Goal: Task Accomplishment & Management: Manage account settings

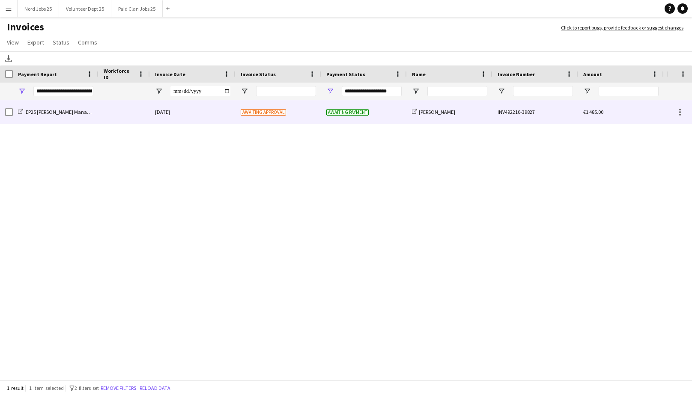
click at [293, 112] on div "Awaiting approval" at bounding box center [278, 112] width 86 height 24
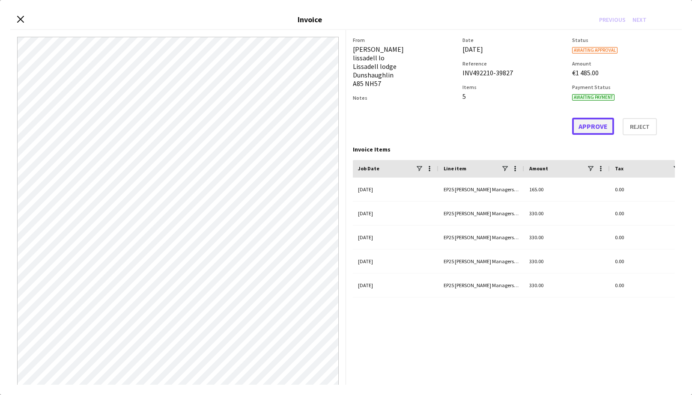
click at [594, 124] on button "Approve" at bounding box center [593, 126] width 42 height 17
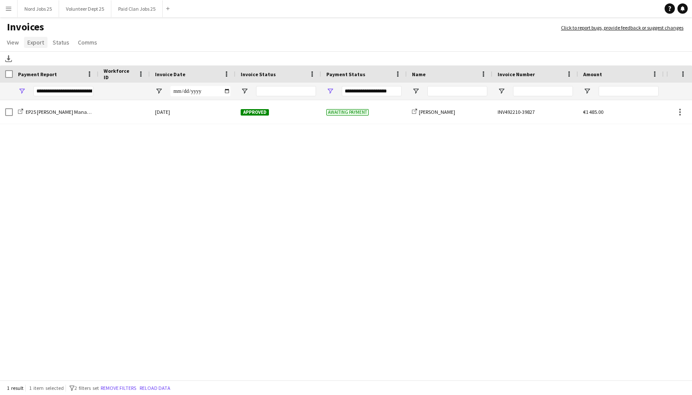
click at [39, 43] on span "Export" at bounding box center [35, 43] width 17 height 8
click at [57, 60] on span "Export as XLSX" at bounding box center [49, 61] width 37 height 8
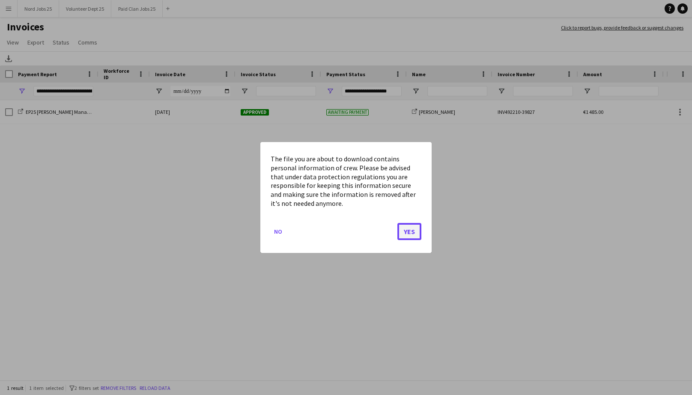
click at [405, 227] on button "Yes" at bounding box center [409, 231] width 24 height 17
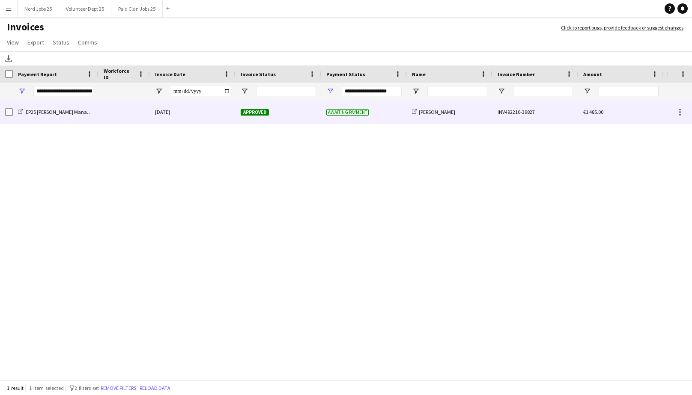
click at [133, 107] on div at bounding box center [123, 112] width 51 height 24
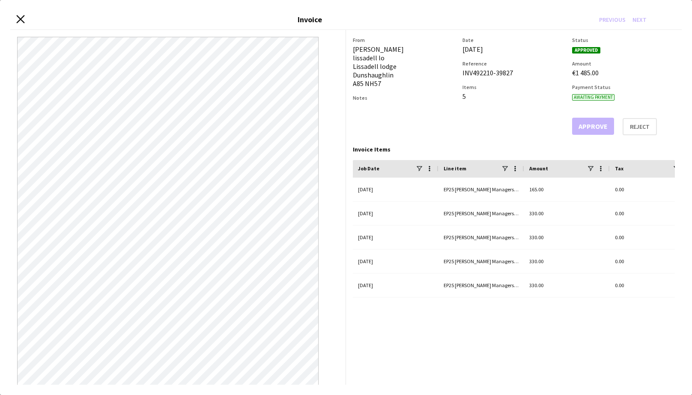
click at [22, 18] on icon at bounding box center [20, 19] width 8 height 8
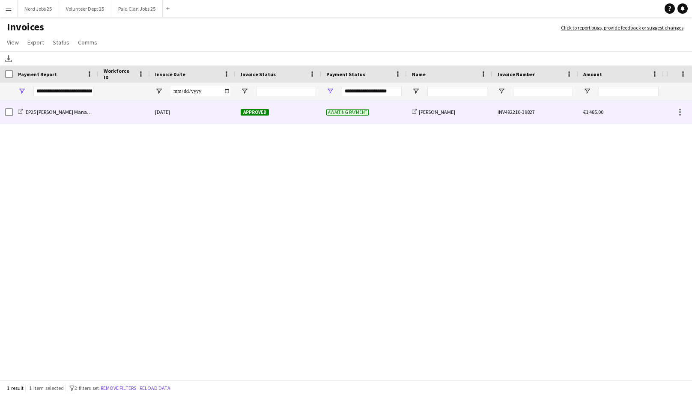
click at [304, 112] on div "Approved" at bounding box center [278, 112] width 86 height 24
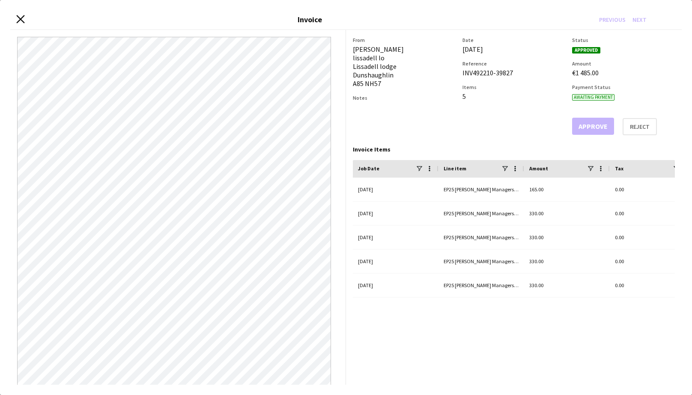
click at [22, 20] on icon at bounding box center [20, 19] width 8 height 8
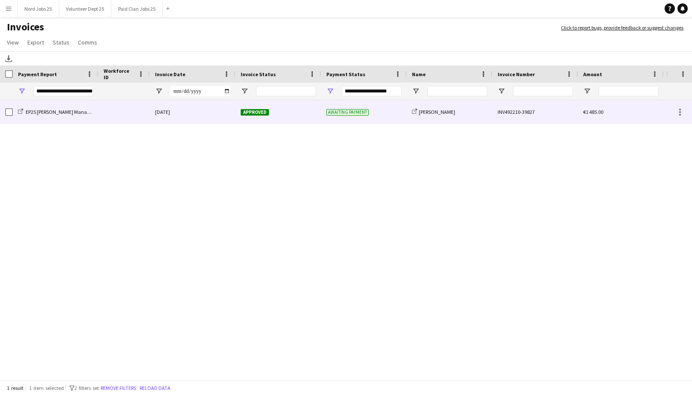
click at [123, 113] on div at bounding box center [123, 112] width 51 height 24
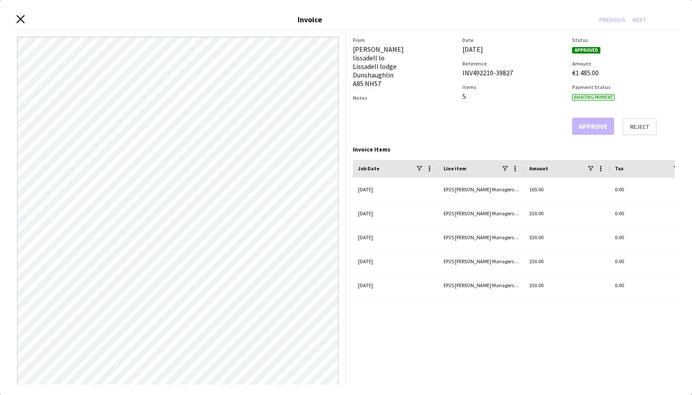
click at [18, 18] on icon "Close invoice dialog" at bounding box center [20, 19] width 8 height 8
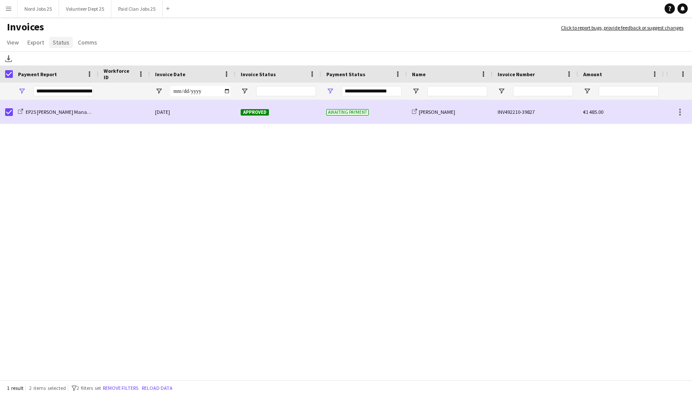
click at [57, 42] on span "Status" at bounding box center [61, 43] width 17 height 8
click at [89, 94] on link "Mark as paid" at bounding box center [89, 97] width 80 height 18
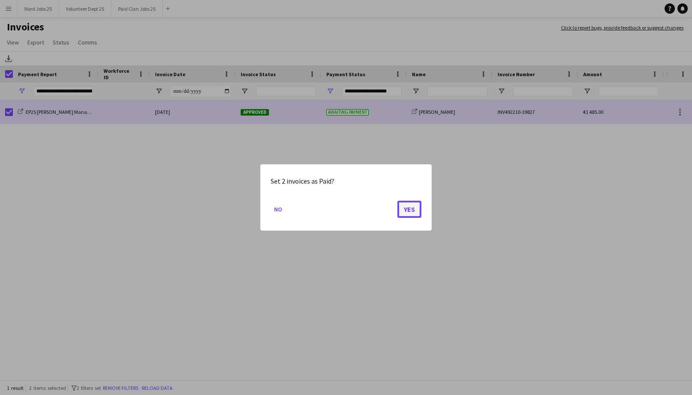
click at [413, 213] on button "Yes" at bounding box center [409, 209] width 24 height 17
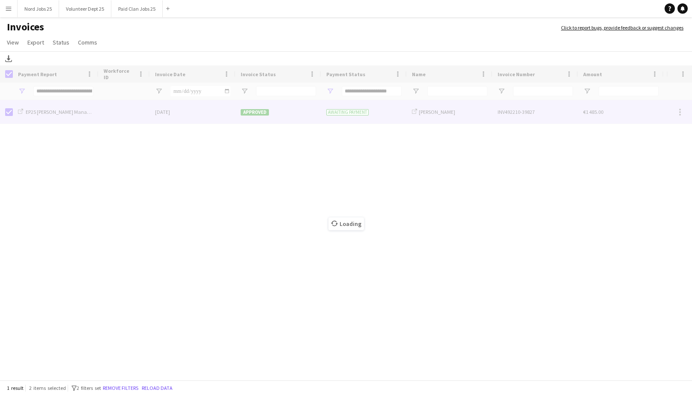
type input "***"
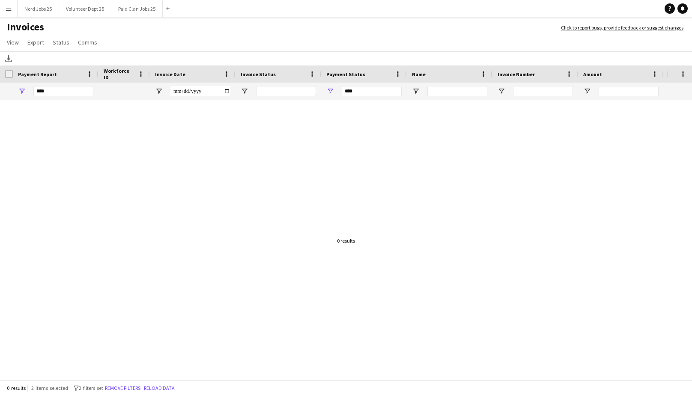
click at [5, 9] on app-icon "Menu" at bounding box center [8, 8] width 7 height 7
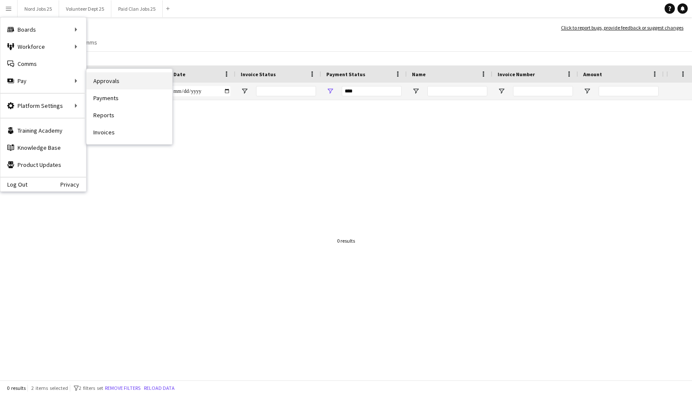
click at [90, 81] on link "Approvals" at bounding box center [129, 80] width 86 height 17
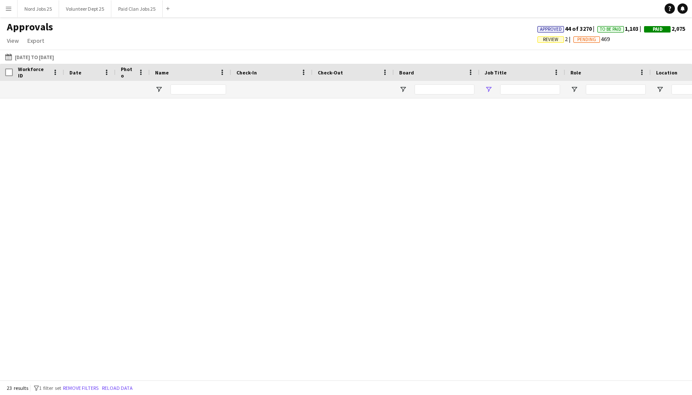
type input "**********"
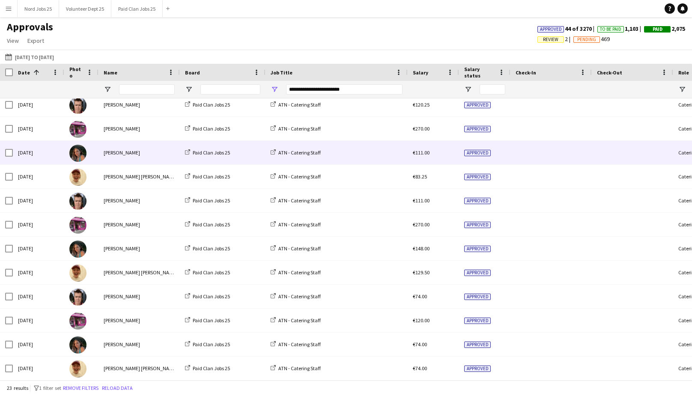
scroll to position [269, 0]
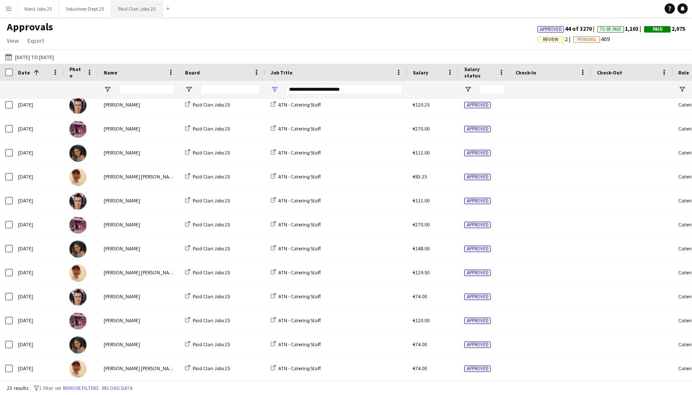
click at [143, 9] on button "Paid Clan Jobs 25 Close" at bounding box center [136, 8] width 51 height 17
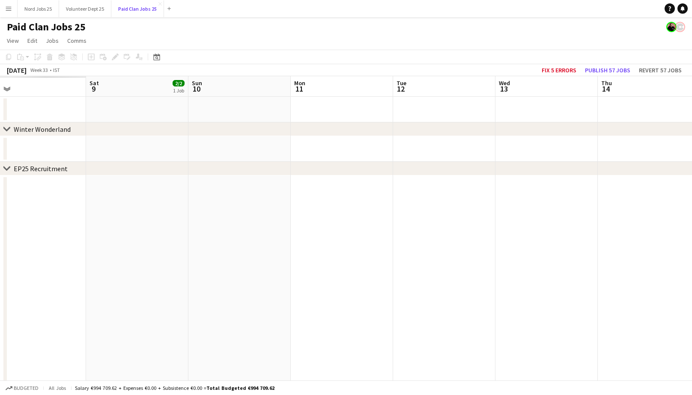
scroll to position [0, 283]
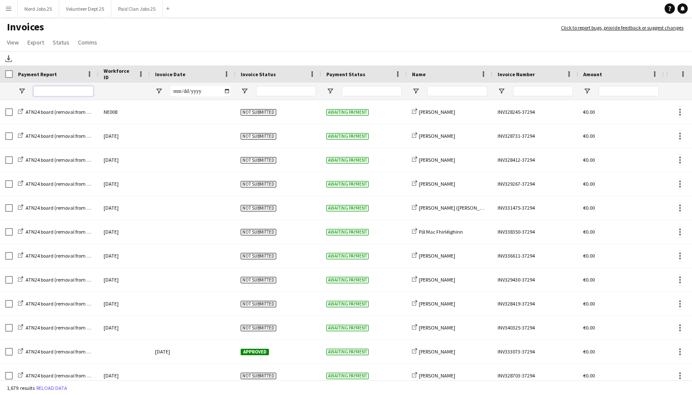
click at [43, 89] on input "Payment Report Filter Input" at bounding box center [63, 91] width 60 height 10
click at [29, 89] on div at bounding box center [56, 91] width 86 height 17
click at [23, 88] on span "Open Filter Menu" at bounding box center [22, 91] width 8 height 8
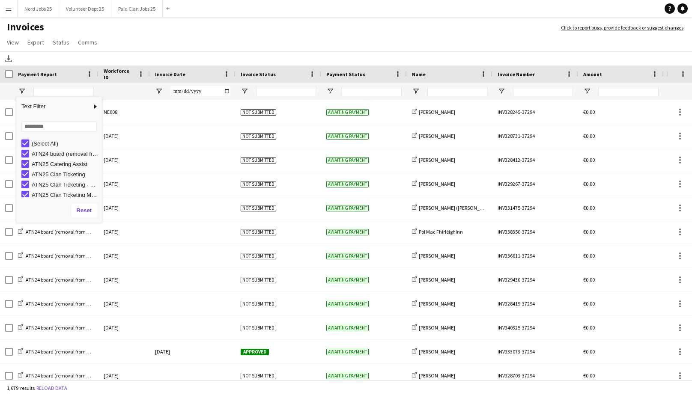
type input "***"
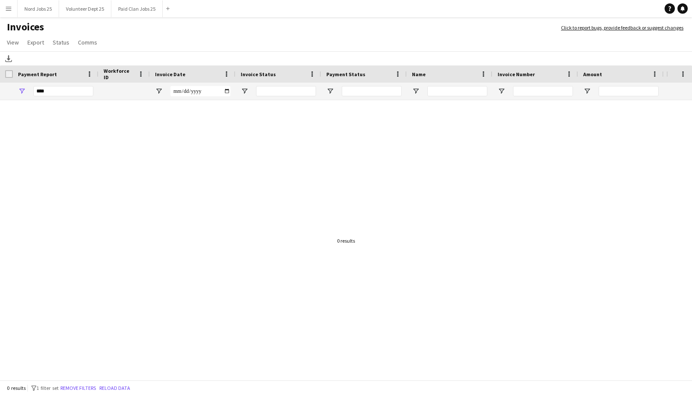
click at [108, 223] on div at bounding box center [333, 241] width 666 height 282
click at [18, 88] on span "Open Filter Menu" at bounding box center [22, 91] width 8 height 8
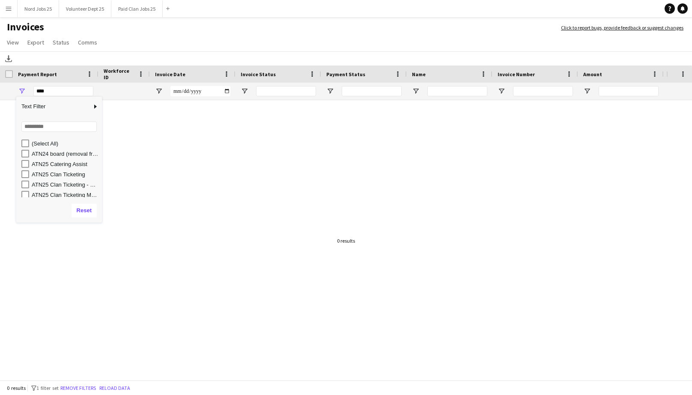
click at [100, 223] on div "Column Filter" at bounding box center [58, 222] width 81 height 2
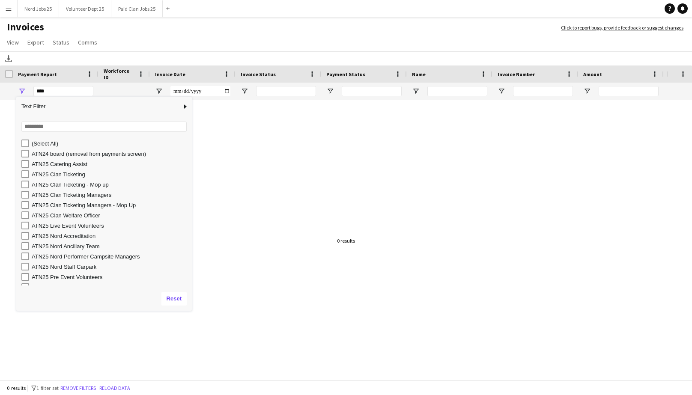
drag, startPoint x: 107, startPoint y: 222, endPoint x: 192, endPoint y: 311, distance: 123.9
click at [192, 311] on div "Drag here to set row groups Drag here to set column labels Payment Report Workf…" at bounding box center [346, 224] width 692 height 316
click at [90, 125] on input "Search filter values" at bounding box center [104, 127] width 166 height 10
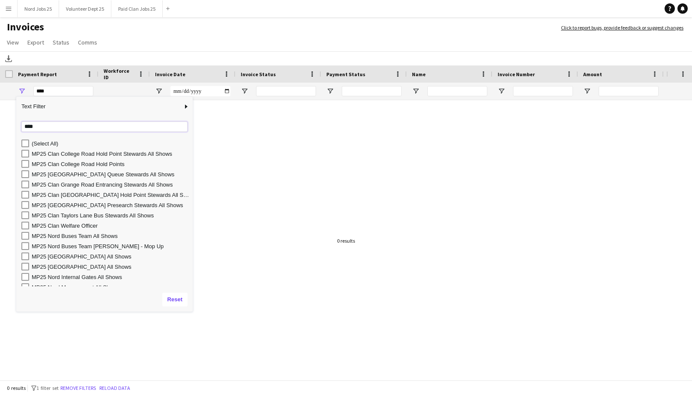
type input "****"
click at [114, 194] on div "MP25 Clan Grange Road Hold Point Stewards All Shows" at bounding box center [111, 195] width 158 height 6
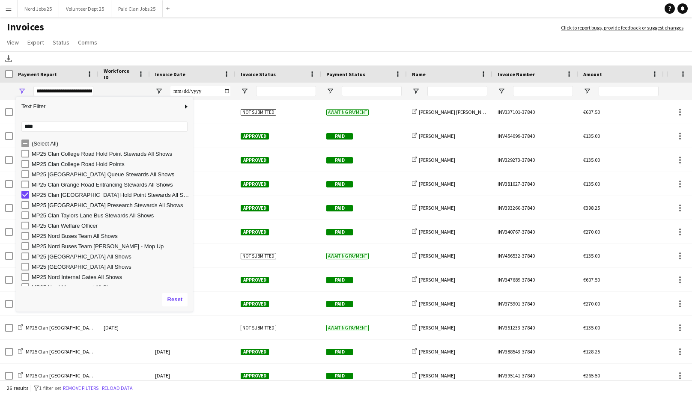
click at [173, 36] on app-page-menu "View Customise view Customise filters Reset Filters Reset View Reset All Export…" at bounding box center [346, 43] width 692 height 16
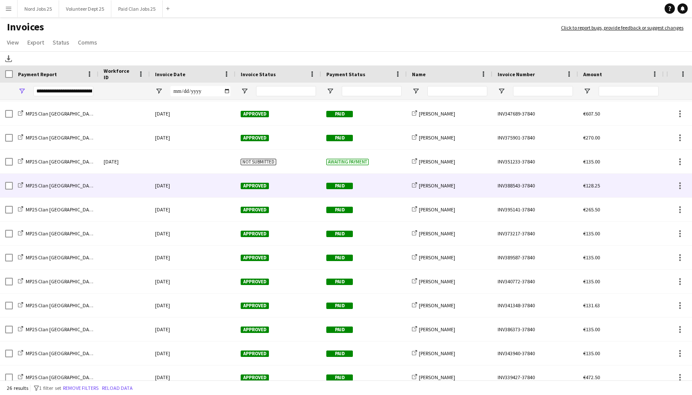
scroll to position [191, 0]
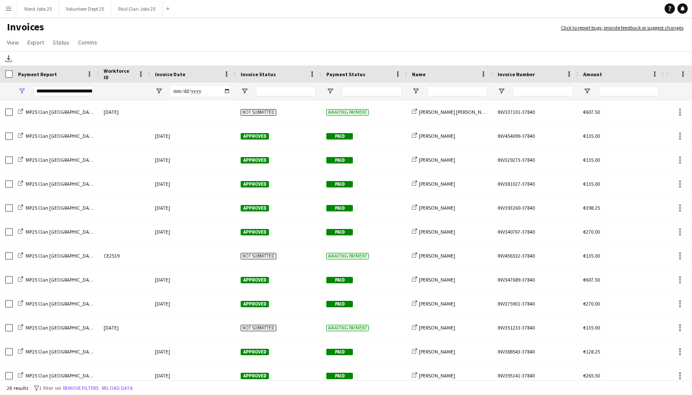
click at [78, 89] on div "**********" at bounding box center [63, 91] width 60 height 10
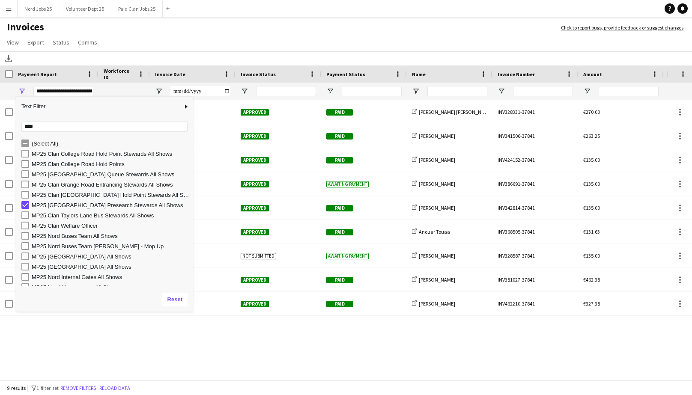
click at [194, 32] on h1 "Invoices" at bounding box center [276, 28] width 552 height 15
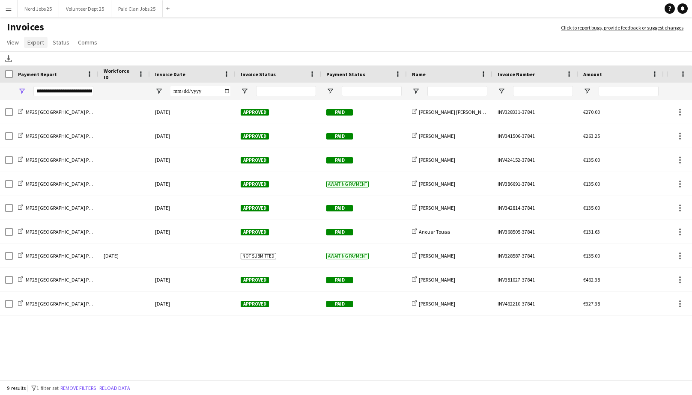
click at [46, 45] on link "Export" at bounding box center [36, 42] width 24 height 11
click at [56, 58] on span "Export as XLSX" at bounding box center [49, 61] width 37 height 8
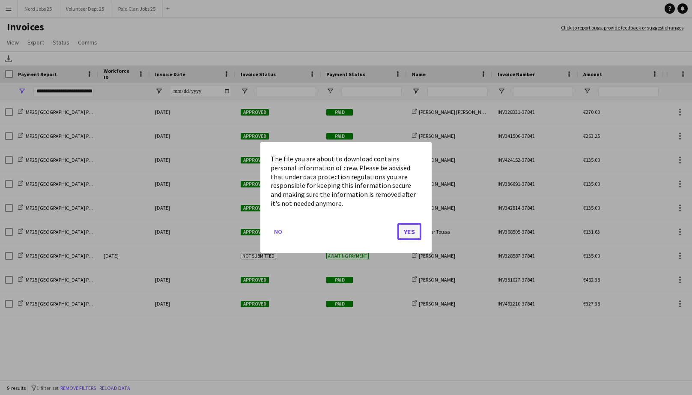
click at [409, 227] on button "Yes" at bounding box center [409, 231] width 24 height 17
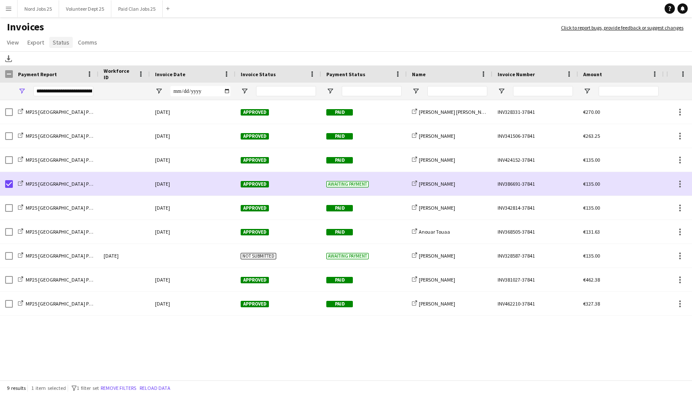
click at [67, 43] on span "Status" at bounding box center [61, 43] width 17 height 8
click at [84, 96] on span "Mark as paid" at bounding box center [72, 97] width 32 height 8
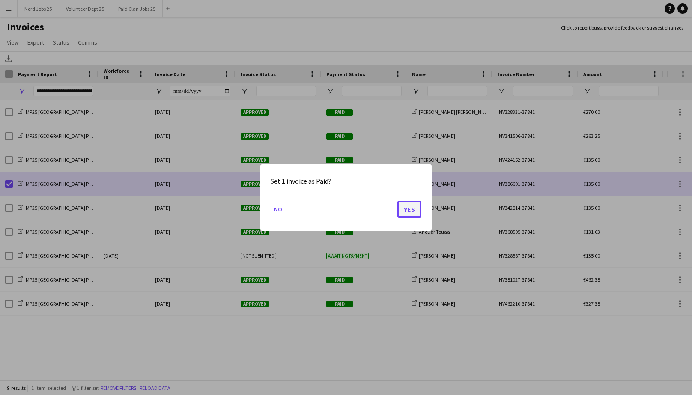
click at [410, 206] on button "Yes" at bounding box center [409, 209] width 24 height 17
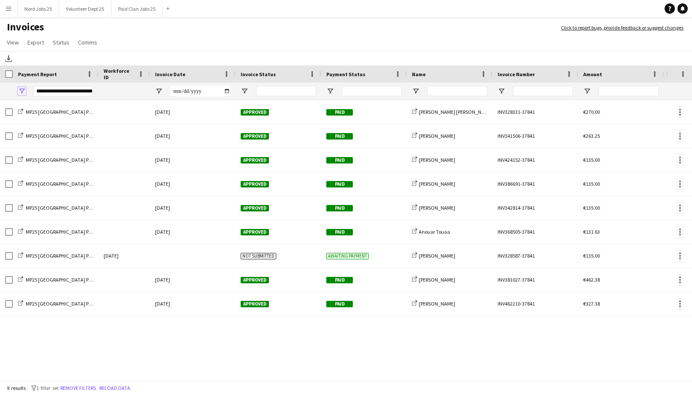
click at [23, 92] on span "Open Filter Menu" at bounding box center [22, 91] width 8 height 8
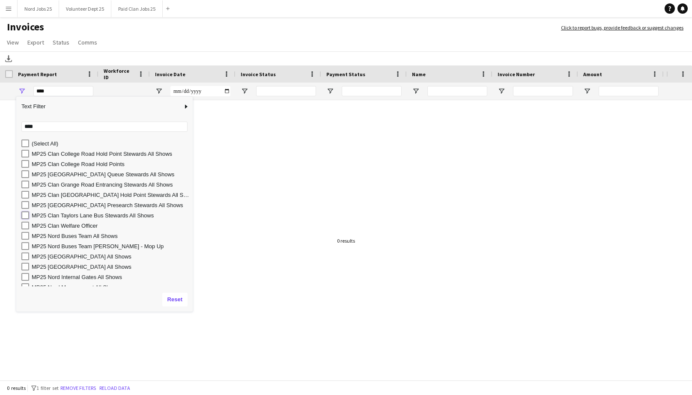
type input "**********"
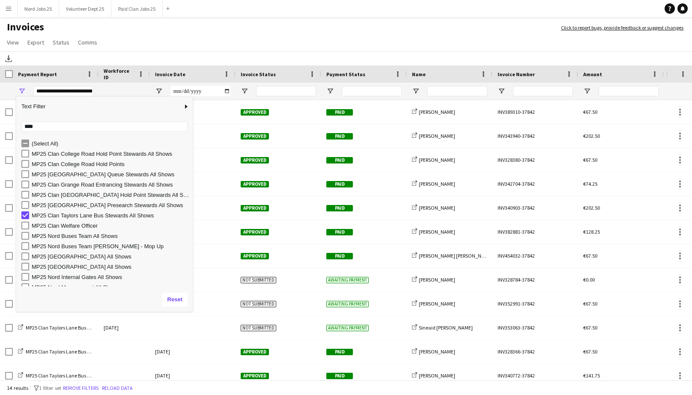
click at [203, 35] on h1 "Invoices" at bounding box center [276, 28] width 552 height 15
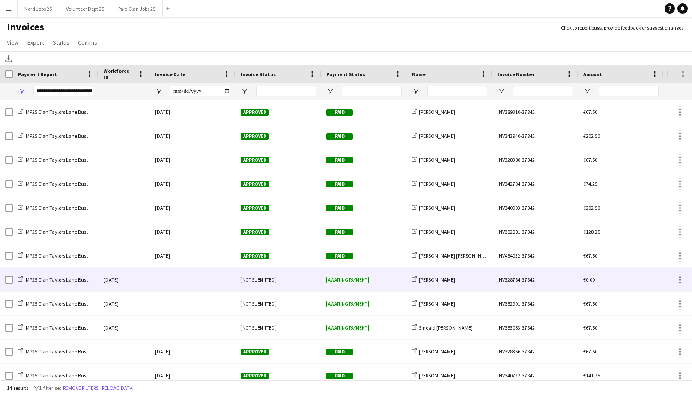
scroll to position [0, 0]
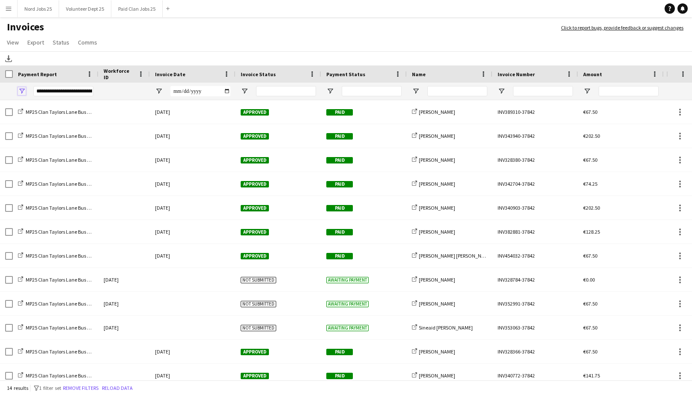
click at [23, 91] on span "Open Filter Menu" at bounding box center [22, 91] width 8 height 8
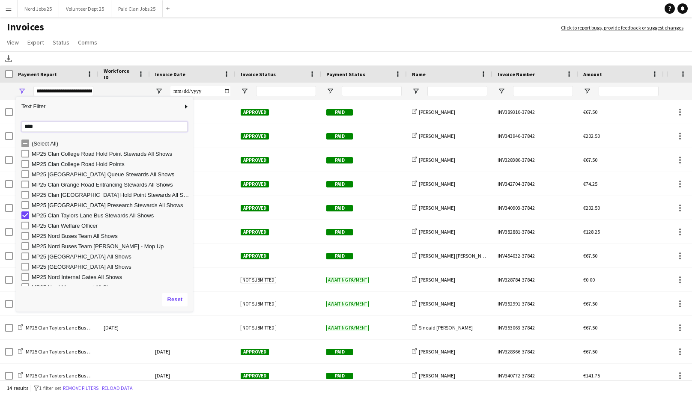
click at [42, 124] on input "****" at bounding box center [104, 127] width 166 height 10
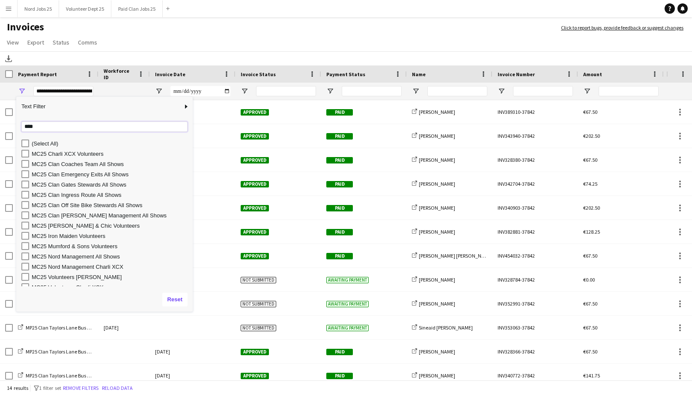
type input "****"
click at [65, 163] on div "MC25 Clan Coaches Team All Shows" at bounding box center [111, 164] width 158 height 6
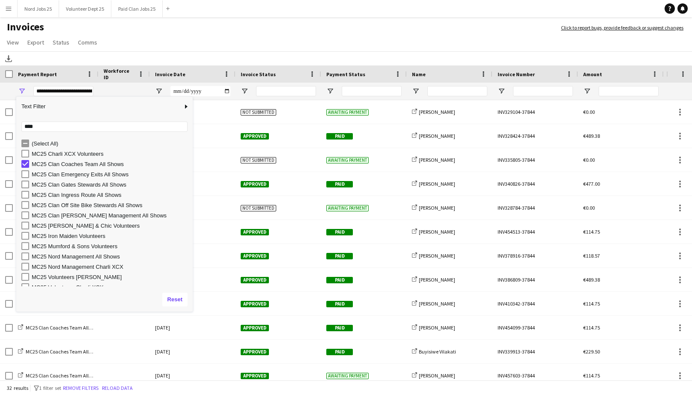
click at [267, 36] on app-page-menu "View Customise view Customise filters Reset Filters Reset View Reset All Export…" at bounding box center [346, 43] width 692 height 16
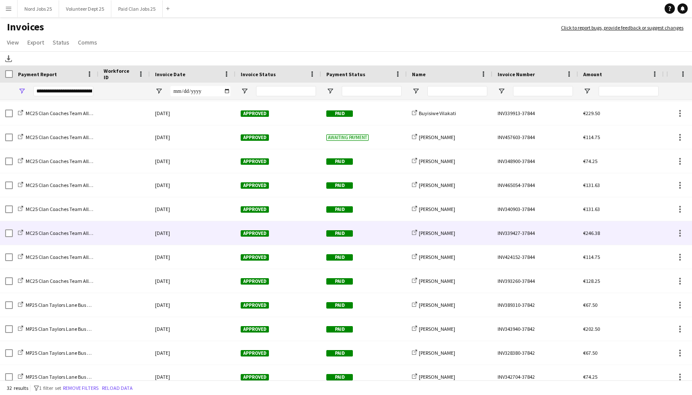
scroll to position [276, 0]
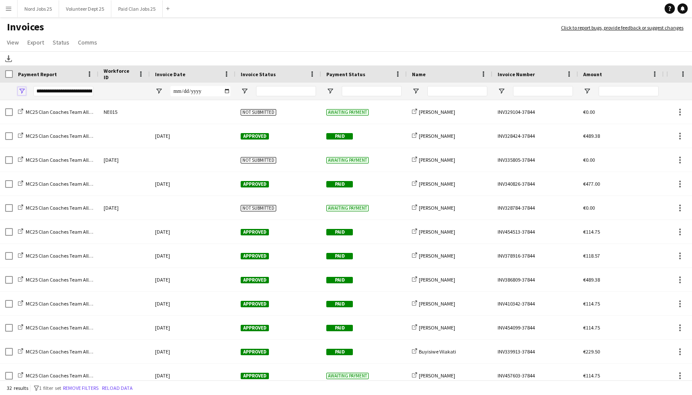
click at [24, 88] on span "Open Filter Menu" at bounding box center [22, 91] width 8 height 8
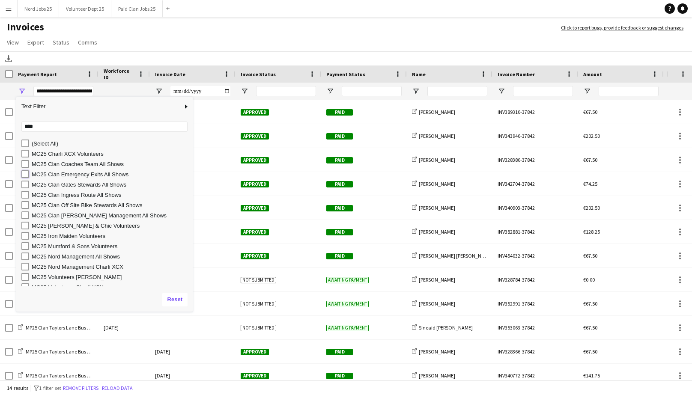
type input "**********"
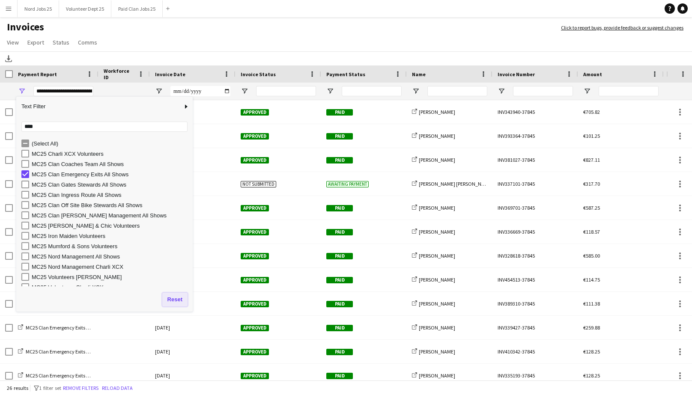
click at [174, 298] on button "Reset" at bounding box center [174, 300] width 25 height 14
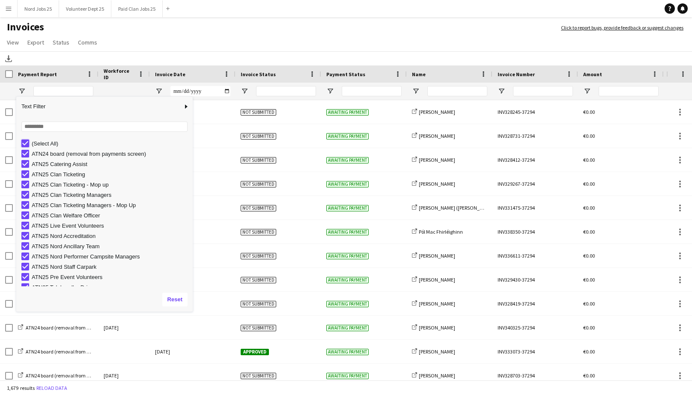
type input "***"
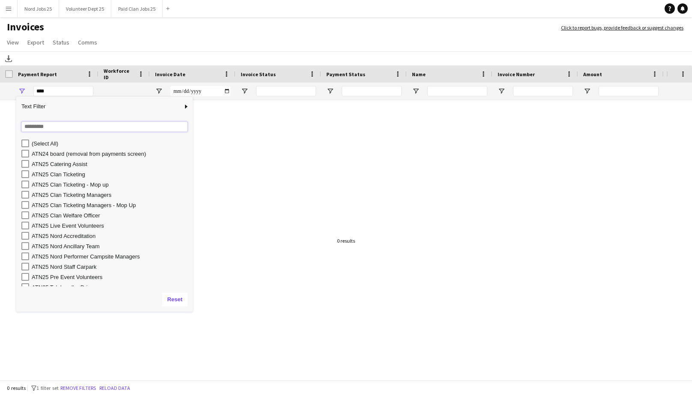
click at [55, 130] on input "Search filter values" at bounding box center [104, 127] width 166 height 10
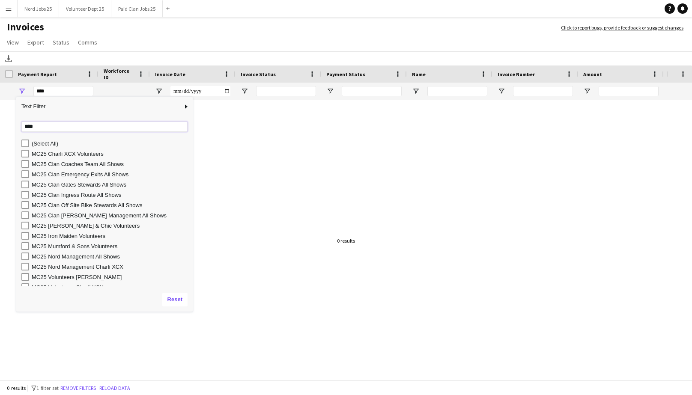
type input "****"
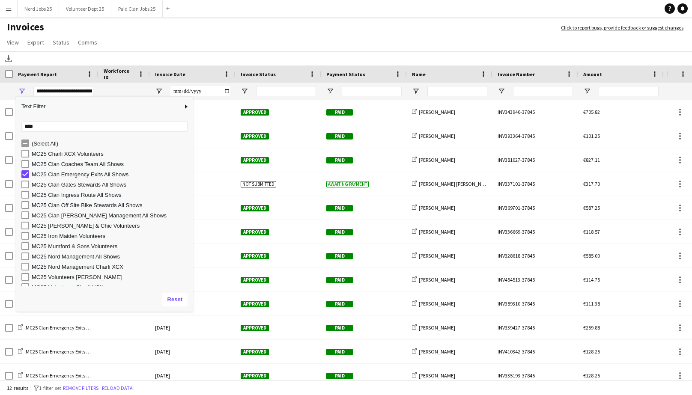
click at [222, 43] on app-page-menu "View Customise view Customise filters Reset Filters Reset View Reset All Export…" at bounding box center [346, 43] width 692 height 16
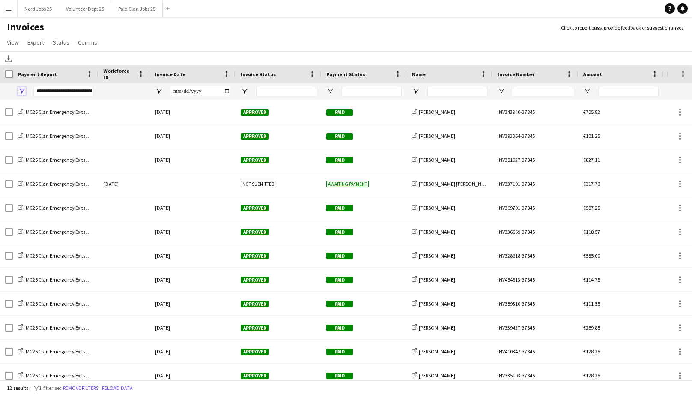
click at [24, 88] on span "Open Filter Menu" at bounding box center [22, 91] width 8 height 8
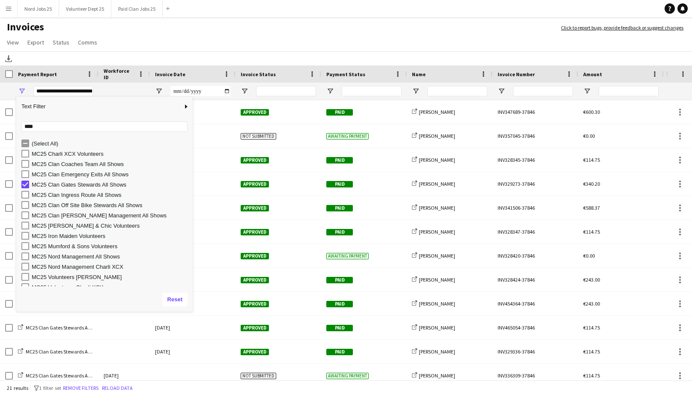
click at [190, 35] on h1 "Invoices" at bounding box center [276, 28] width 552 height 15
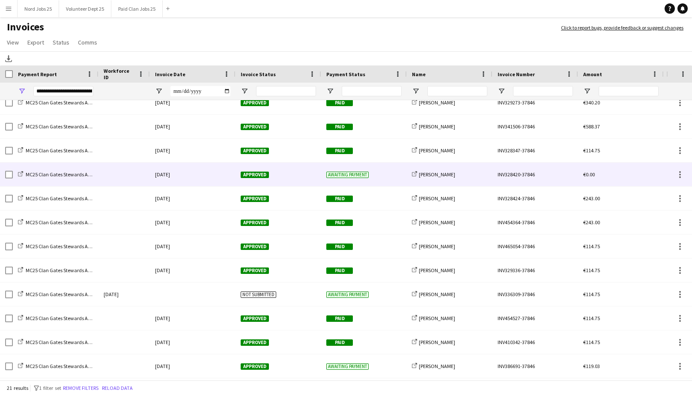
scroll to position [81, 0]
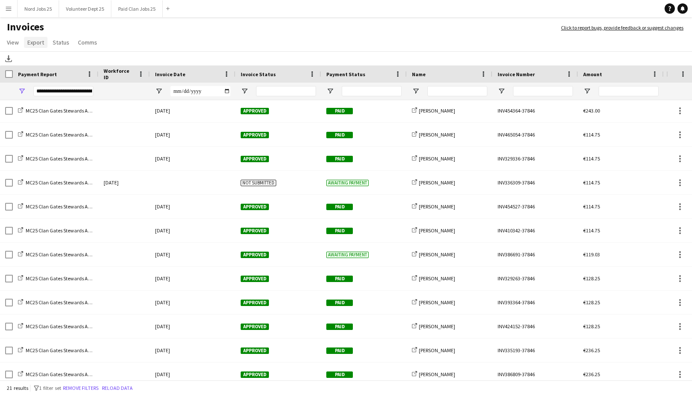
click at [34, 45] on span "Export" at bounding box center [35, 43] width 17 height 8
click at [60, 63] on span "Export as XLSX" at bounding box center [49, 61] width 37 height 8
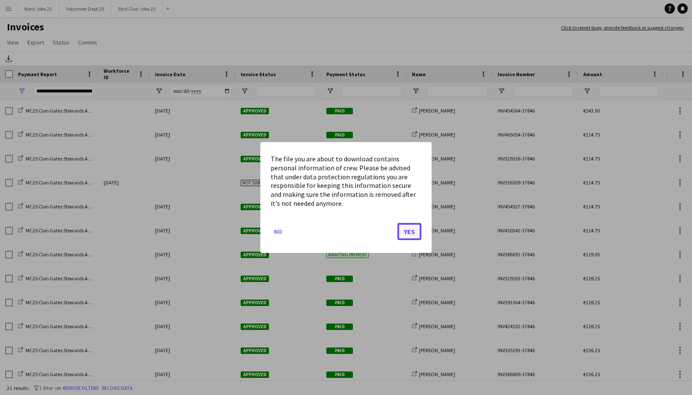
click at [411, 237] on button "Yes" at bounding box center [409, 231] width 24 height 17
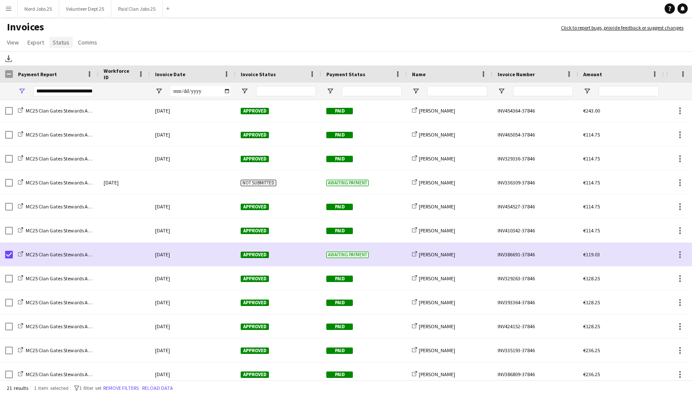
click at [56, 39] on span "Status" at bounding box center [61, 43] width 17 height 8
click at [91, 98] on link "Mark as paid" at bounding box center [89, 97] width 80 height 18
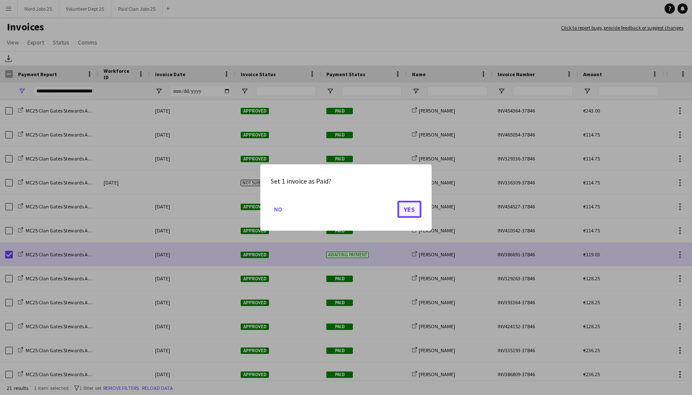
click at [411, 204] on button "Yes" at bounding box center [409, 209] width 24 height 17
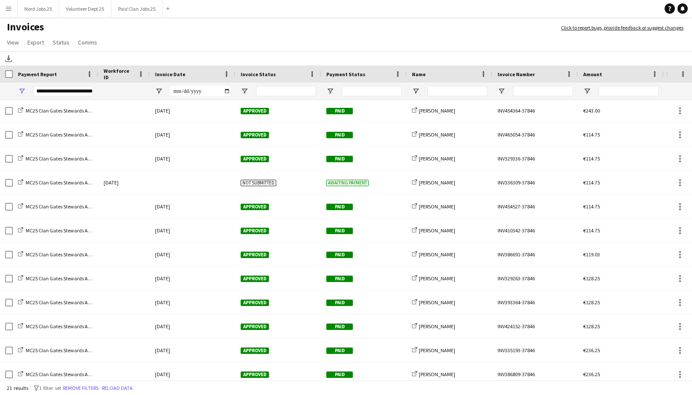
click at [26, 90] on div "**********" at bounding box center [56, 91] width 86 height 17
click at [21, 92] on span "Open Filter Menu" at bounding box center [22, 91] width 8 height 8
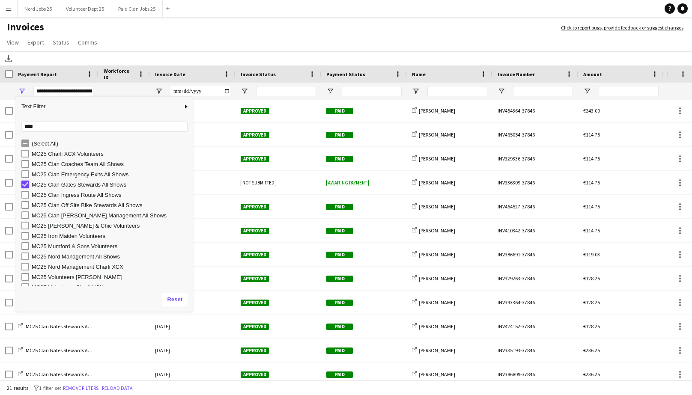
type input "***"
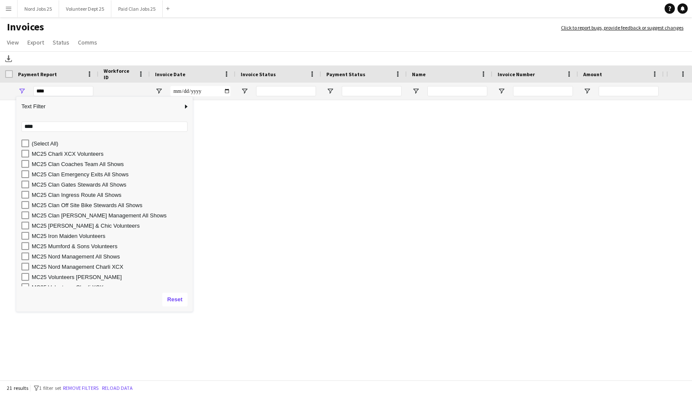
scroll to position [0, 0]
click at [46, 128] on input "****" at bounding box center [104, 127] width 166 height 10
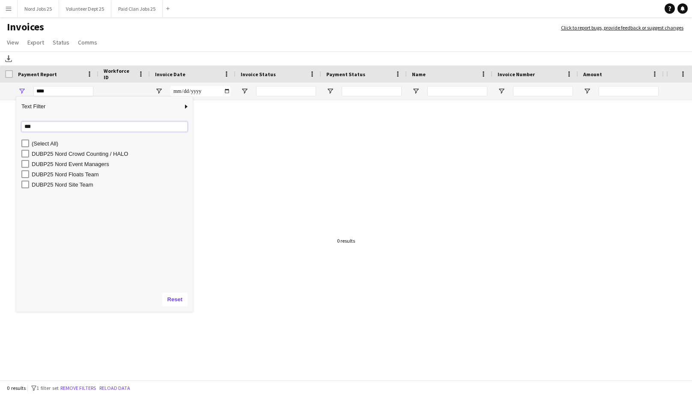
type input "***"
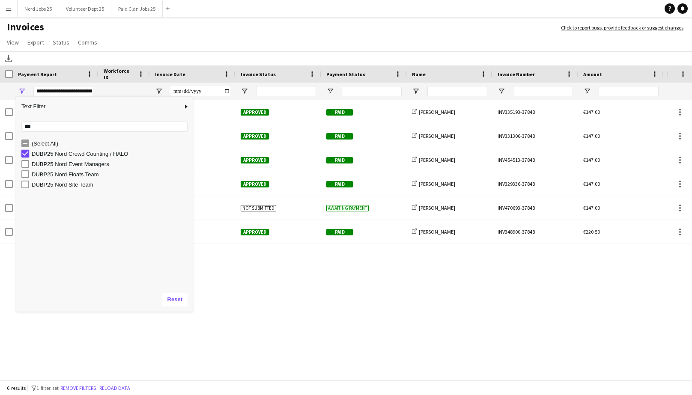
type input "***"
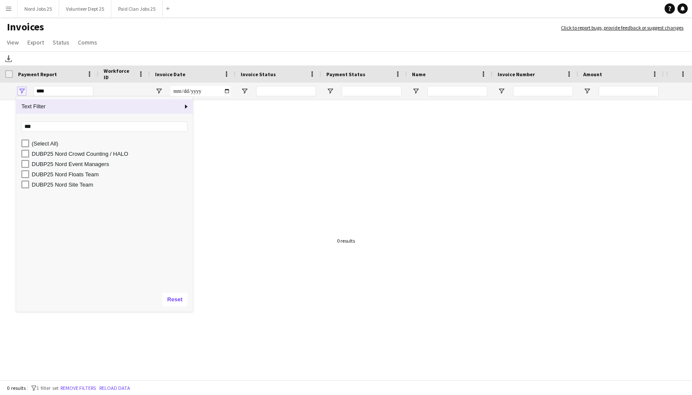
click at [23, 91] on span "Open Filter Menu" at bounding box center [22, 91] width 8 height 8
click at [33, 124] on input "***" at bounding box center [104, 127] width 166 height 10
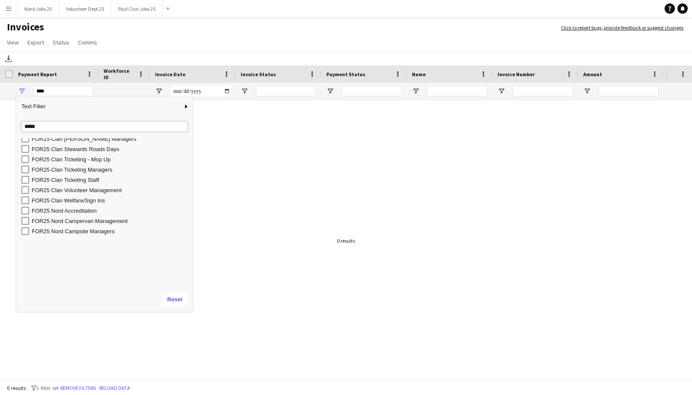
scroll to position [160, 0]
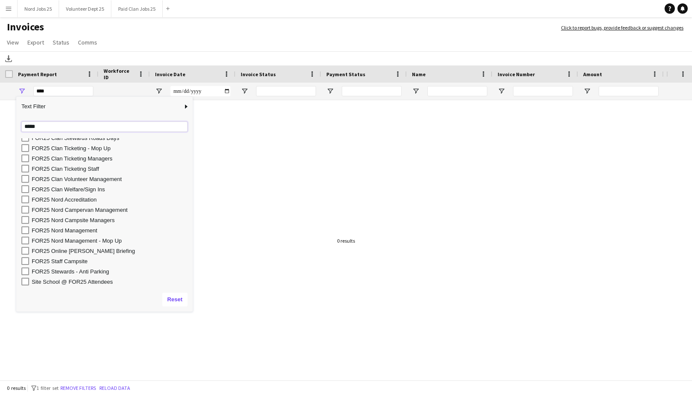
type input "*****"
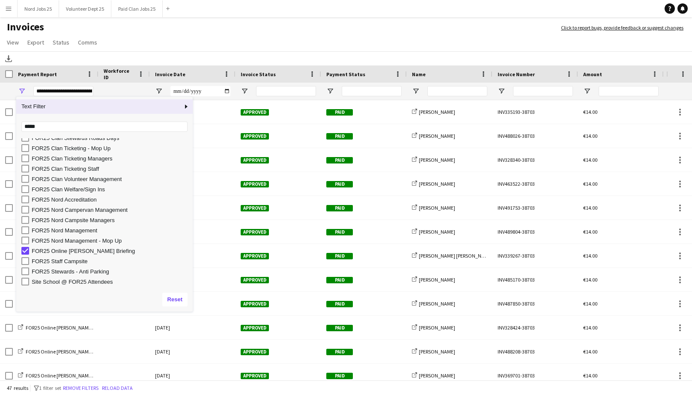
click at [228, 25] on h1 "Invoices" at bounding box center [276, 28] width 552 height 15
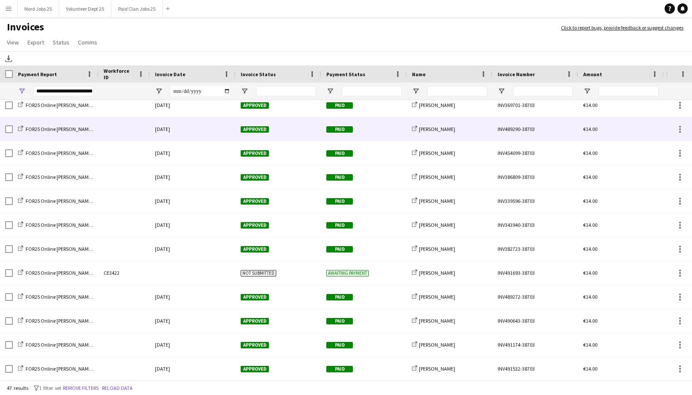
scroll to position [271, 0]
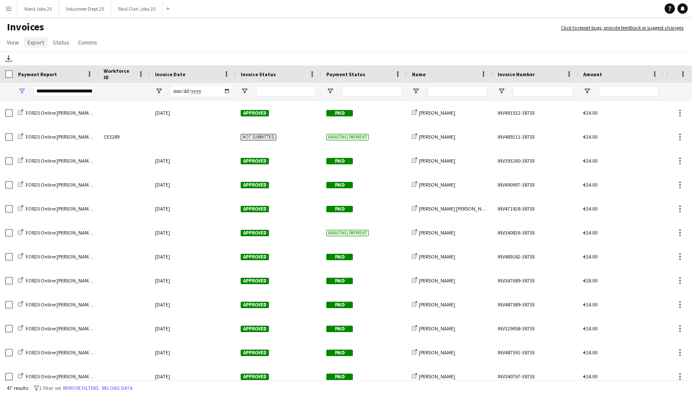
click at [34, 46] on link "Export" at bounding box center [36, 42] width 24 height 11
click at [62, 61] on span "Export as XLSX" at bounding box center [49, 61] width 37 height 8
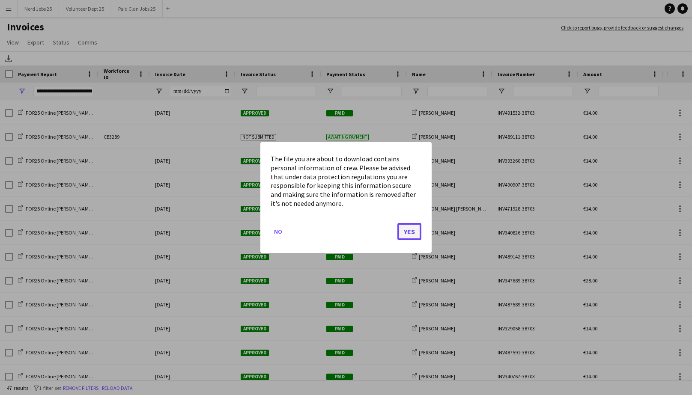
click at [412, 233] on button "Yes" at bounding box center [409, 231] width 24 height 17
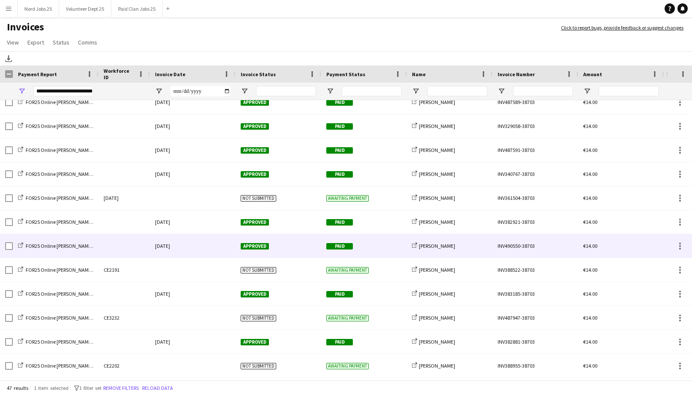
scroll to position [739, 0]
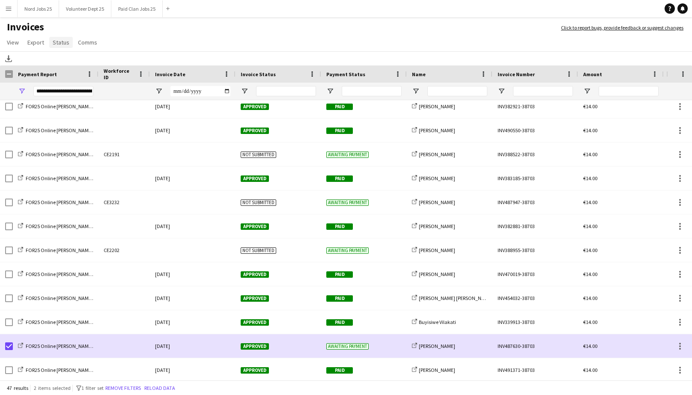
click at [60, 42] on span "Status" at bounding box center [61, 43] width 17 height 8
click at [86, 95] on span "Mark as paid" at bounding box center [72, 97] width 32 height 8
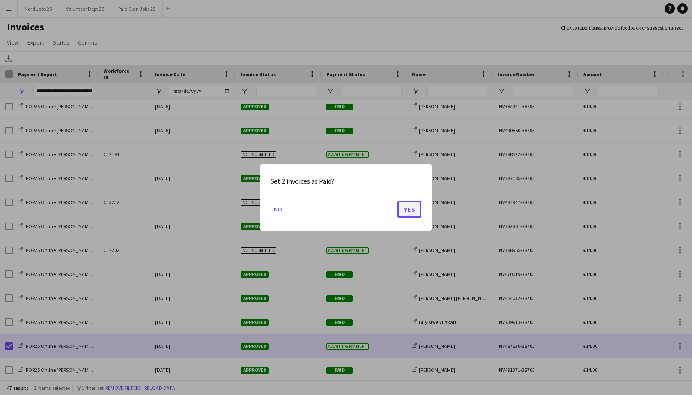
click at [405, 208] on button "Yes" at bounding box center [409, 209] width 24 height 17
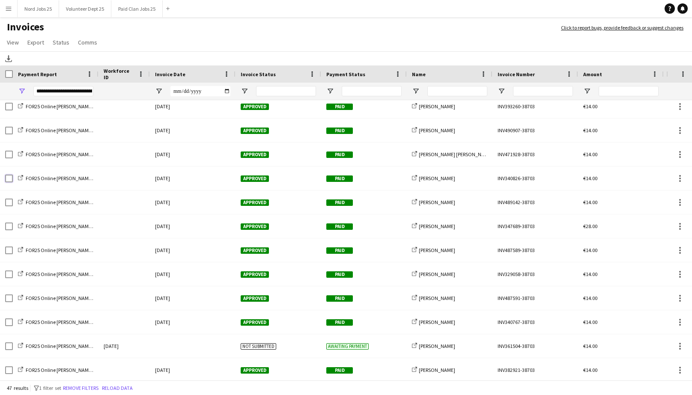
scroll to position [0, 0]
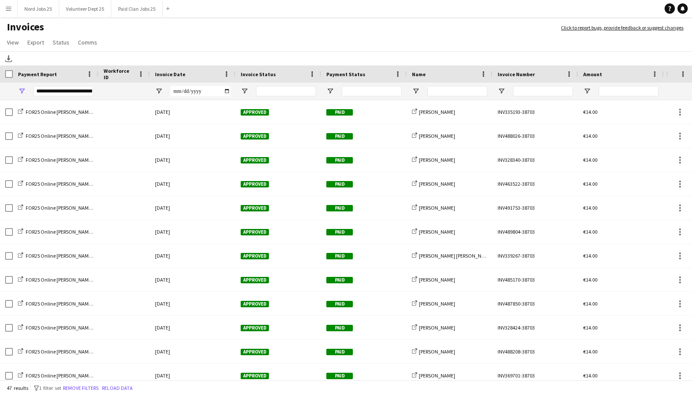
click at [23, 86] on div "**********" at bounding box center [56, 91] width 86 height 17
click at [22, 92] on span "Open Filter Menu" at bounding box center [22, 91] width 8 height 8
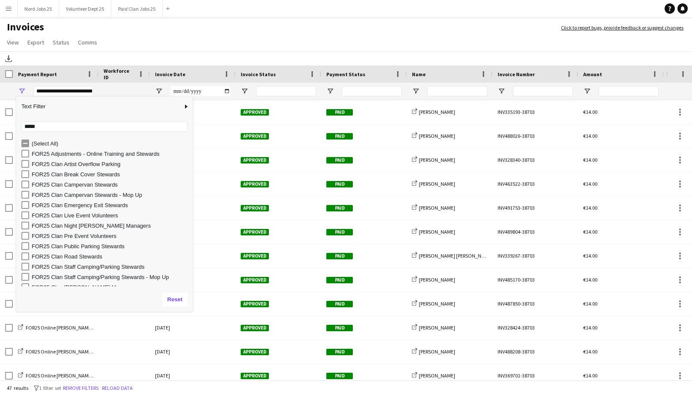
click at [113, 188] on div "FOR25 Clan Campervan Stewards" at bounding box center [111, 185] width 158 height 6
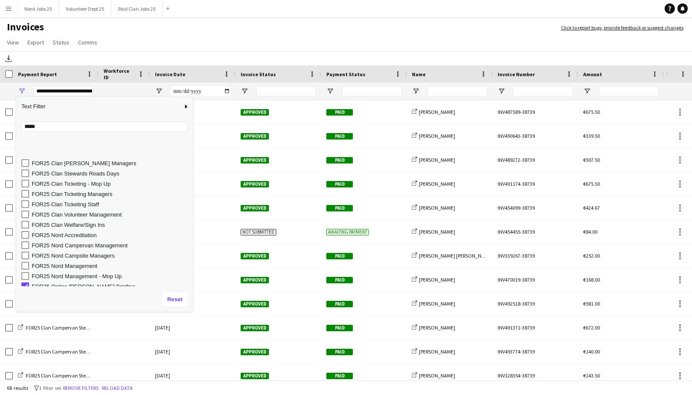
scroll to position [160, 0]
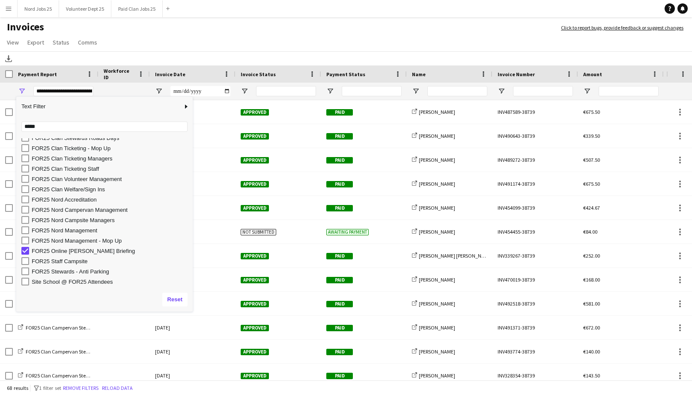
click at [98, 249] on div "FOR25 Online Steward Briefing" at bounding box center [111, 251] width 158 height 6
type input "**********"
click at [196, 39] on app-page-menu "View Customise view Customise filters Reset Filters Reset View Reset All Export…" at bounding box center [346, 43] width 692 height 16
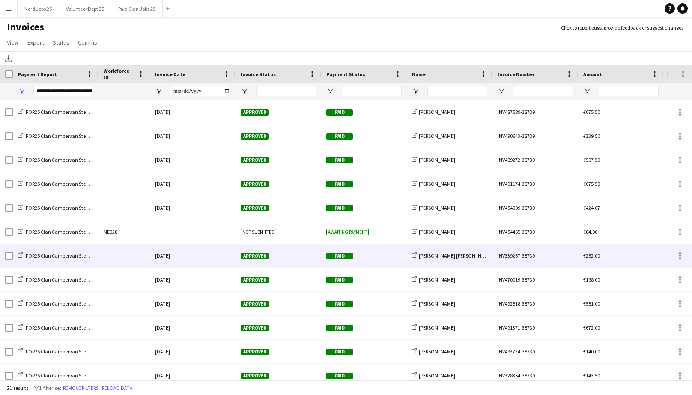
scroll to position [66, 0]
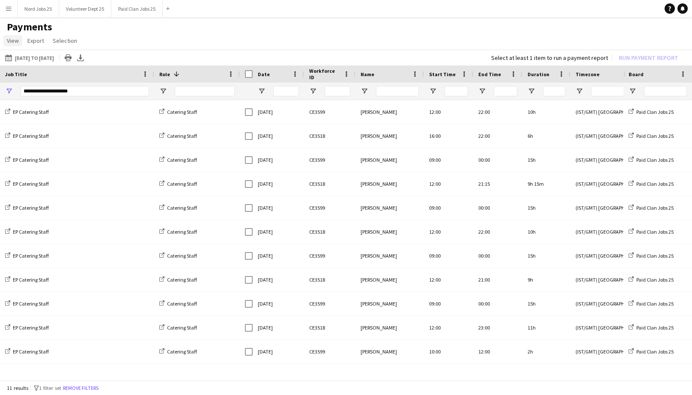
click at [15, 39] on span "View" at bounding box center [13, 41] width 12 height 8
click at [9, 9] on app-icon "Menu" at bounding box center [8, 8] width 7 height 7
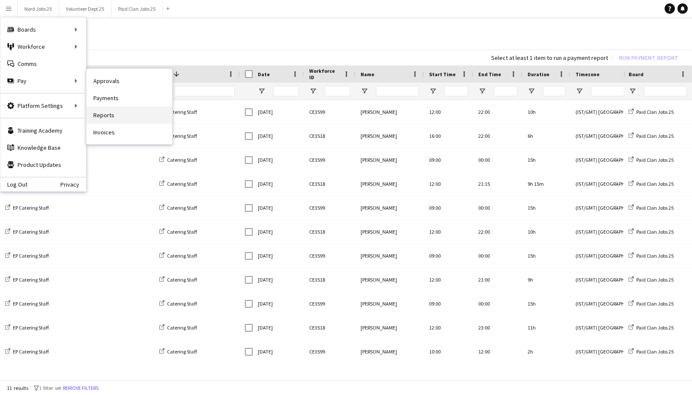
click at [106, 111] on link "Reports" at bounding box center [129, 115] width 86 height 17
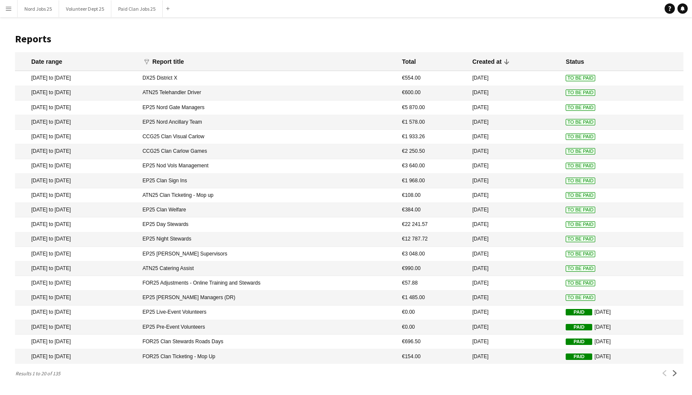
click at [382, 305] on mat-cell "EP25 [PERSON_NAME] Managers (DR)" at bounding box center [267, 298] width 259 height 15
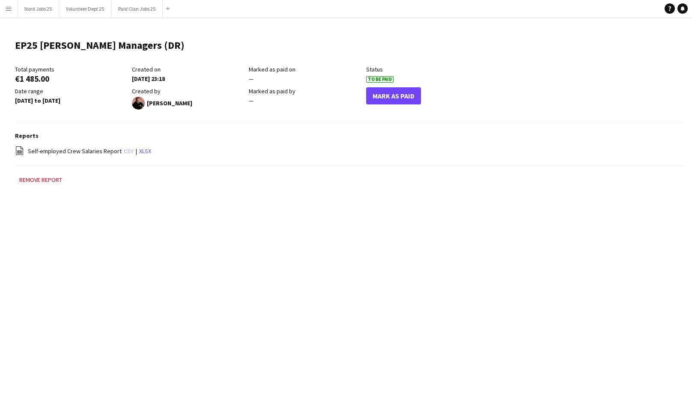
click at [125, 152] on link "csv" at bounding box center [129, 151] width 10 height 8
click at [387, 99] on button "Mark As Paid" at bounding box center [393, 95] width 55 height 17
click at [533, 137] on h3 "Reports" at bounding box center [349, 136] width 668 height 8
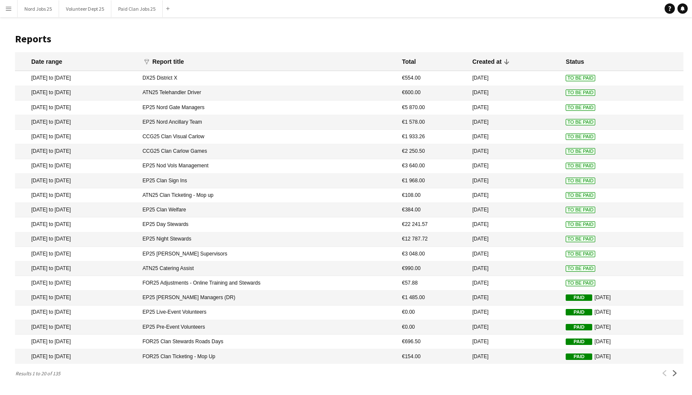
scroll to position [9, 0]
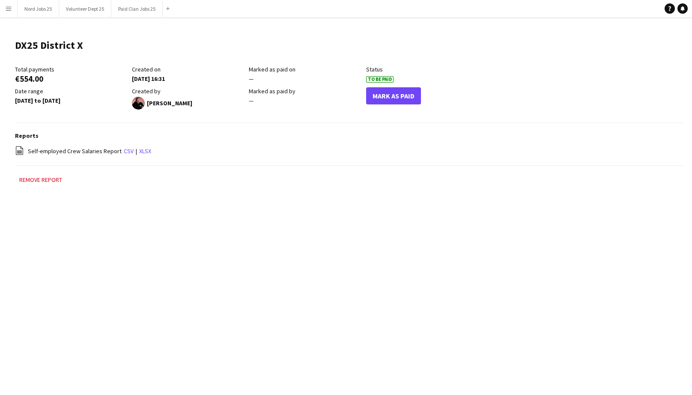
click at [2, 9] on button "Menu" at bounding box center [8, 8] width 17 height 17
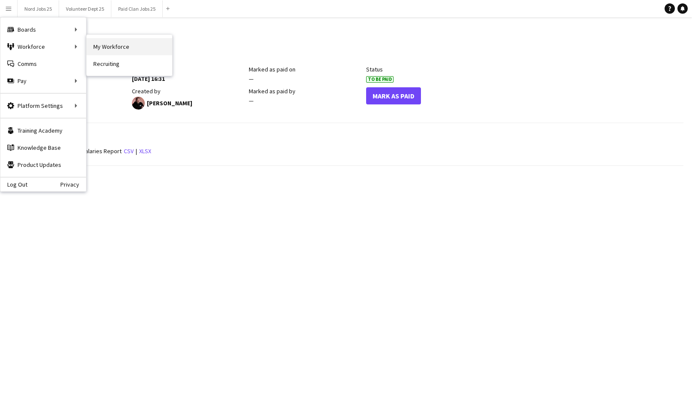
click at [101, 42] on link "My Workforce" at bounding box center [129, 46] width 86 height 17
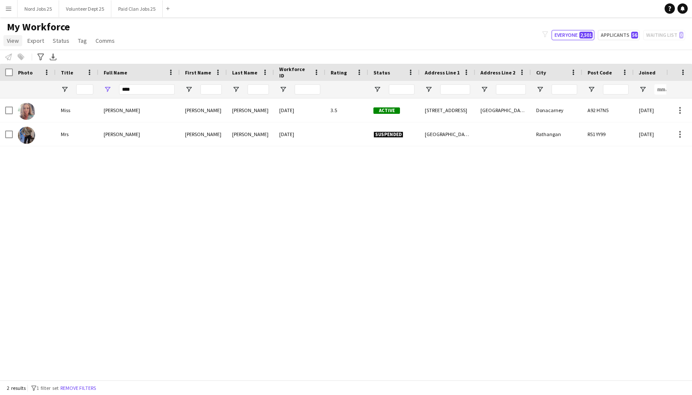
click at [8, 41] on span "View" at bounding box center [13, 41] width 12 height 8
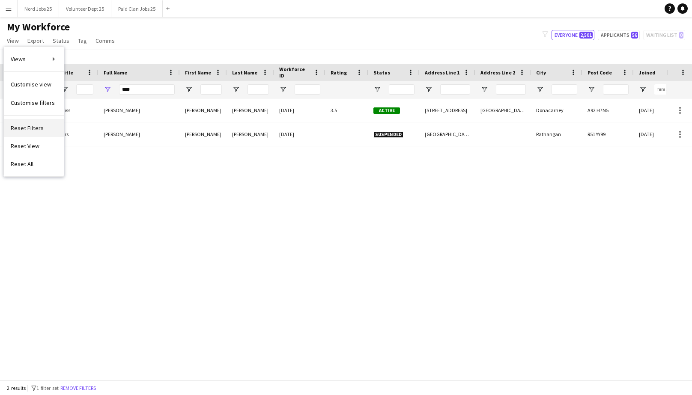
click at [36, 125] on span "Reset Filters" at bounding box center [27, 128] width 33 height 8
type input "**********"
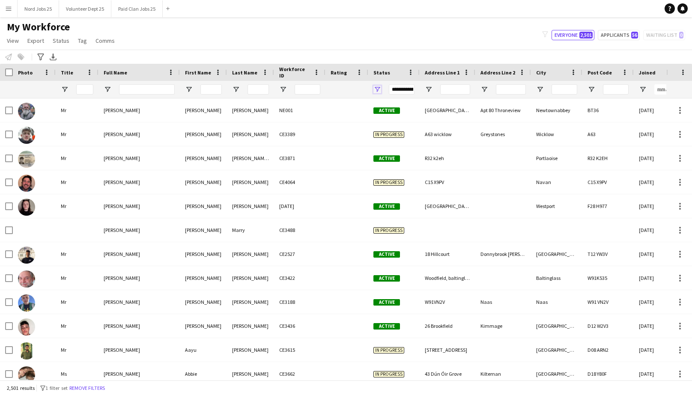
click at [380, 86] on span "Open Filter Menu" at bounding box center [377, 90] width 8 height 8
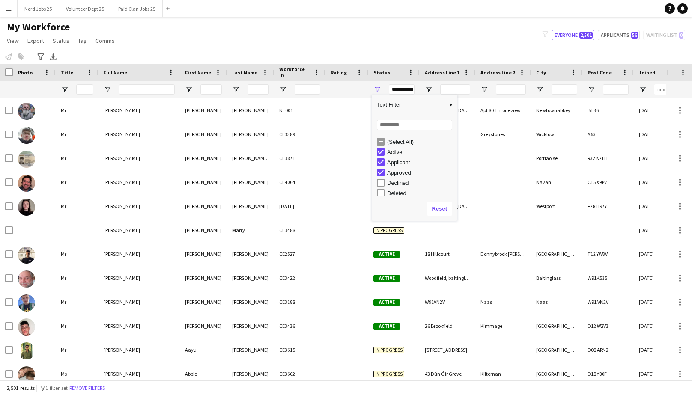
click at [385, 142] on div "(Select All)" at bounding box center [417, 142] width 80 height 10
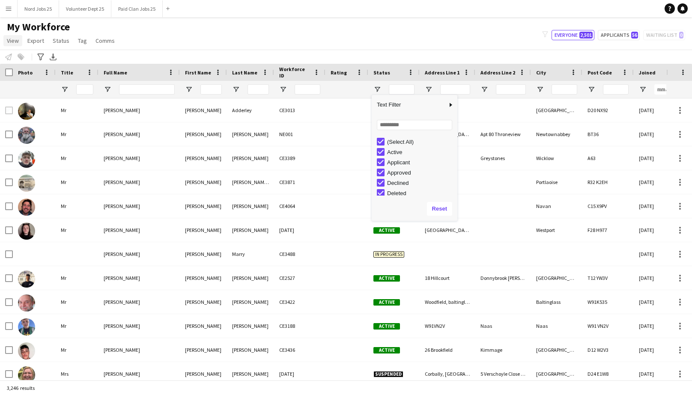
click at [11, 44] on span "View" at bounding box center [13, 41] width 12 height 8
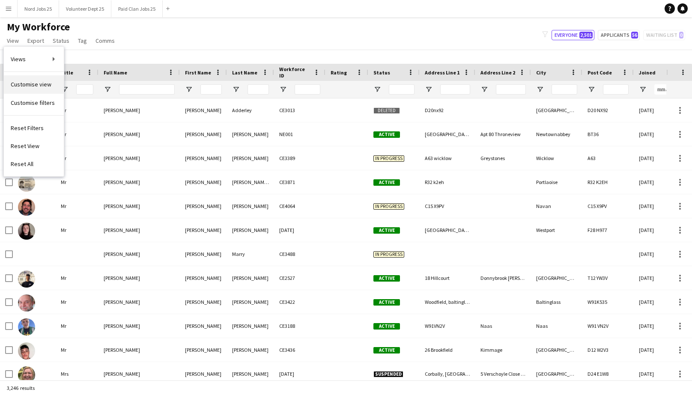
click at [39, 90] on link "Customise view" at bounding box center [34, 84] width 60 height 18
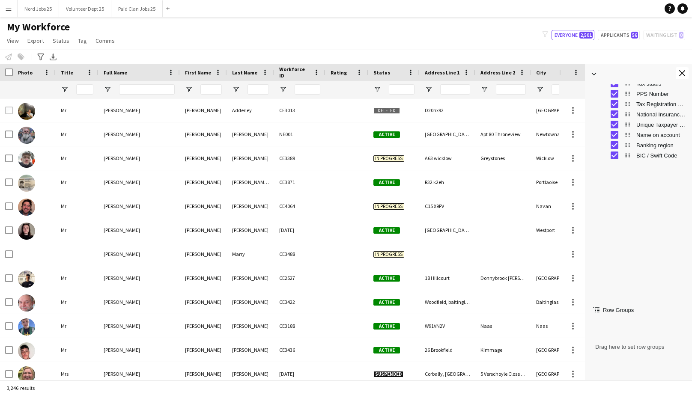
scroll to position [754, 0]
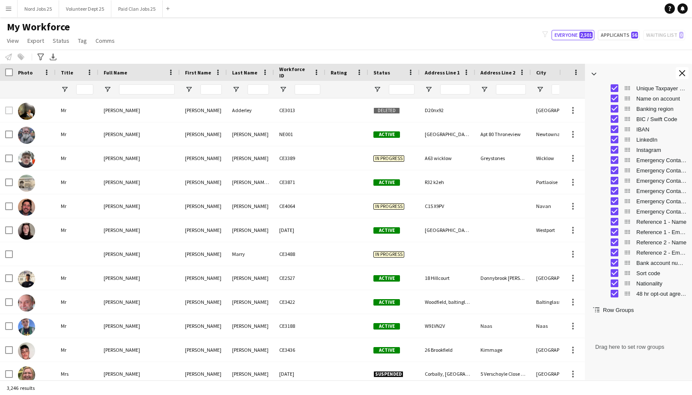
click at [518, 22] on div "My Workforce View Views Default view New view Update view Delete view Edit name…" at bounding box center [346, 35] width 692 height 29
click at [44, 45] on link "Export" at bounding box center [36, 40] width 24 height 11
click at [63, 86] on span "Export as XLSX" at bounding box center [49, 84] width 37 height 8
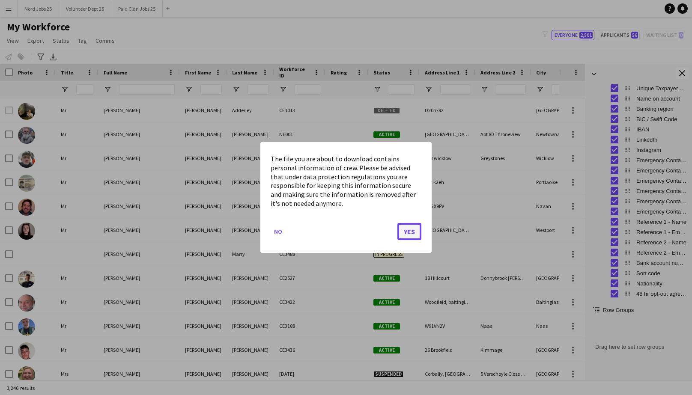
click at [415, 233] on button "Yes" at bounding box center [409, 231] width 24 height 17
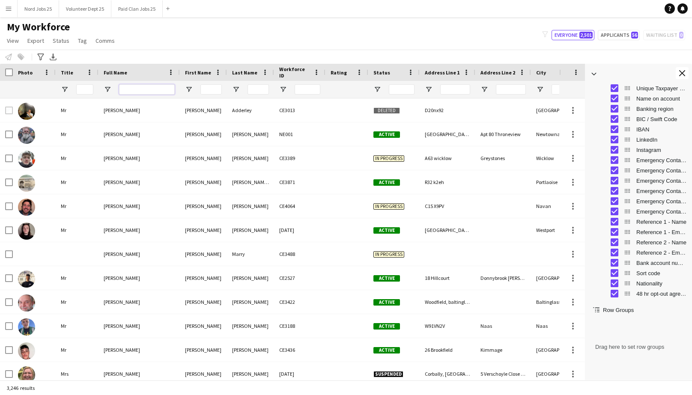
click at [135, 90] on input "Full Name Filter Input" at bounding box center [147, 89] width 56 height 10
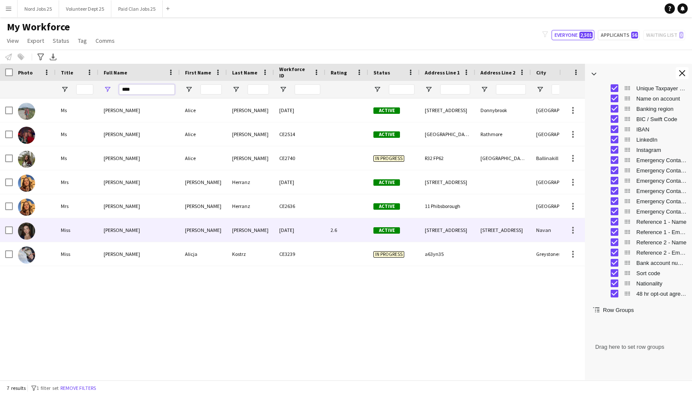
type input "****"
click at [160, 227] on div "Alicia Kavanagh" at bounding box center [138, 230] width 81 height 24
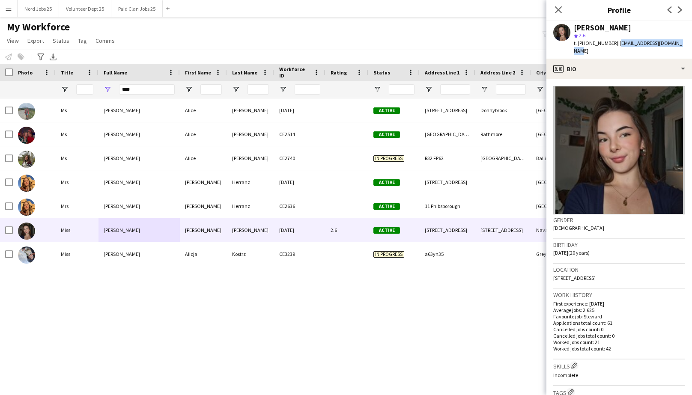
drag, startPoint x: 682, startPoint y: 45, endPoint x: 614, endPoint y: 47, distance: 68.1
click at [614, 47] on app-profile-header "Alicia Kavanagh star 2.6 t. +353874015157 | aliciaskavanagh@gmail.com" at bounding box center [619, 40] width 146 height 38
copy span "aliciaskavanagh@gmail.com"
click at [558, 9] on icon at bounding box center [558, 10] width 8 height 8
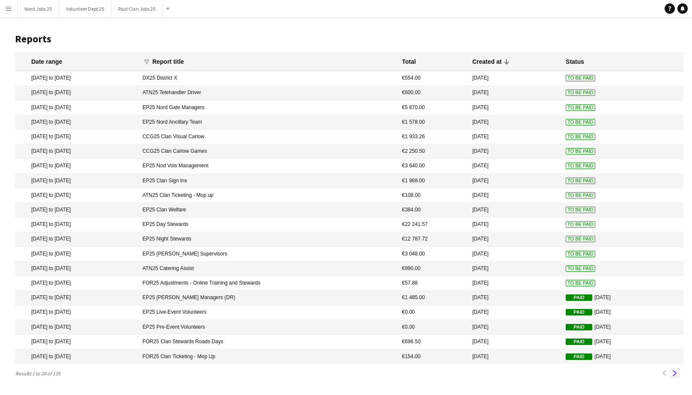
click at [675, 376] on app-icon "Next" at bounding box center [675, 373] width 6 height 6
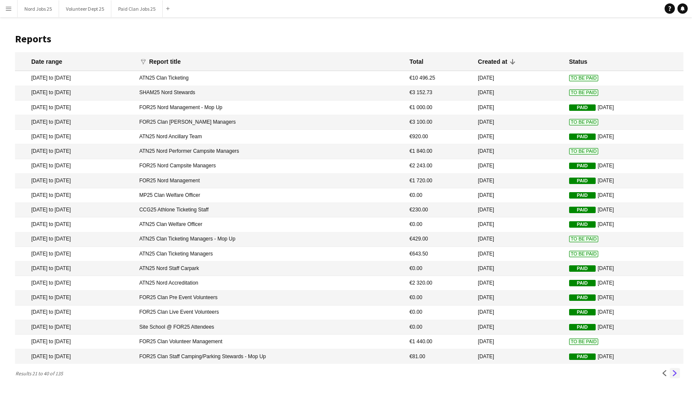
click at [674, 376] on app-icon "Next" at bounding box center [675, 373] width 6 height 6
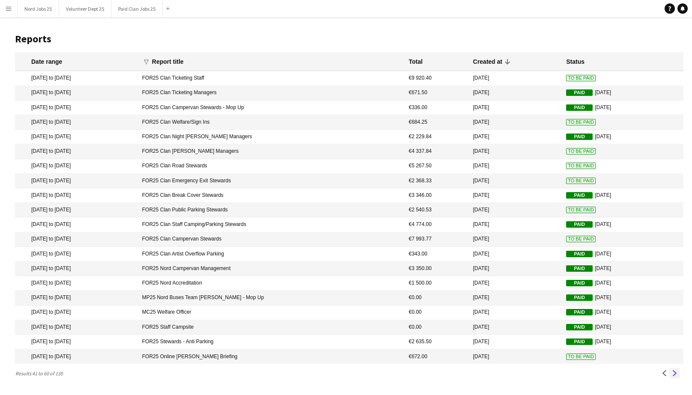
click at [673, 376] on app-icon "Next" at bounding box center [675, 373] width 6 height 6
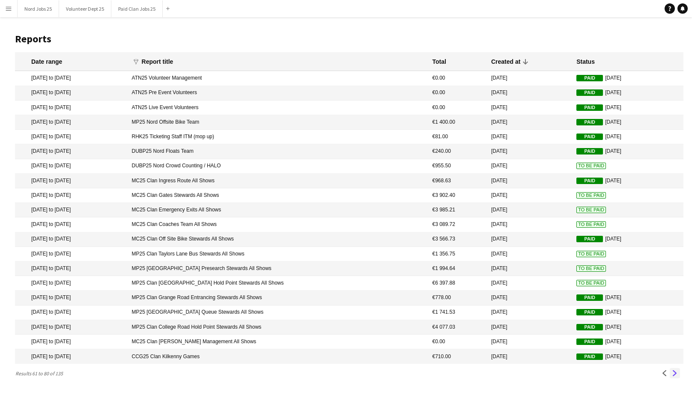
click at [674, 376] on app-icon "Next" at bounding box center [675, 373] width 6 height 6
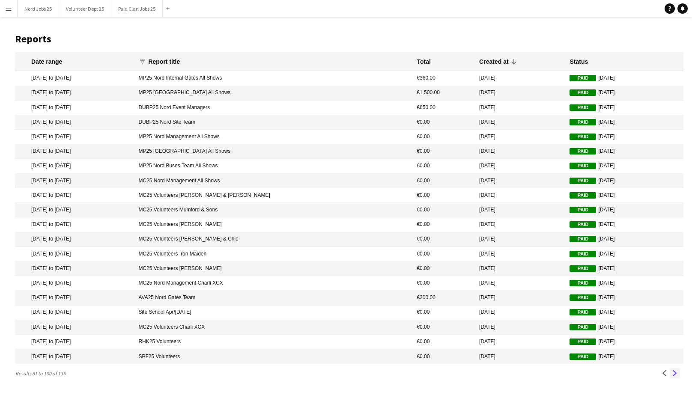
click at [674, 376] on app-icon "Next" at bounding box center [675, 373] width 6 height 6
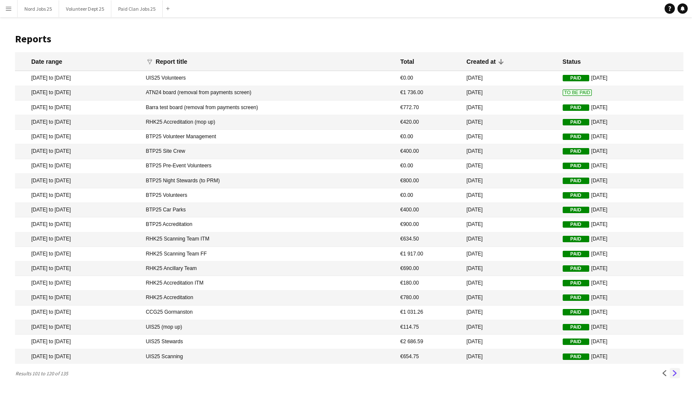
click at [674, 376] on app-icon "Next" at bounding box center [675, 373] width 6 height 6
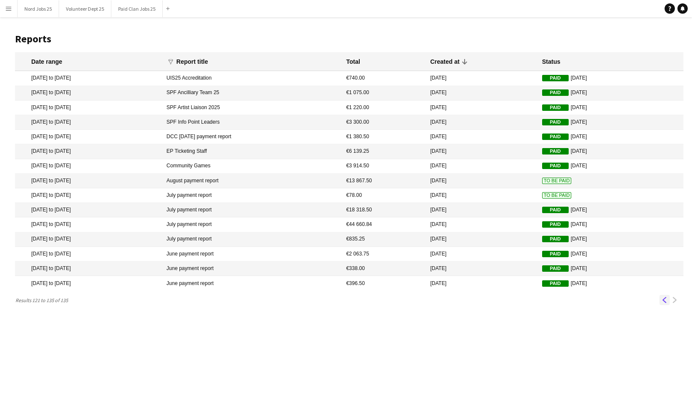
click at [662, 305] on button "Previous" at bounding box center [664, 300] width 10 height 10
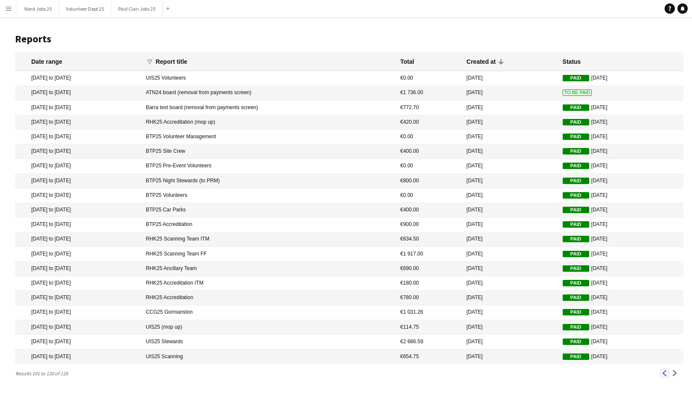
click at [665, 376] on app-icon "Previous" at bounding box center [665, 373] width 6 height 6
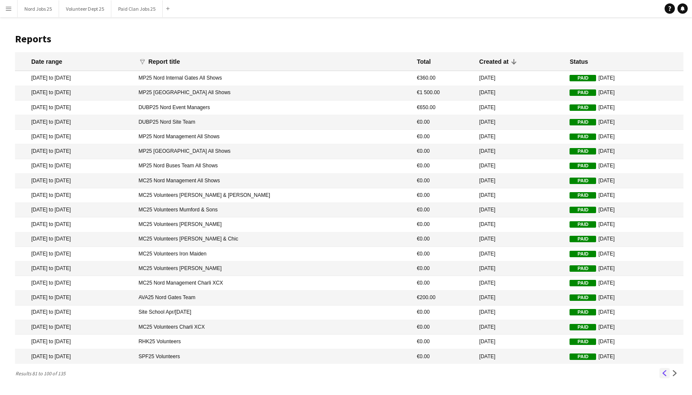
click at [662, 376] on app-icon "Previous" at bounding box center [665, 373] width 6 height 6
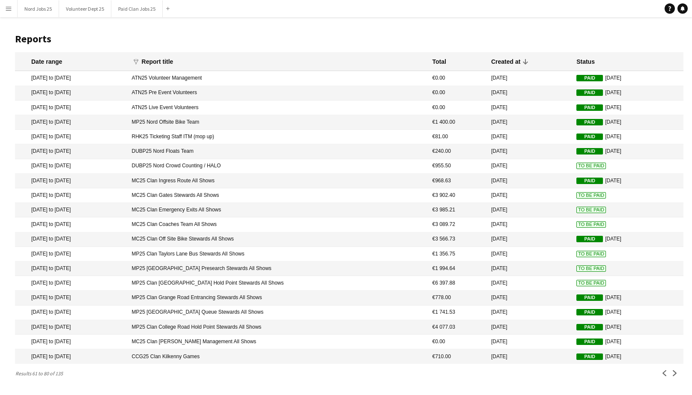
click at [622, 291] on mat-cell "To Be Paid" at bounding box center [627, 283] width 111 height 15
click at [519, 275] on mat-cell "11 Jul 2025" at bounding box center [529, 269] width 85 height 15
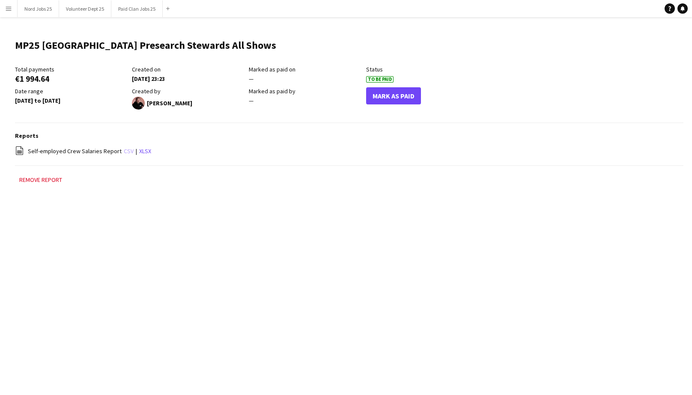
click at [124, 152] on link "csv" at bounding box center [129, 151] width 10 height 8
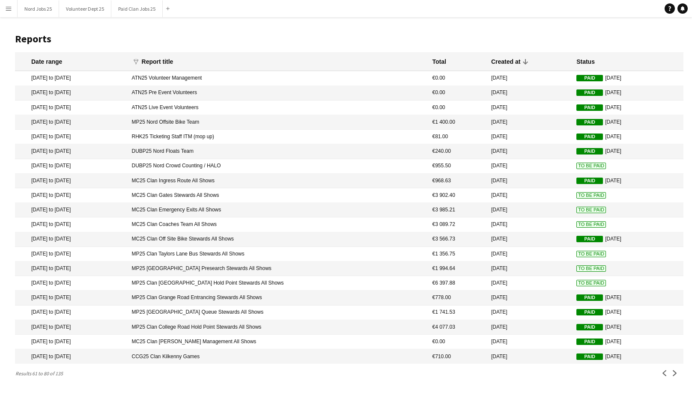
click at [487, 260] on mat-cell "12 Jul 2025" at bounding box center [529, 254] width 85 height 15
click at [463, 231] on mat-cell "€3 089.72" at bounding box center [457, 225] width 59 height 15
click at [453, 215] on mat-cell "€3 985.21" at bounding box center [457, 210] width 59 height 15
click at [454, 196] on mat-cell "€3 902.40" at bounding box center [457, 195] width 59 height 15
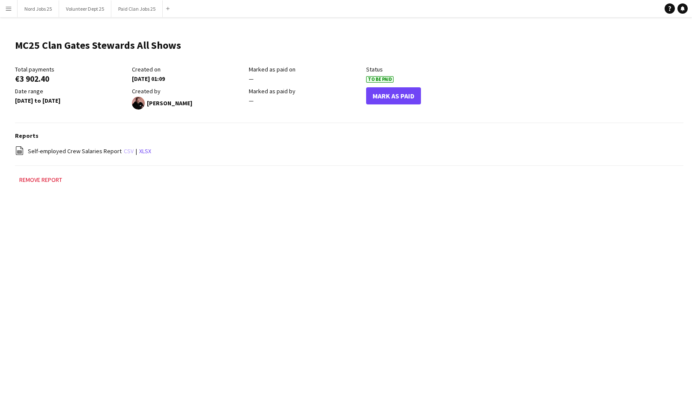
click at [125, 154] on link "csv" at bounding box center [129, 151] width 10 height 8
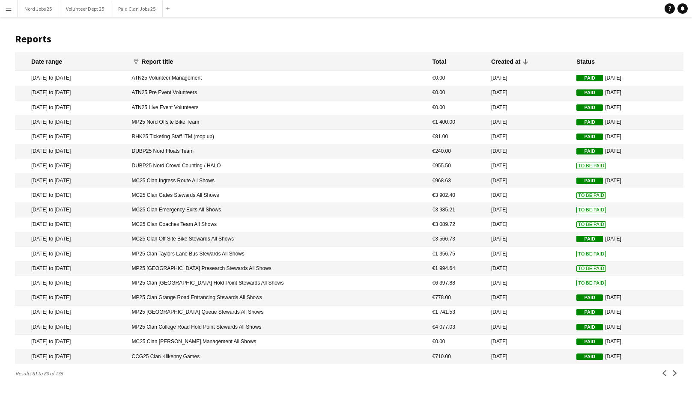
click at [470, 168] on mat-cell "€955.50" at bounding box center [457, 166] width 59 height 15
click at [663, 376] on app-icon "Previous" at bounding box center [665, 373] width 6 height 6
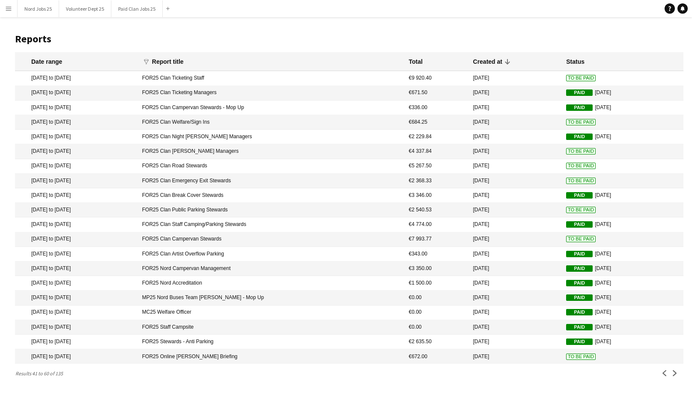
click at [381, 364] on mat-cell "FOR25 Online [PERSON_NAME] Briefing" at bounding box center [271, 356] width 267 height 15
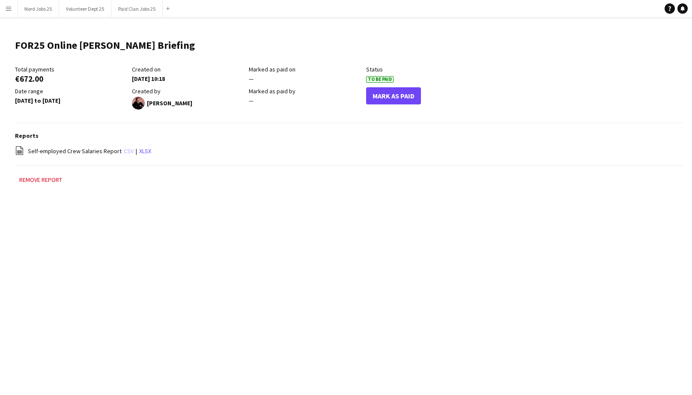
click at [124, 149] on link "csv" at bounding box center [129, 151] width 10 height 8
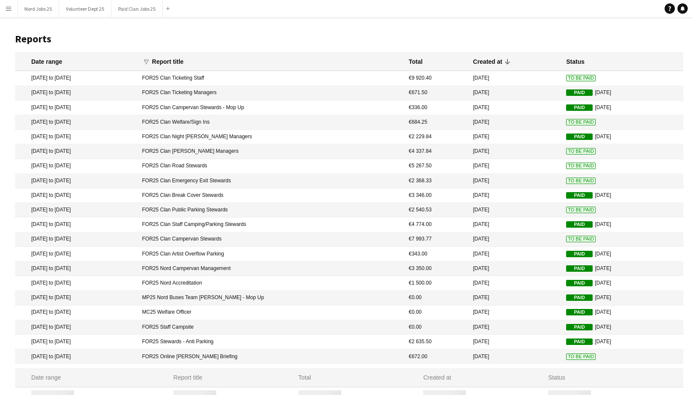
scroll to position [9, 0]
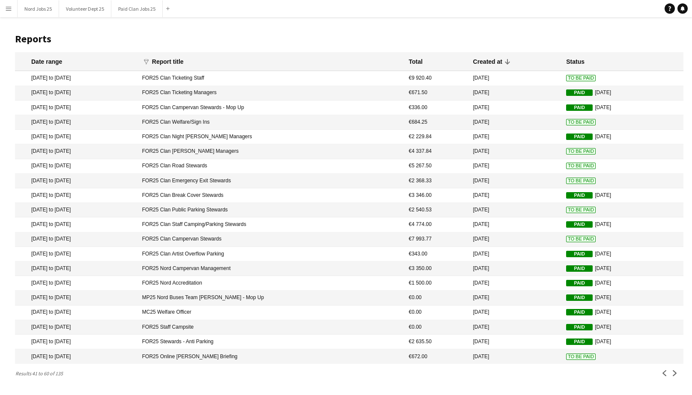
click at [513, 240] on mat-cell "11 Aug 2025" at bounding box center [515, 239] width 93 height 15
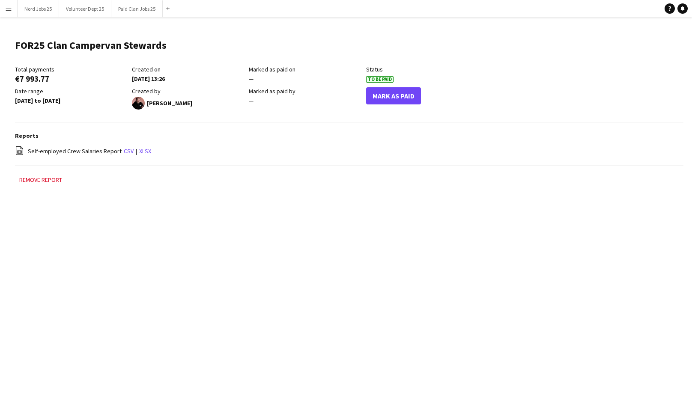
scroll to position [9, 0]
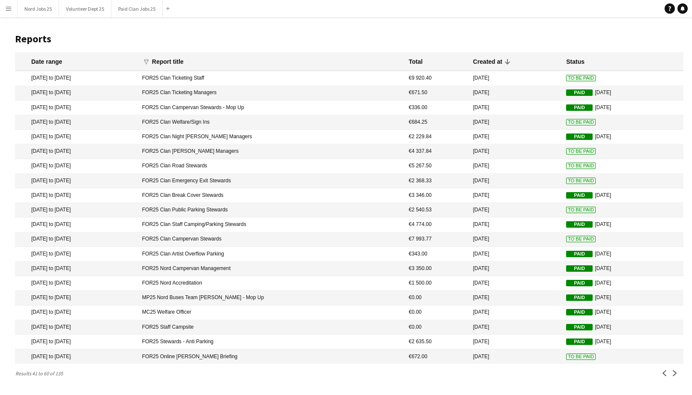
click at [451, 209] on mat-cell "€2 540.53" at bounding box center [436, 210] width 64 height 15
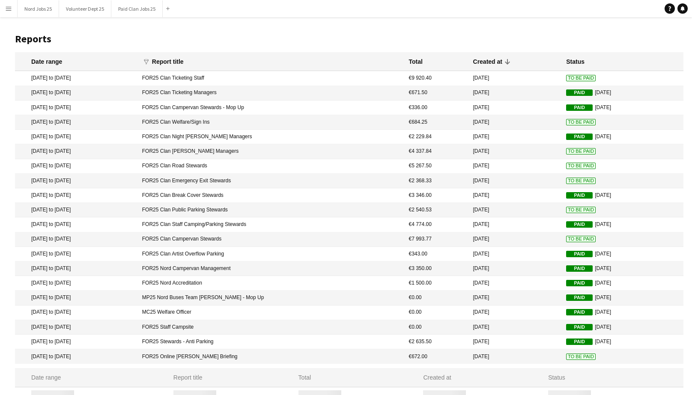
scroll to position [9, 0]
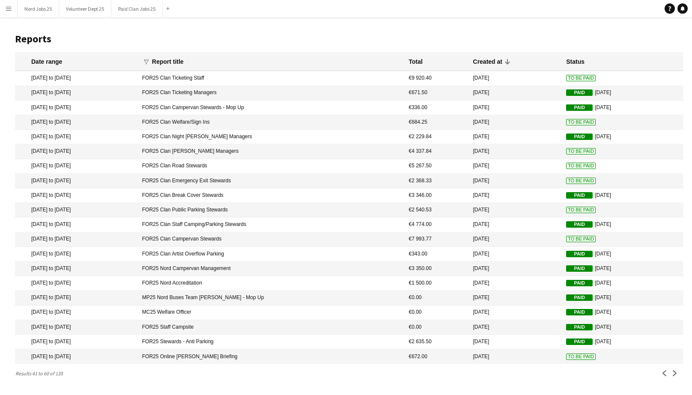
click at [504, 175] on mat-cell "11 Aug 2025" at bounding box center [515, 181] width 93 height 15
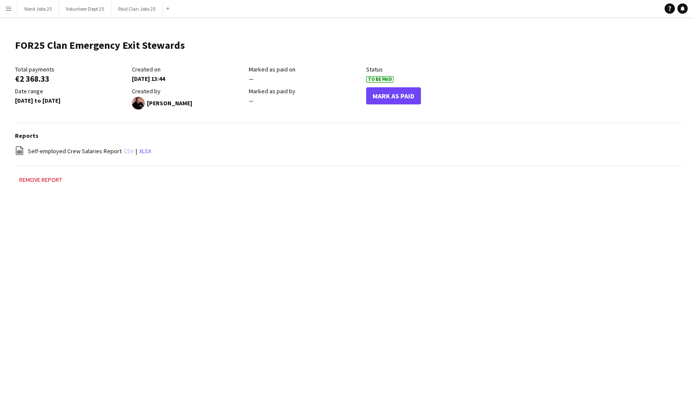
click at [124, 151] on link "csv" at bounding box center [129, 151] width 10 height 8
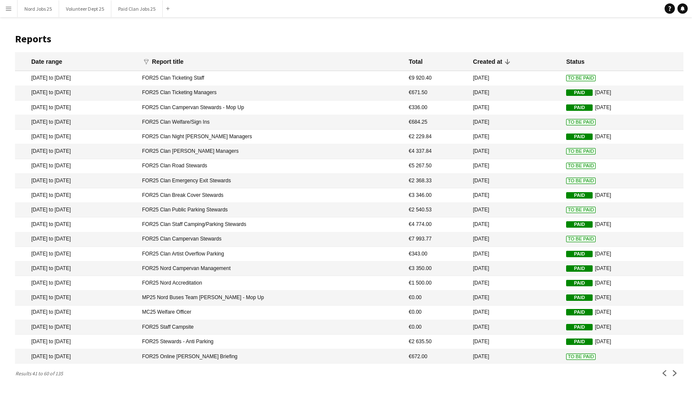
click at [522, 161] on mat-cell "11 Aug 2025" at bounding box center [515, 166] width 93 height 15
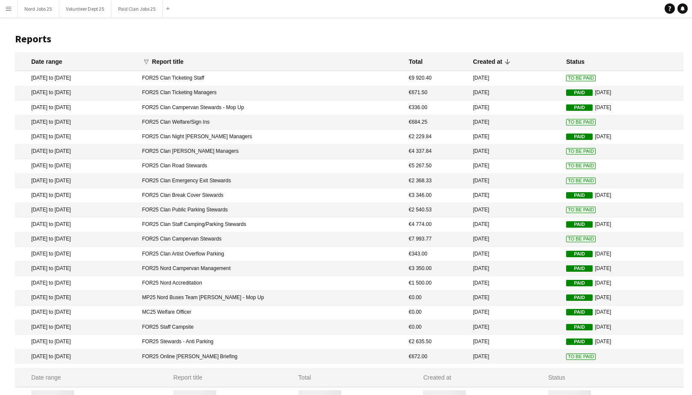
scroll to position [9, 0]
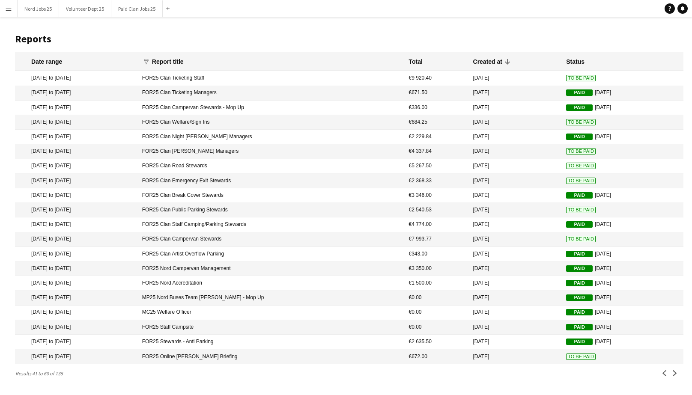
click at [502, 145] on mat-cell "11 Aug 2025" at bounding box center [515, 151] width 93 height 15
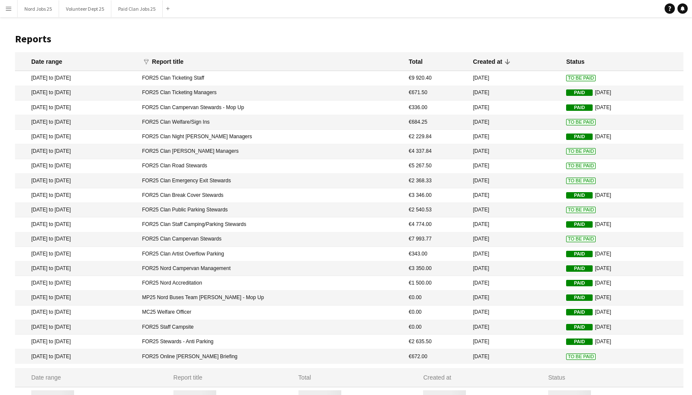
scroll to position [9, 0]
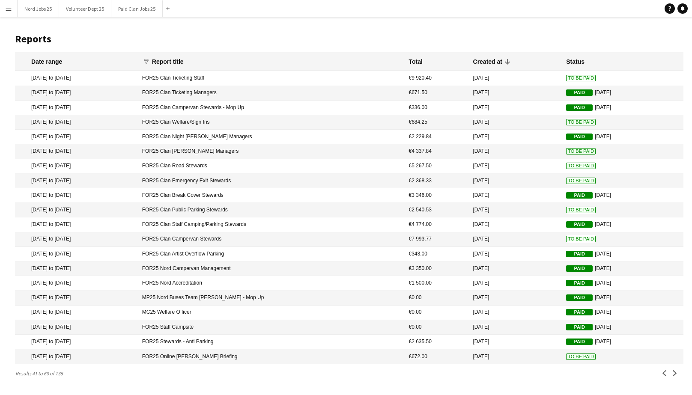
click at [501, 117] on mat-cell "11 Aug 2025" at bounding box center [515, 122] width 93 height 15
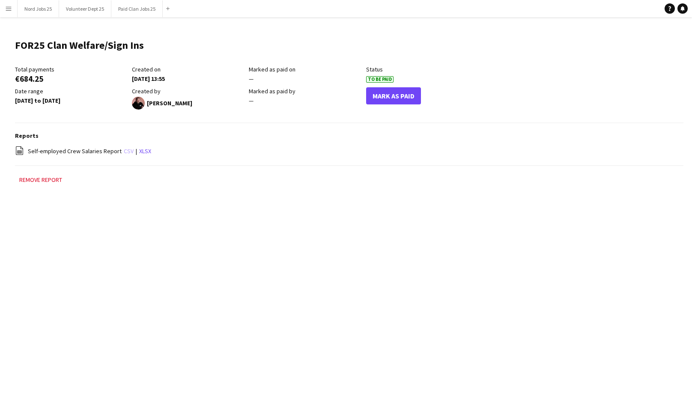
click at [124, 149] on link "csv" at bounding box center [129, 151] width 10 height 8
click at [377, 93] on button "Mark As Paid" at bounding box center [393, 95] width 55 height 17
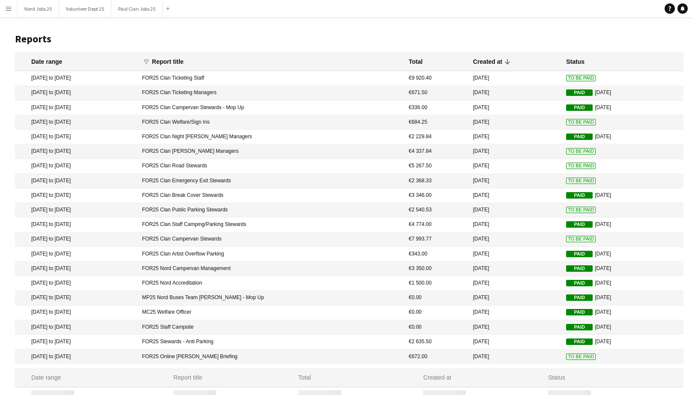
scroll to position [9, 0]
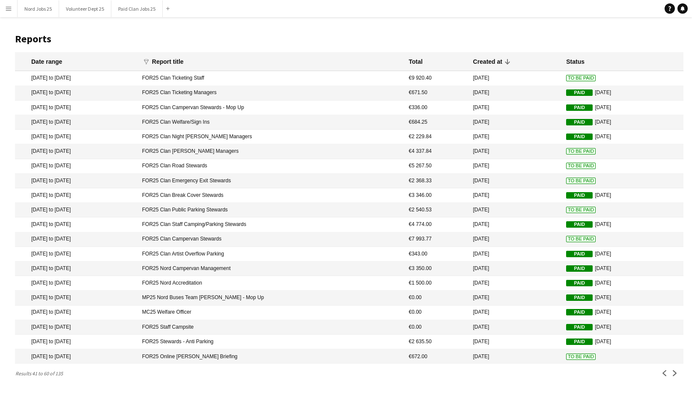
click at [508, 71] on mat-cell "11 Aug 2025" at bounding box center [515, 78] width 93 height 15
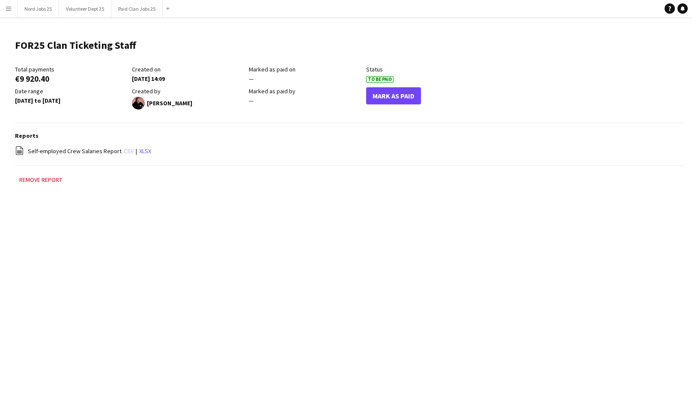
click at [125, 149] on link "csv" at bounding box center [129, 151] width 10 height 8
click at [398, 90] on button "Mark As Paid" at bounding box center [393, 95] width 55 height 17
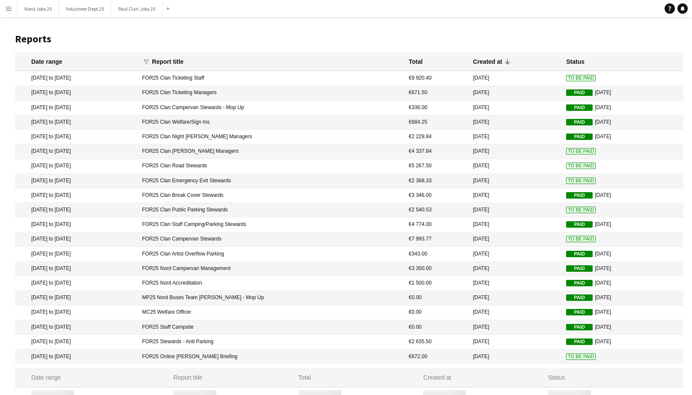
scroll to position [9, 0]
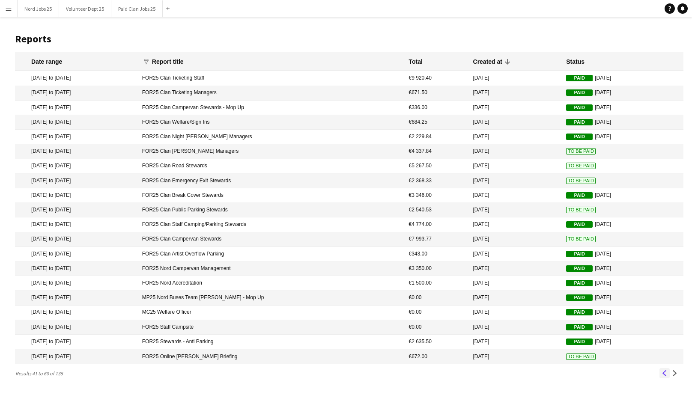
click at [665, 375] on app-icon "Previous" at bounding box center [665, 373] width 6 height 6
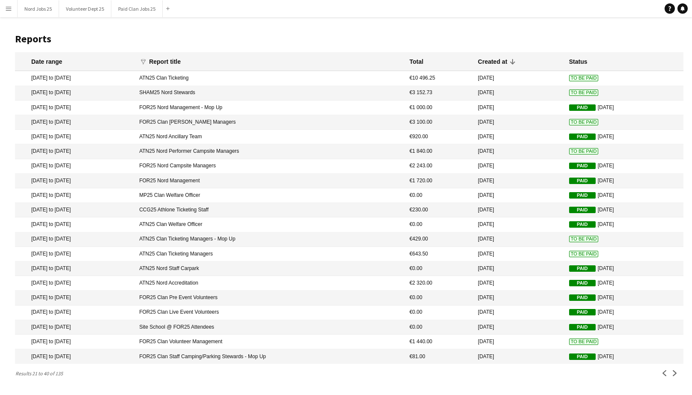
click at [526, 347] on mat-cell "11 Aug 2025" at bounding box center [519, 342] width 91 height 15
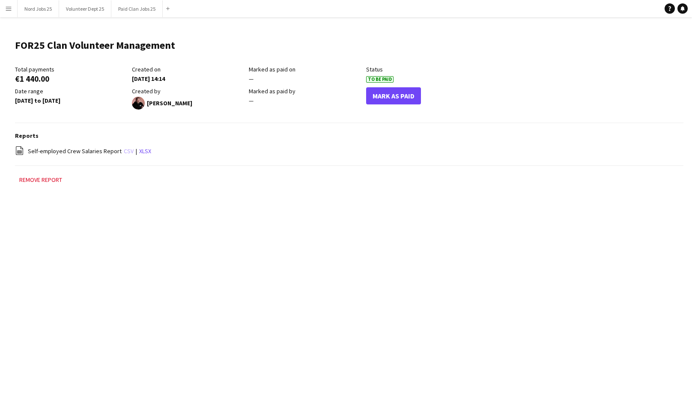
click at [125, 152] on link "csv" at bounding box center [129, 151] width 10 height 8
click at [390, 93] on button "Mark As Paid" at bounding box center [393, 95] width 55 height 17
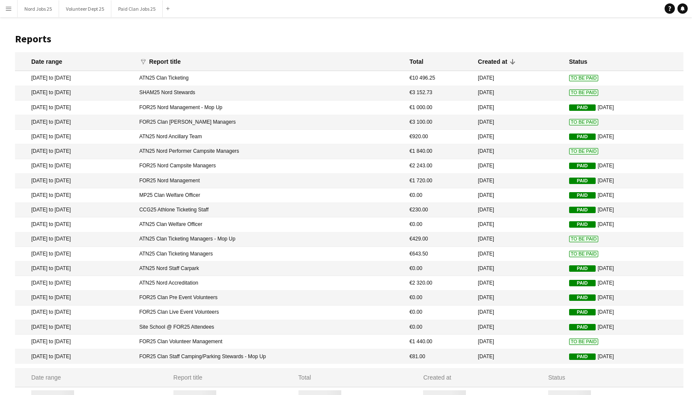
scroll to position [9, 0]
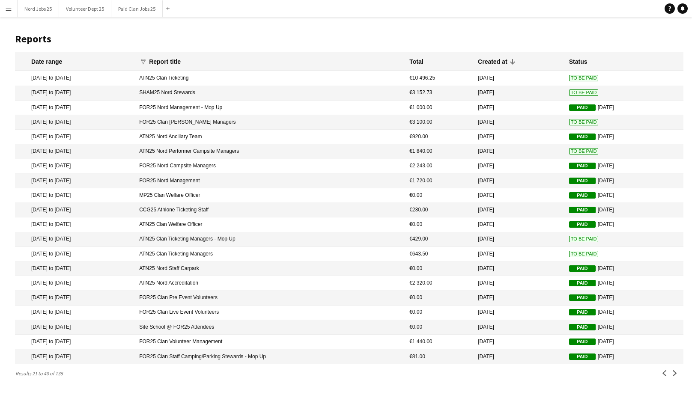
click at [444, 253] on mat-cell "€643.50" at bounding box center [439, 254] width 69 height 15
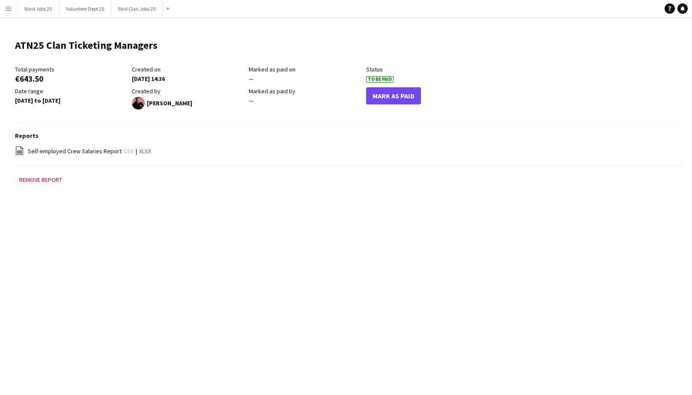
click at [124, 151] on link "csv" at bounding box center [129, 151] width 10 height 8
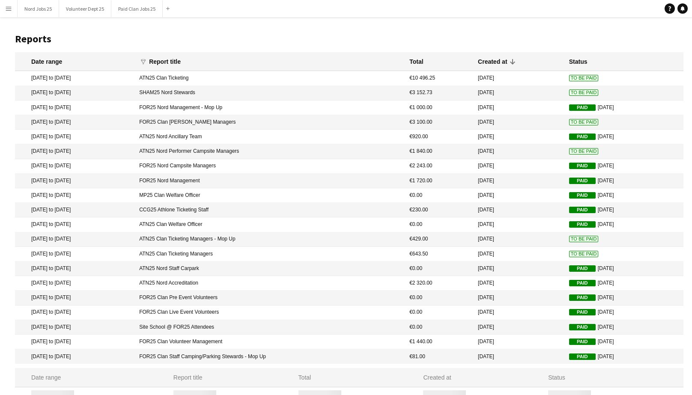
scroll to position [9, 0]
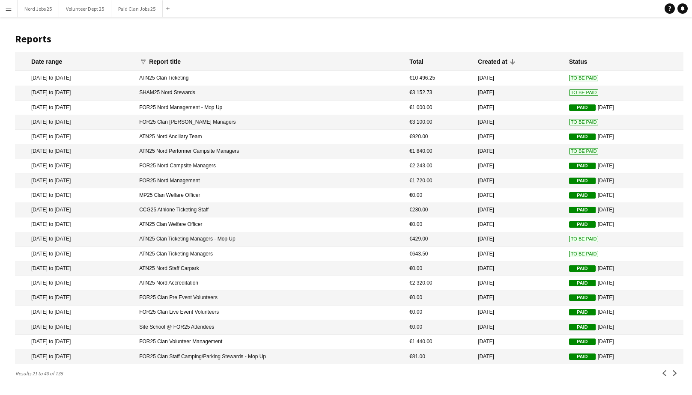
click at [282, 235] on mat-cell "ATN25 Clan Ticketing Managers - Mop Up" at bounding box center [270, 239] width 270 height 15
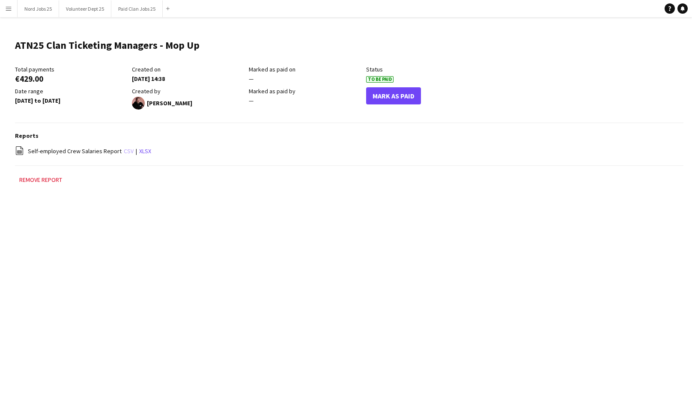
click at [126, 152] on link "csv" at bounding box center [129, 151] width 10 height 8
click at [395, 94] on button "Mark As Paid" at bounding box center [393, 95] width 55 height 17
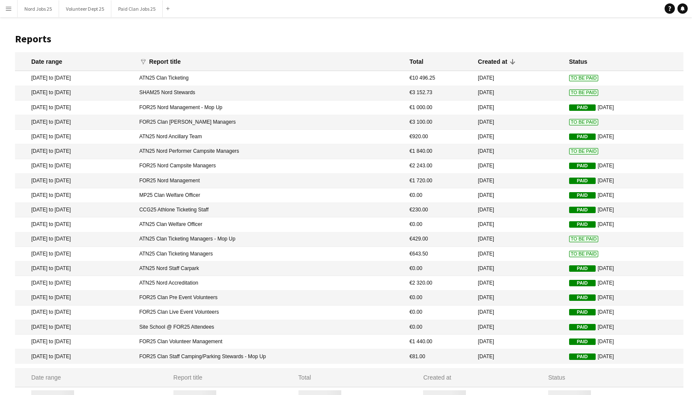
scroll to position [9, 0]
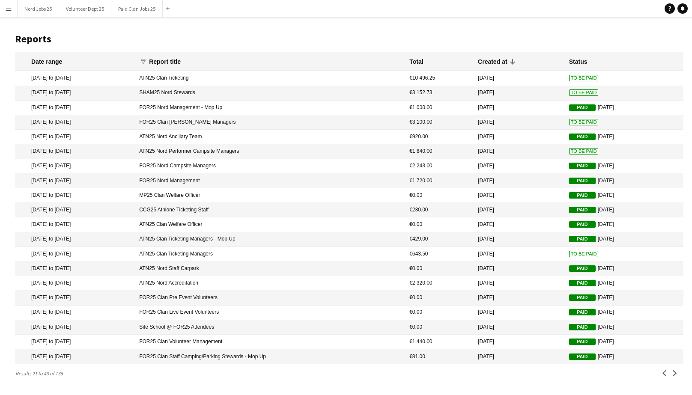
click at [535, 145] on mat-cell "12 Aug 2025" at bounding box center [519, 151] width 91 height 15
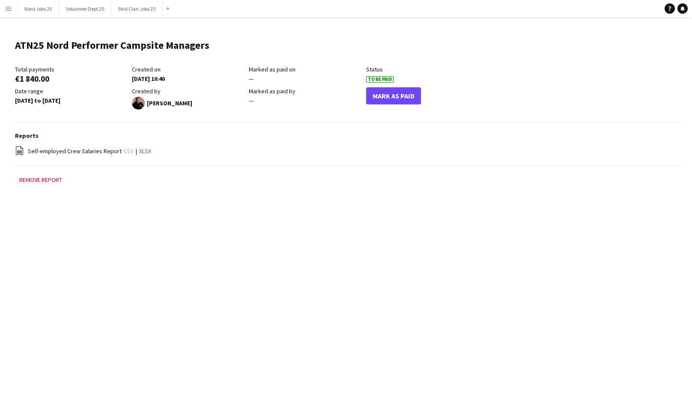
click at [124, 152] on link "csv" at bounding box center [129, 151] width 10 height 8
click at [395, 98] on button "Mark As Paid" at bounding box center [393, 95] width 55 height 17
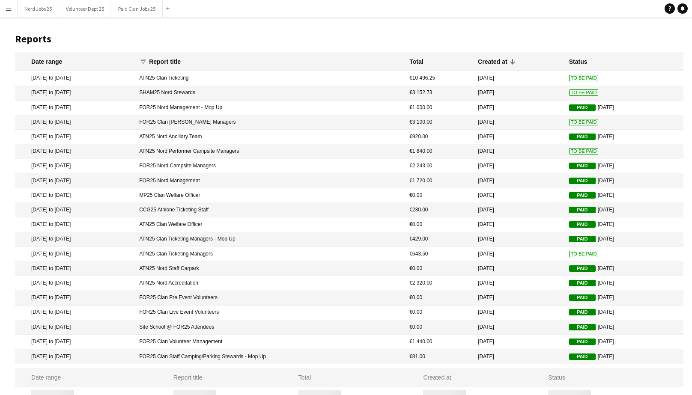
scroll to position [9, 0]
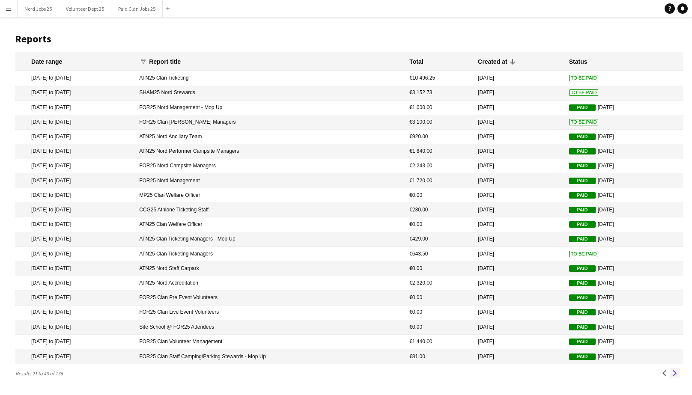
click at [676, 376] on app-icon "Next" at bounding box center [675, 373] width 6 height 6
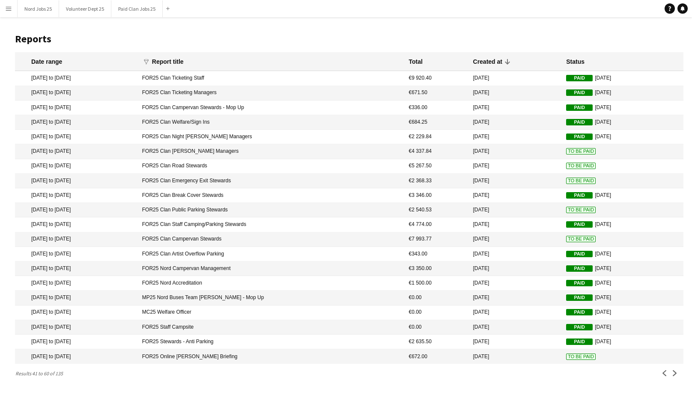
click at [532, 235] on mat-cell "11 Aug 2025" at bounding box center [515, 239] width 93 height 15
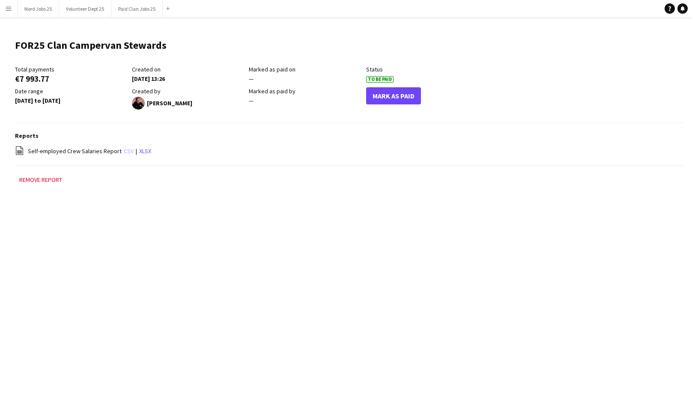
click at [124, 149] on link "csv" at bounding box center [129, 151] width 10 height 8
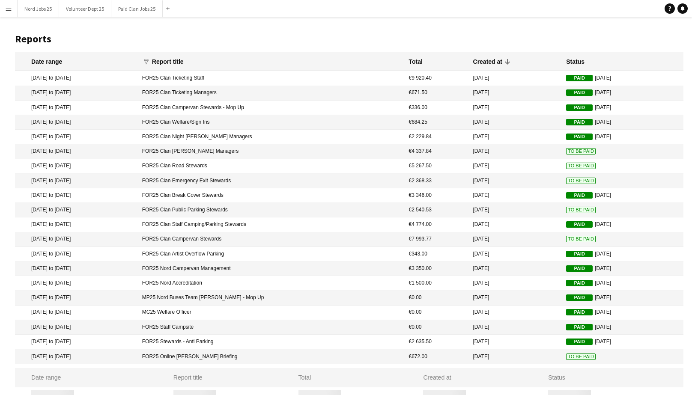
scroll to position [9, 0]
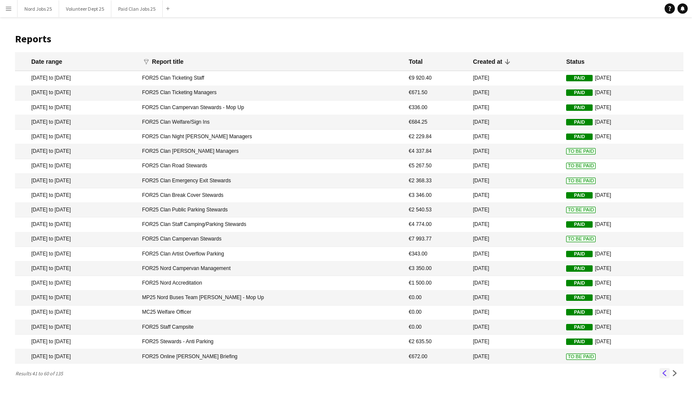
click at [663, 376] on app-icon "Previous" at bounding box center [665, 373] width 6 height 6
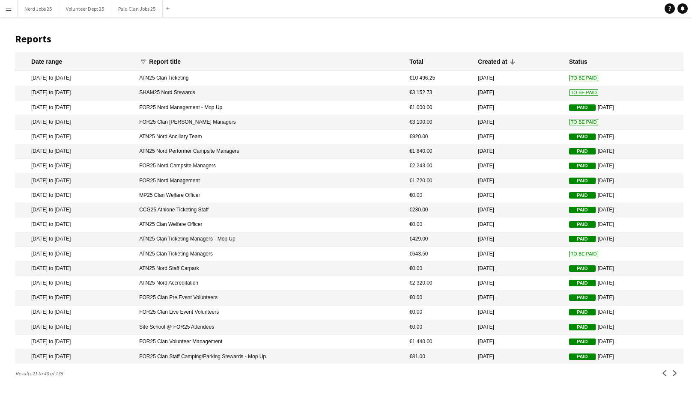
click at [454, 115] on mat-cell "€3 100.00" at bounding box center [439, 122] width 69 height 15
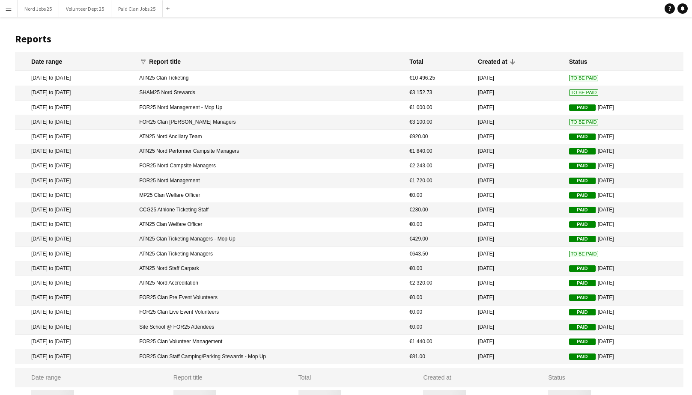
scroll to position [9, 0]
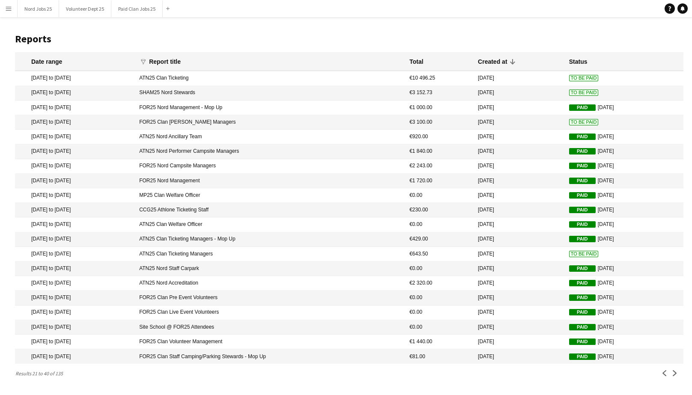
click at [357, 89] on mat-cell "SHAM25 Nord Stewards" at bounding box center [270, 93] width 270 height 15
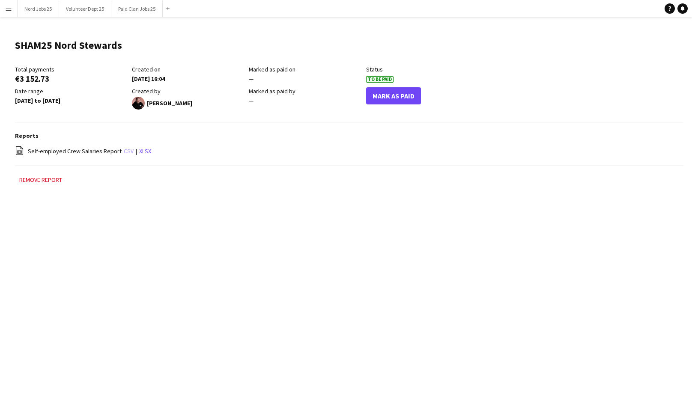
click at [125, 150] on link "csv" at bounding box center [129, 151] width 10 height 8
click at [124, 145] on div "Reports file-spreadsheet Self-employed Crew Salaries Report csv | xlsx" at bounding box center [349, 149] width 668 height 34
click at [124, 148] on link "csv" at bounding box center [129, 151] width 10 height 8
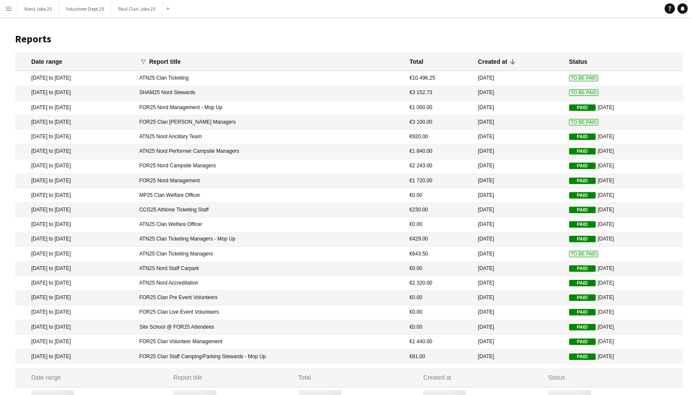
scroll to position [9, 0]
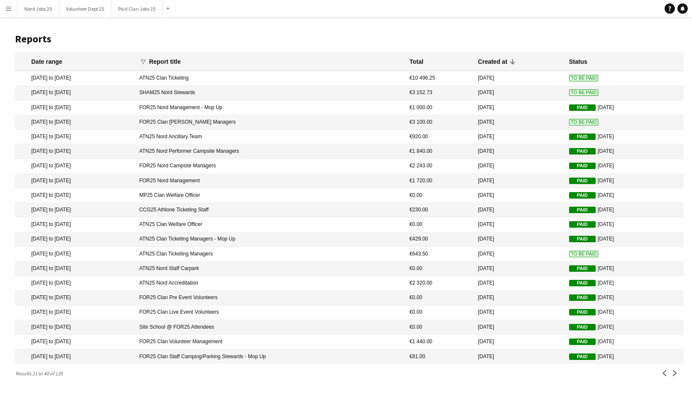
click at [200, 89] on mat-cell "SHAM25 Nord Stewards" at bounding box center [270, 93] width 270 height 15
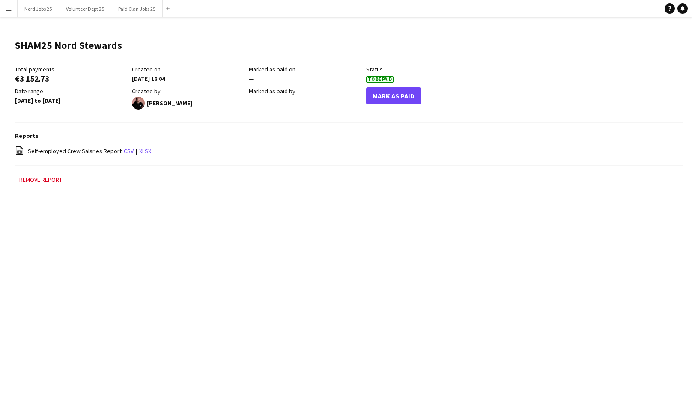
scroll to position [9, 0]
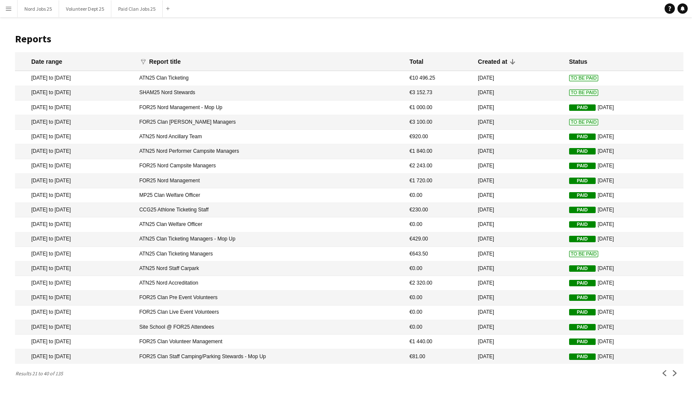
click at [513, 71] on mat-cell "13 Aug 2025" at bounding box center [519, 78] width 91 height 15
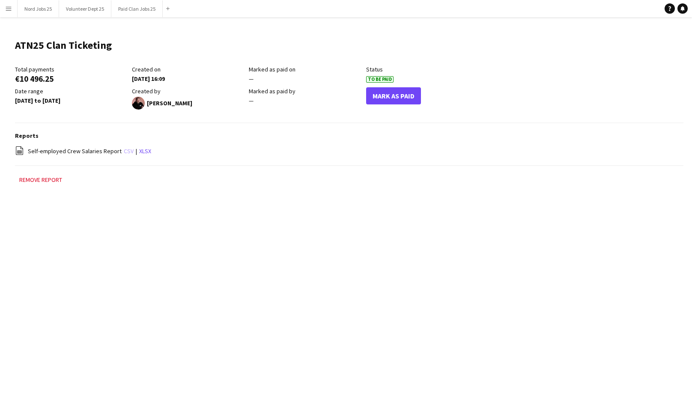
click at [125, 151] on link "csv" at bounding box center [129, 151] width 10 height 8
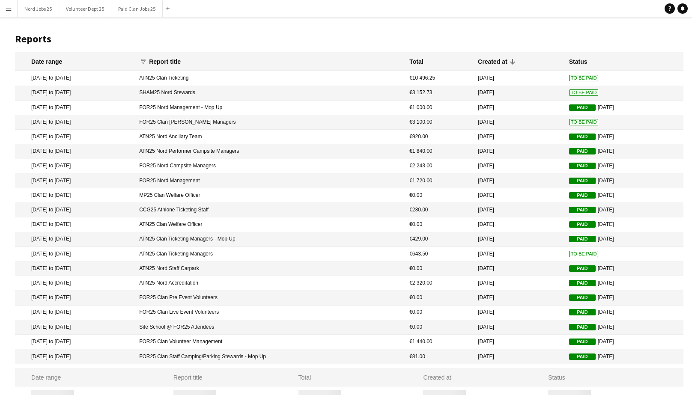
scroll to position [9, 0]
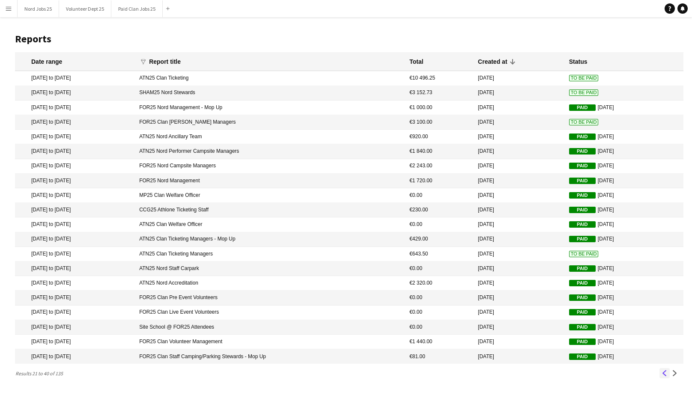
click at [662, 376] on app-icon "Previous" at bounding box center [665, 373] width 6 height 6
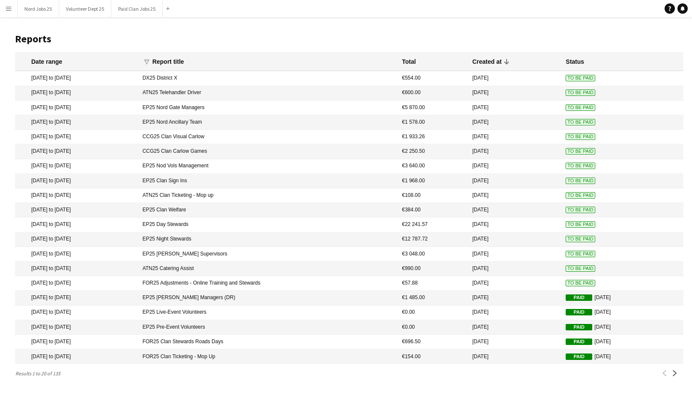
click at [348, 283] on mat-cell "FOR25 Adjustments - Online Training and Stewards" at bounding box center [267, 283] width 259 height 15
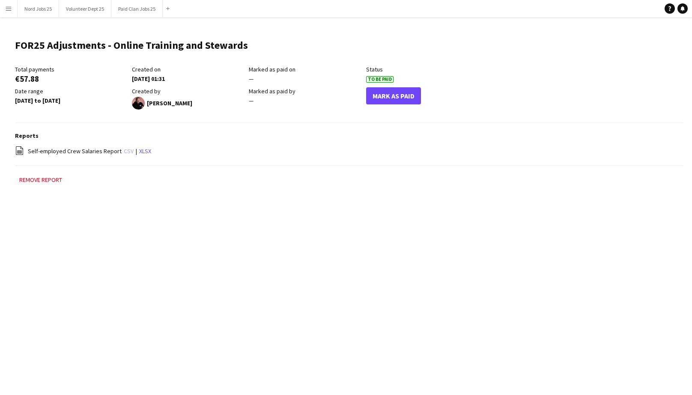
click at [124, 154] on link "csv" at bounding box center [129, 151] width 10 height 8
click at [403, 95] on button "Mark As Paid" at bounding box center [393, 95] width 55 height 17
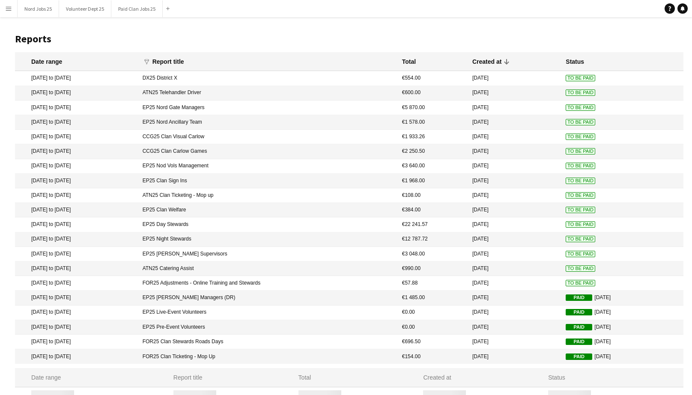
scroll to position [9, 0]
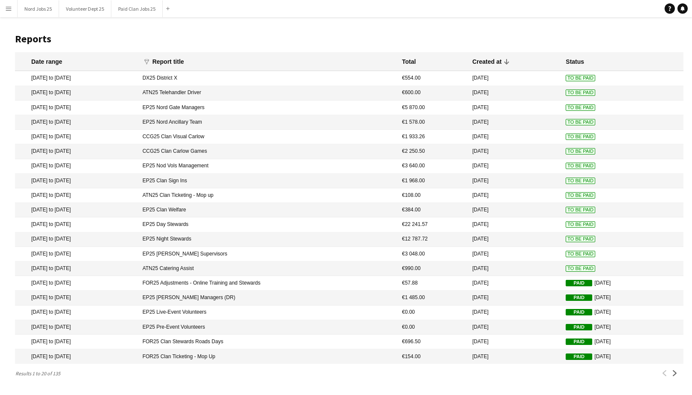
click at [519, 269] on mat-cell "18 Sep 2025" at bounding box center [514, 269] width 93 height 15
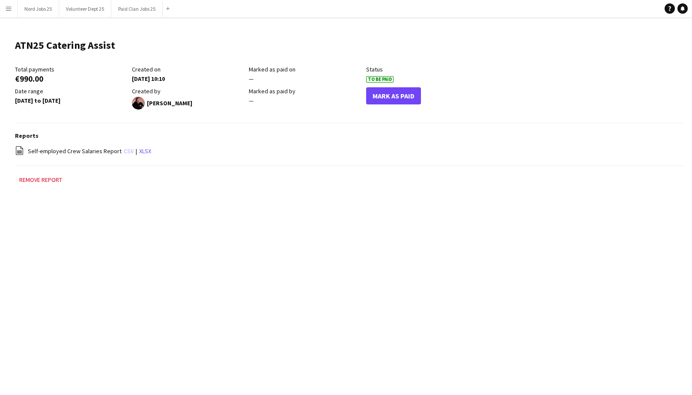
click at [126, 153] on link "csv" at bounding box center [129, 151] width 10 height 8
click at [128, 153] on link "csv" at bounding box center [129, 151] width 10 height 8
click at [404, 101] on button "Mark As Paid" at bounding box center [393, 95] width 55 height 17
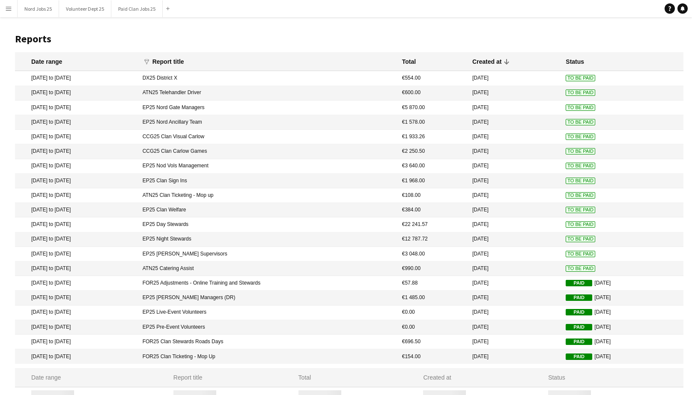
scroll to position [9, 0]
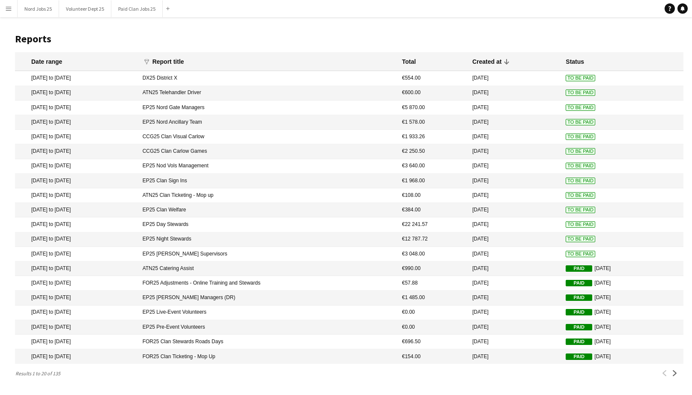
click at [360, 193] on mat-cell "ATN25 Clan Ticketing - Mop up" at bounding box center [267, 195] width 259 height 15
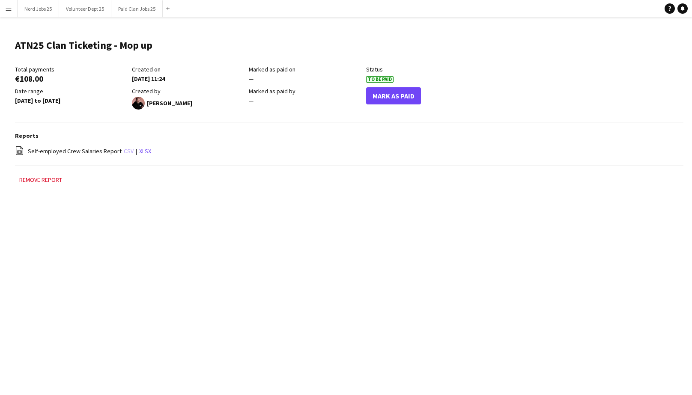
click at [125, 148] on link "csv" at bounding box center [129, 151] width 10 height 8
click at [123, 146] on div "file-spreadsheet Self-employed Crew Salaries Report csv | xlsx" at bounding box center [349, 151] width 668 height 11
click at [124, 155] on link "csv" at bounding box center [129, 151] width 10 height 8
click at [422, 100] on div "Mark As Paid" at bounding box center [424, 98] width 117 height 22
click at [407, 98] on button "Mark As Paid" at bounding box center [393, 95] width 55 height 17
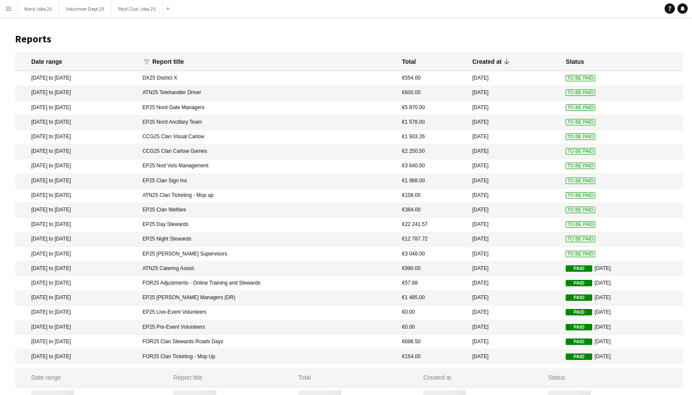
scroll to position [9, 0]
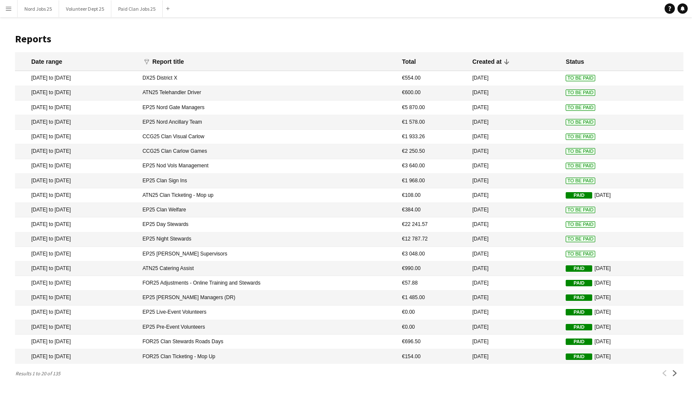
click at [453, 86] on mat-cell "€600.00" at bounding box center [433, 93] width 70 height 15
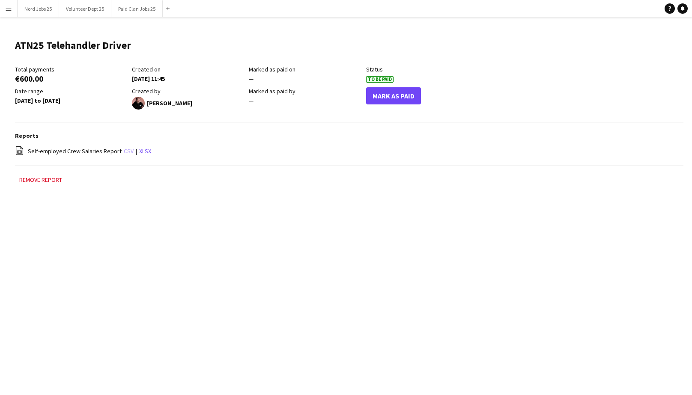
click at [124, 149] on link "csv" at bounding box center [129, 151] width 10 height 8
click at [125, 149] on link "csv" at bounding box center [129, 151] width 10 height 8
click at [394, 101] on button "Mark As Paid" at bounding box center [393, 95] width 55 height 17
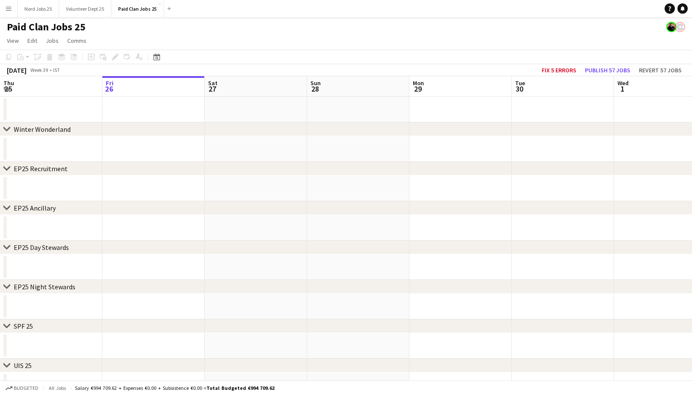
click at [11, 8] on app-icon "Menu" at bounding box center [8, 8] width 7 height 7
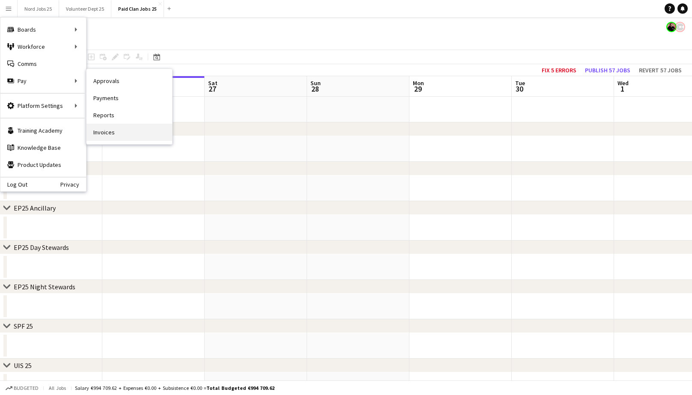
click at [100, 132] on link "Invoices" at bounding box center [129, 132] width 86 height 17
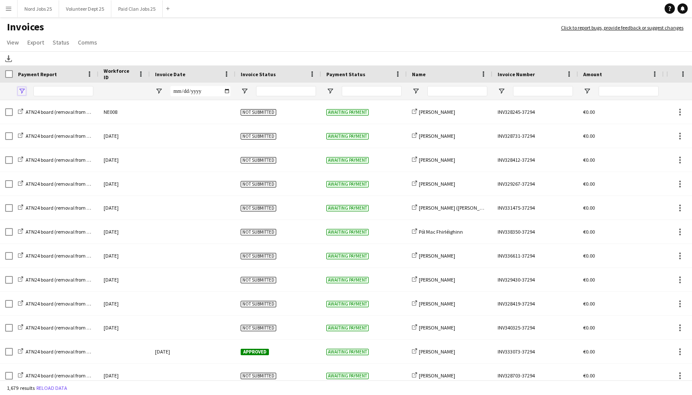
click at [22, 92] on span "Open Filter Menu" at bounding box center [22, 91] width 8 height 8
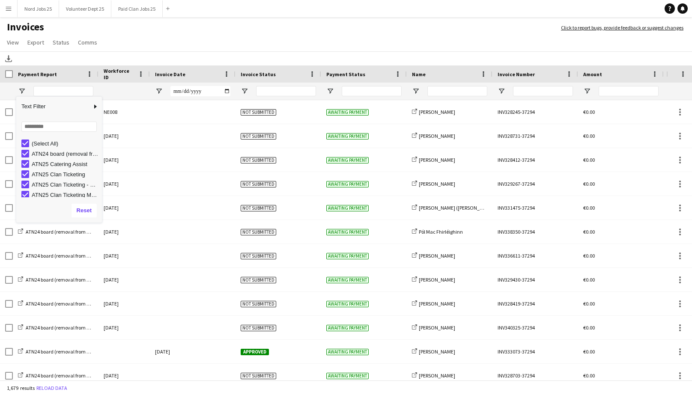
click at [100, 221] on div "Column Filter" at bounding box center [58, 222] width 81 height 2
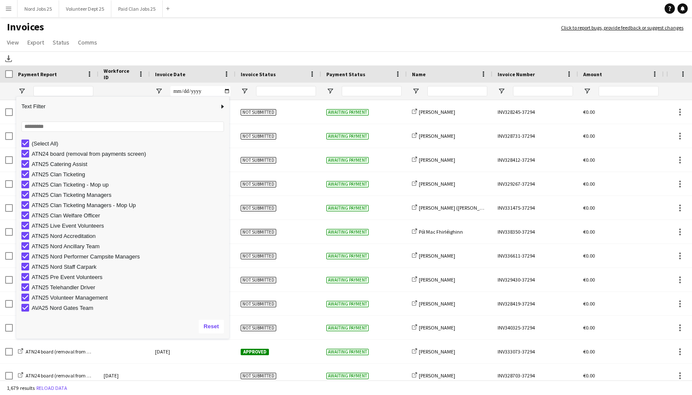
drag, startPoint x: 106, startPoint y: 222, endPoint x: 230, endPoint y: 338, distance: 169.6
click at [229, 338] on div "Column Filter" at bounding box center [228, 338] width 2 height 2
type input "***"
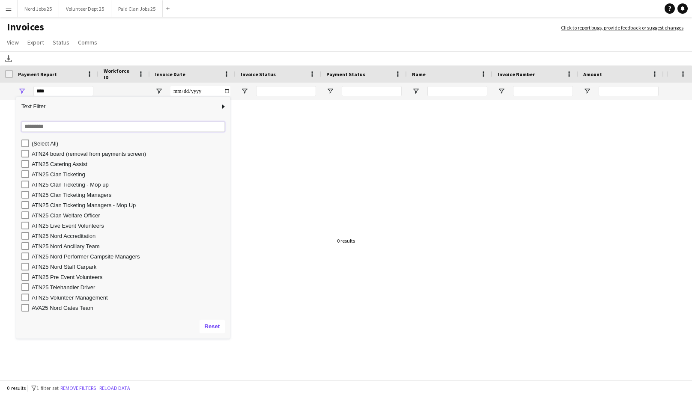
click at [43, 125] on input "Search filter values" at bounding box center [122, 127] width 203 height 10
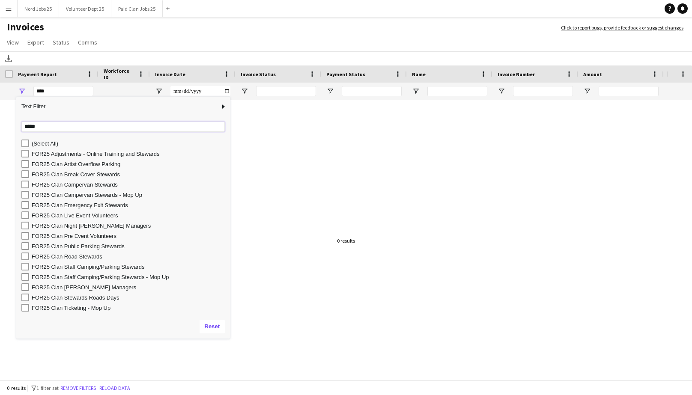
type input "*****"
click at [94, 248] on div "FOR25 Clan Public Parking Stewards" at bounding box center [130, 246] width 196 height 6
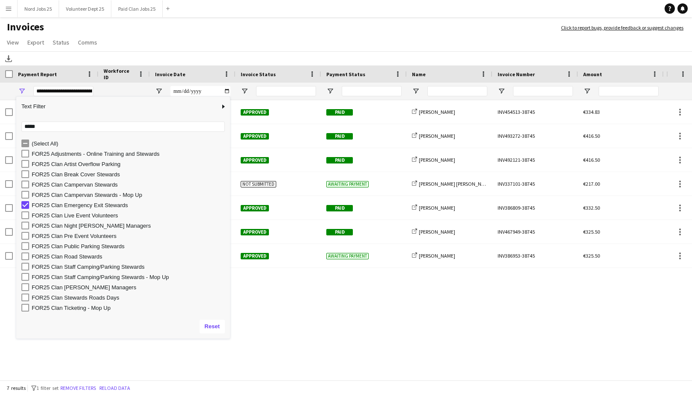
click at [158, 39] on app-page-menu "View Customise view Customise filters Reset Filters Reset View Reset All Export…" at bounding box center [346, 43] width 692 height 16
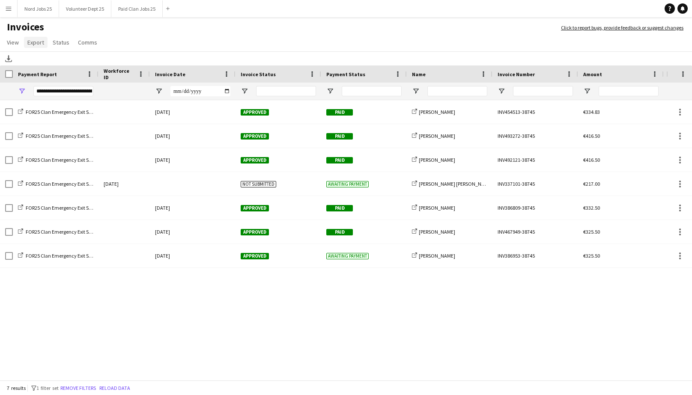
click at [38, 43] on span "Export" at bounding box center [35, 43] width 17 height 8
click at [56, 62] on span "Export as XLSX" at bounding box center [49, 61] width 37 height 8
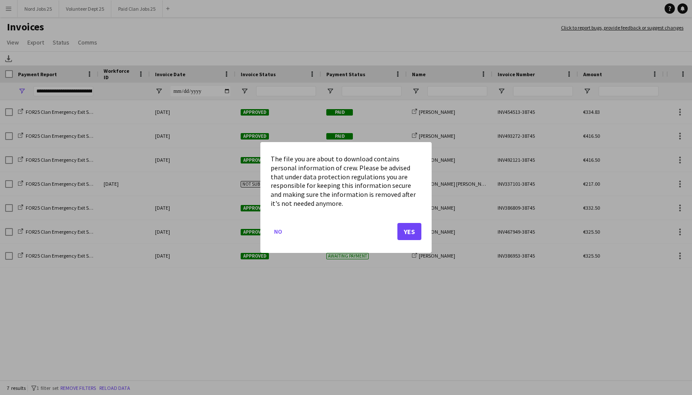
click at [412, 235] on button "Yes" at bounding box center [409, 231] width 24 height 17
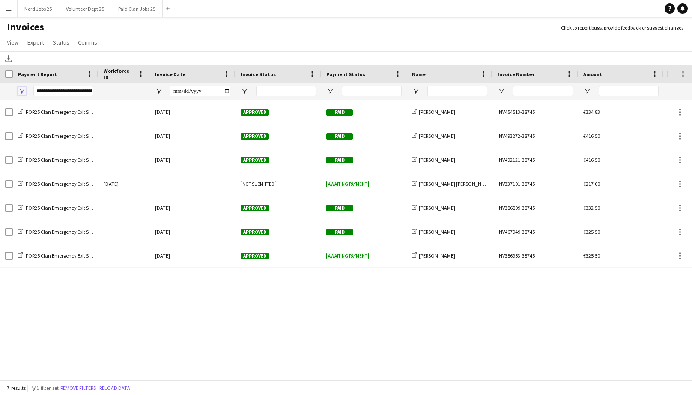
click at [21, 93] on span "Open Filter Menu" at bounding box center [22, 91] width 8 height 8
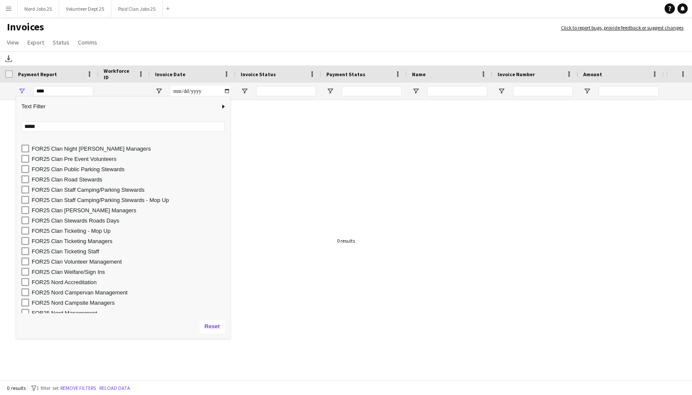
scroll to position [133, 0]
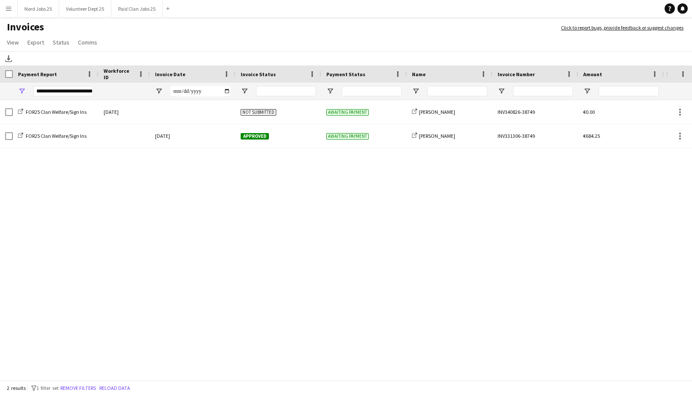
click at [165, 30] on h1 "Invoices" at bounding box center [276, 28] width 552 height 15
click at [37, 42] on span "Export" at bounding box center [35, 43] width 17 height 8
click at [58, 65] on link "Export as XLSX" at bounding box center [54, 61] width 60 height 18
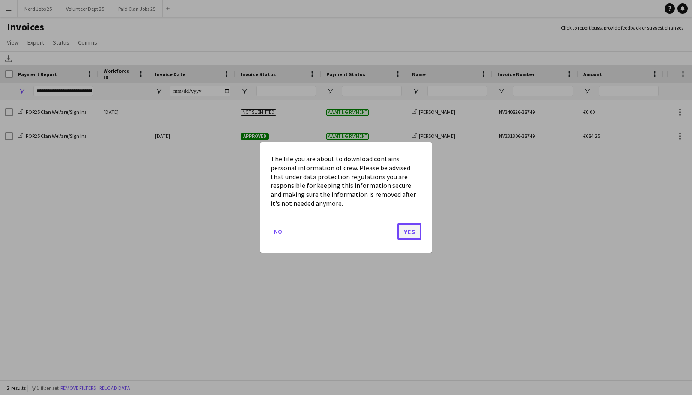
click at [414, 233] on button "Yes" at bounding box center [409, 231] width 24 height 17
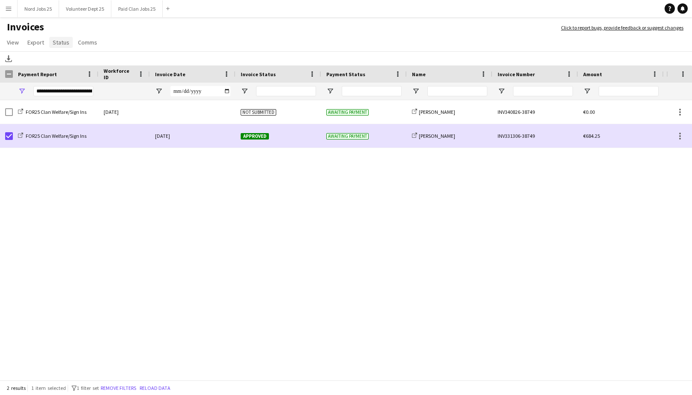
click at [61, 44] on span "Status" at bounding box center [61, 43] width 17 height 8
click at [72, 99] on span "Mark as paid" at bounding box center [72, 97] width 32 height 8
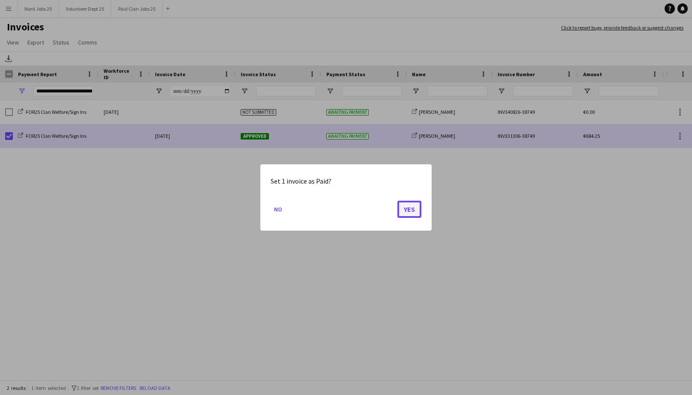
click at [408, 212] on button "Yes" at bounding box center [409, 209] width 24 height 17
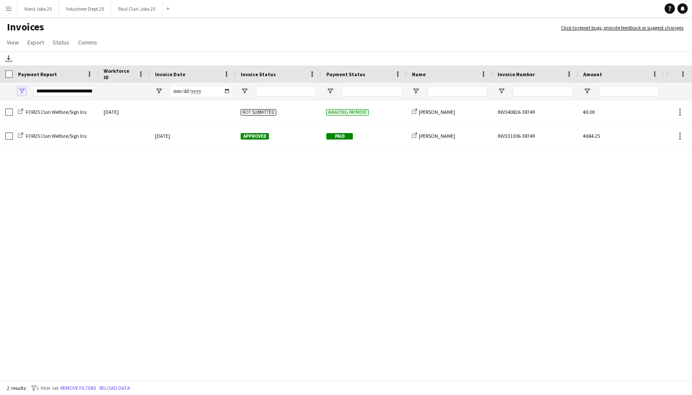
click at [21, 92] on span "Open Filter Menu" at bounding box center [22, 91] width 8 height 8
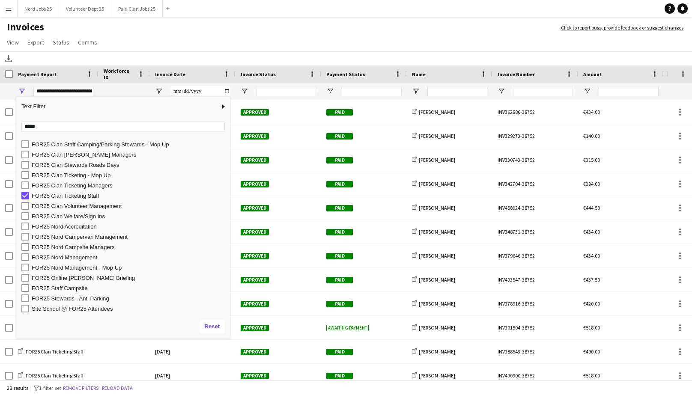
click at [277, 36] on app-page-menu "View Customise view Customise filters Reset Filters Reset View Reset All Export…" at bounding box center [346, 43] width 692 height 16
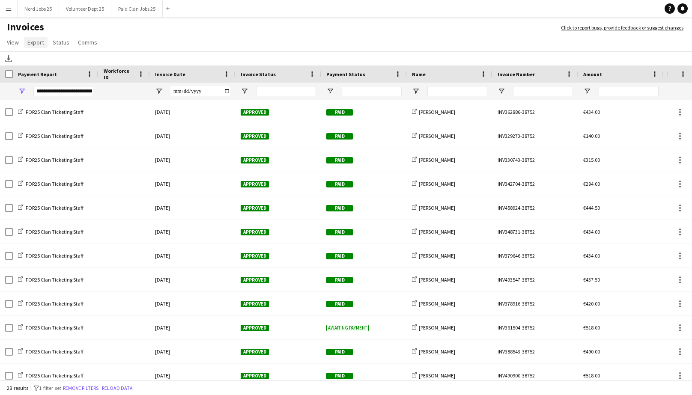
click at [36, 41] on span "Export" at bounding box center [35, 43] width 17 height 8
click at [53, 59] on span "Export as XLSX" at bounding box center [49, 61] width 37 height 8
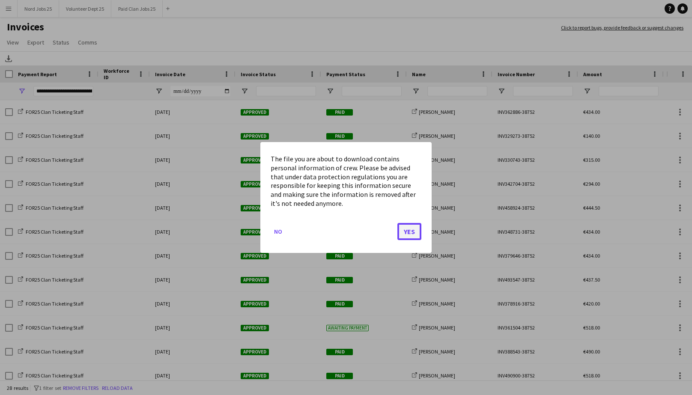
click at [406, 236] on button "Yes" at bounding box center [409, 231] width 24 height 17
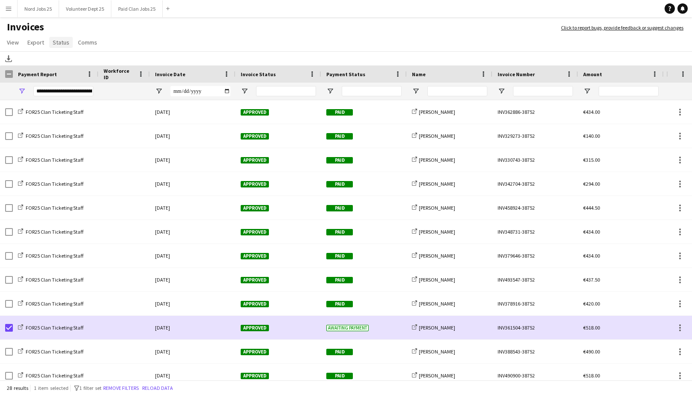
click at [58, 43] on span "Status" at bounding box center [61, 43] width 17 height 8
click at [86, 95] on span "Mark as paid" at bounding box center [72, 97] width 32 height 8
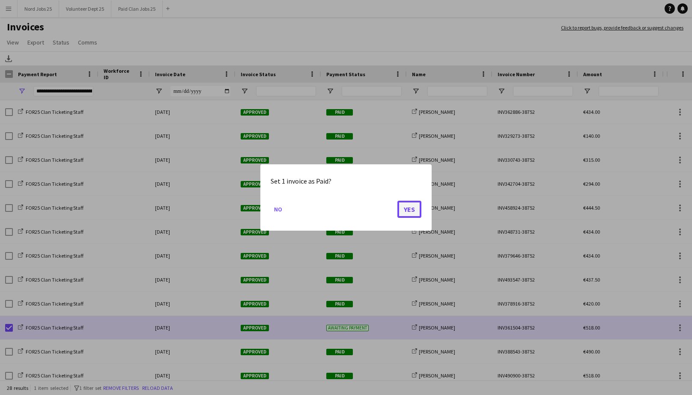
click at [411, 213] on button "Yes" at bounding box center [409, 209] width 24 height 17
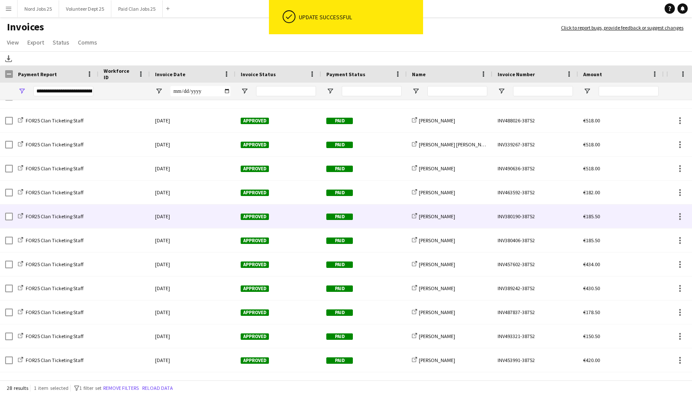
scroll to position [0, 0]
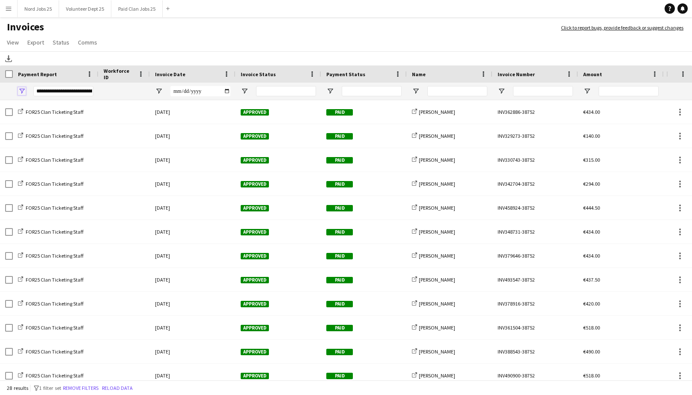
click at [20, 87] on span "Open Filter Menu" at bounding box center [22, 91] width 8 height 8
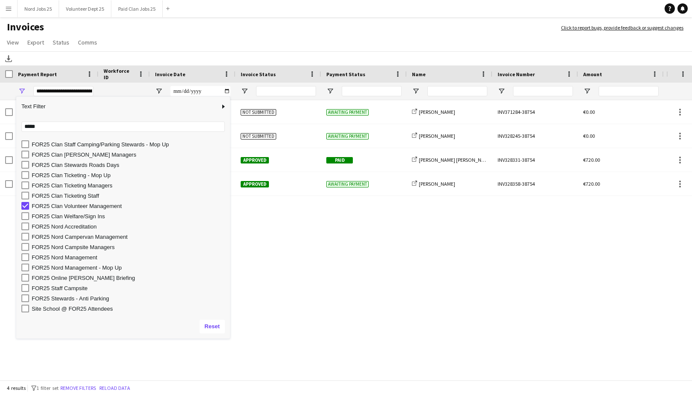
click at [147, 32] on h1 "Invoices" at bounding box center [276, 28] width 552 height 15
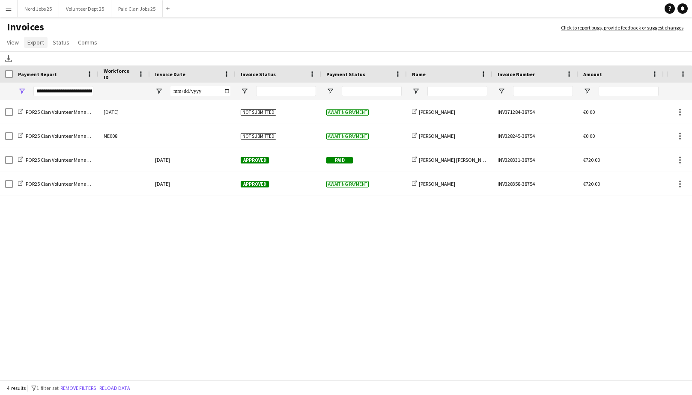
click at [26, 42] on link "Export" at bounding box center [36, 42] width 24 height 11
click at [48, 60] on span "Export as XLSX" at bounding box center [49, 61] width 37 height 8
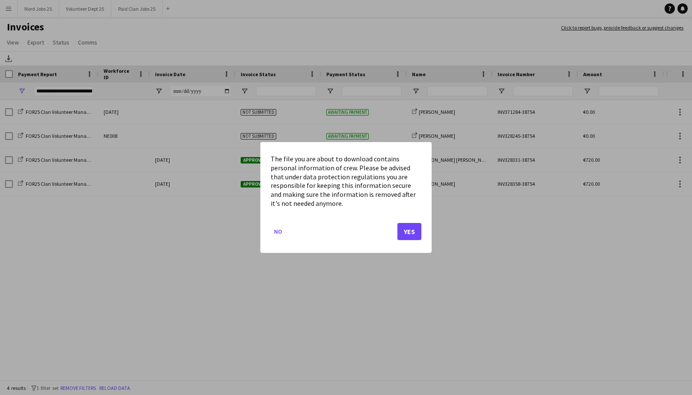
click at [413, 235] on button "Yes" at bounding box center [409, 231] width 24 height 17
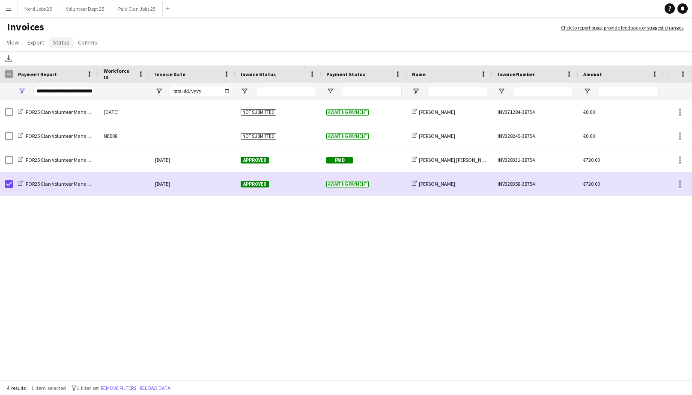
click at [61, 45] on span "Status" at bounding box center [61, 43] width 17 height 8
click at [75, 94] on span "Mark as paid" at bounding box center [72, 97] width 32 height 8
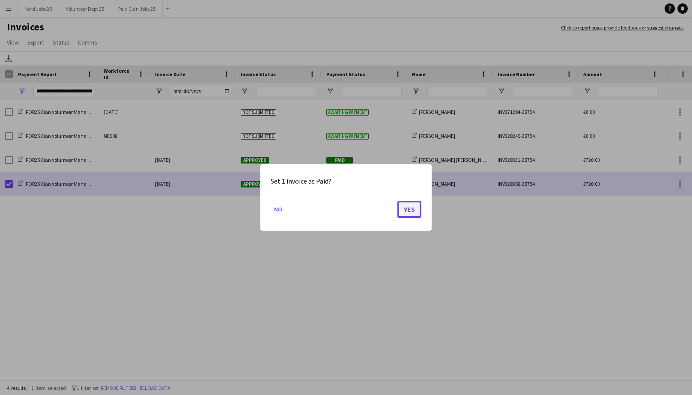
click at [403, 209] on button "Yes" at bounding box center [409, 209] width 24 height 17
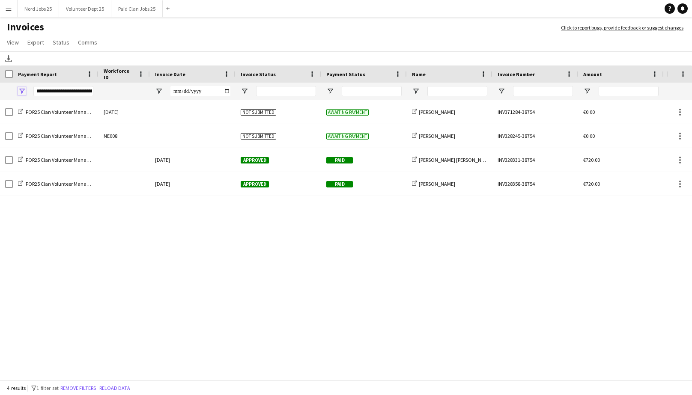
click at [20, 88] on span "Open Filter Menu" at bounding box center [22, 91] width 8 height 8
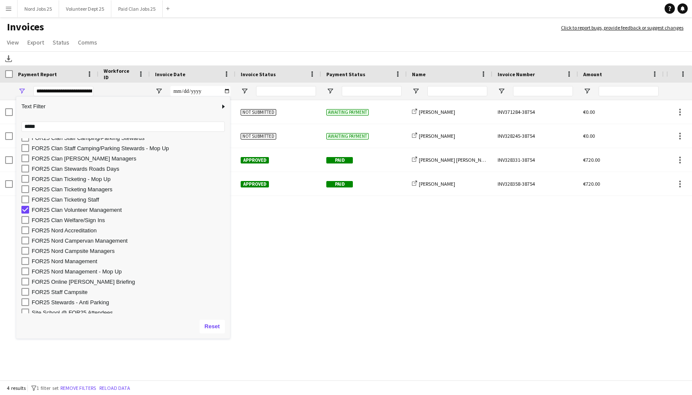
scroll to position [133, 0]
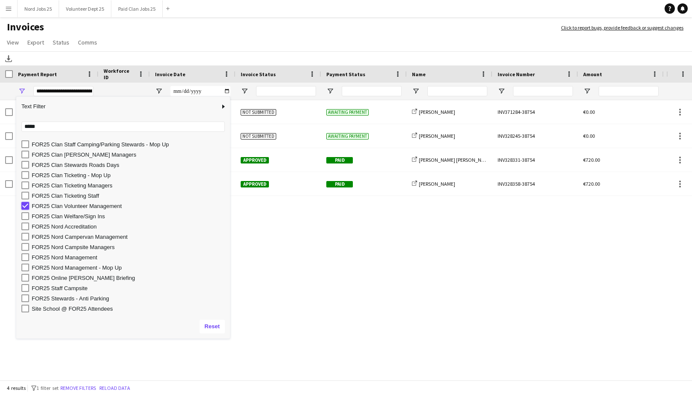
type input "***"
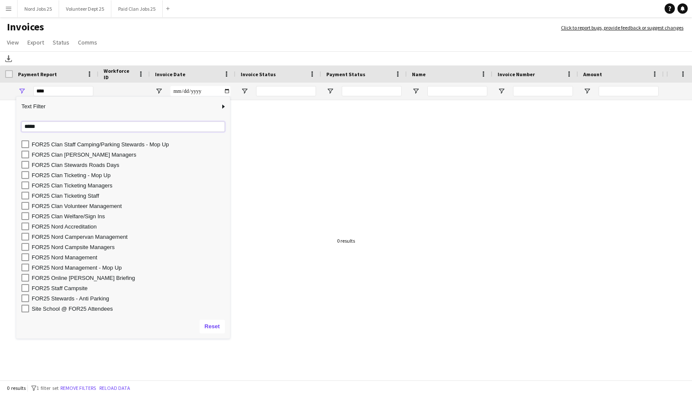
click at [63, 126] on input "*****" at bounding box center [122, 127] width 203 height 10
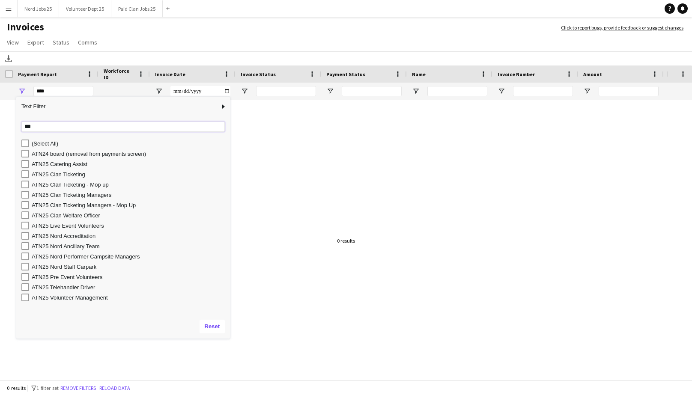
scroll to position [0, 0]
type input "*****"
click at [73, 183] on div "ATN25 Clan Ticketing Managers" at bounding box center [130, 185] width 196 height 6
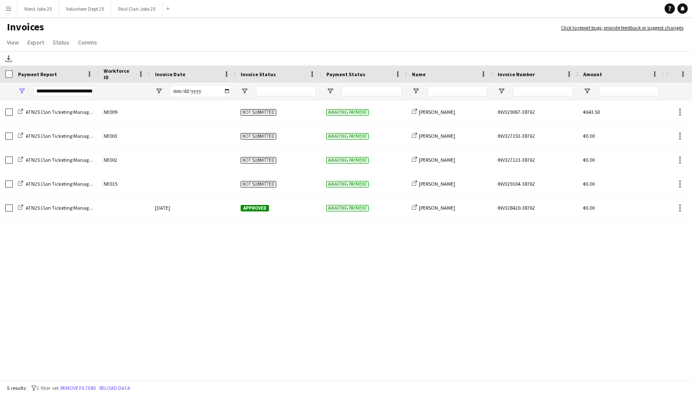
click at [235, 38] on app-page-menu "View Customise view Customise filters Reset Filters Reset View Reset All Export…" at bounding box center [346, 43] width 692 height 16
click at [21, 89] on span "Open Filter Menu" at bounding box center [22, 91] width 8 height 8
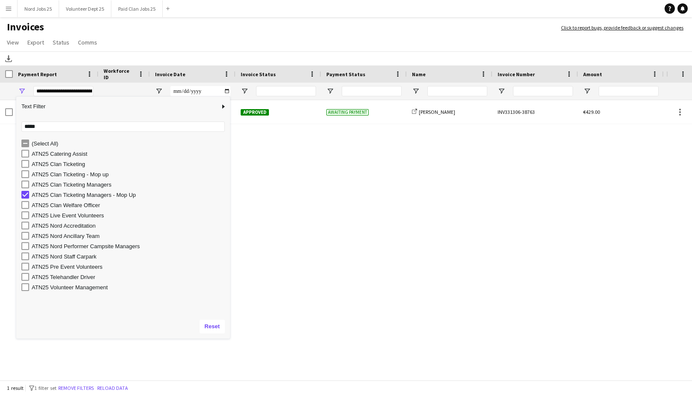
click at [126, 27] on h1 "Invoices" at bounding box center [276, 28] width 552 height 15
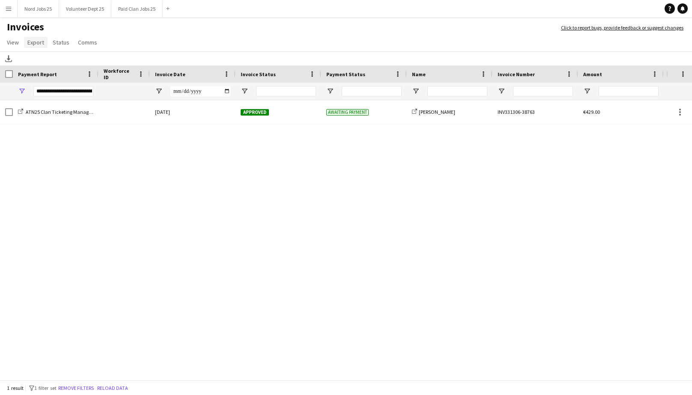
click at [41, 44] on span "Export" at bounding box center [35, 43] width 17 height 8
click at [65, 59] on span "Export as XLSX" at bounding box center [49, 61] width 37 height 8
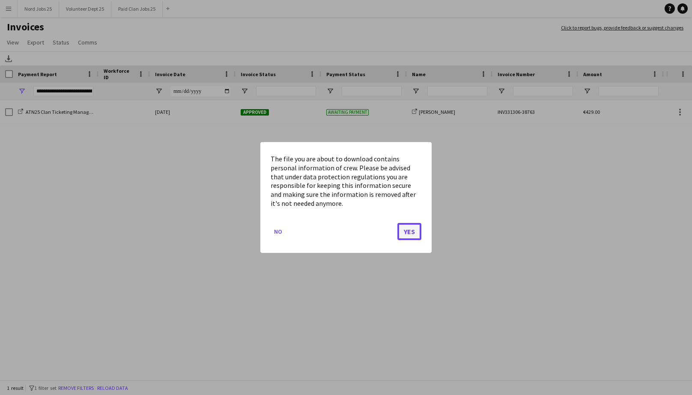
click at [411, 230] on button "Yes" at bounding box center [409, 231] width 24 height 17
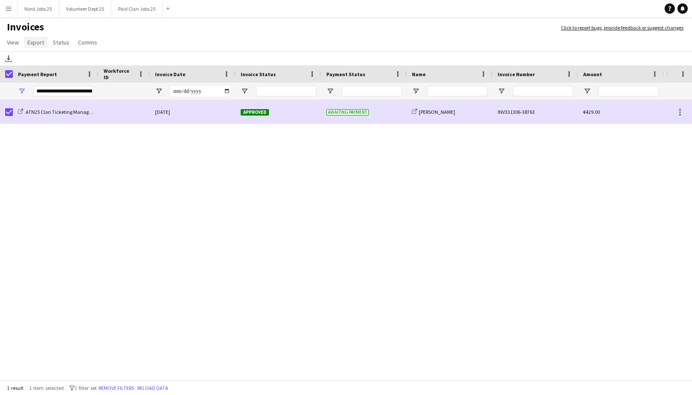
click at [39, 39] on span "Export" at bounding box center [35, 43] width 17 height 8
click at [60, 43] on span "Status" at bounding box center [61, 43] width 17 height 8
click at [72, 97] on span "Mark as paid" at bounding box center [72, 97] width 32 height 8
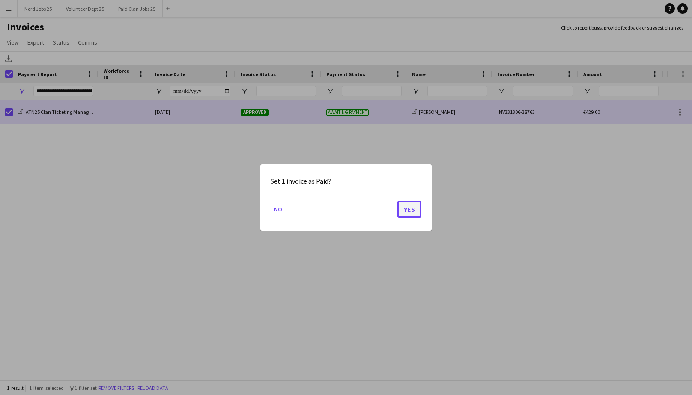
click at [408, 203] on button "Yes" at bounding box center [409, 209] width 24 height 17
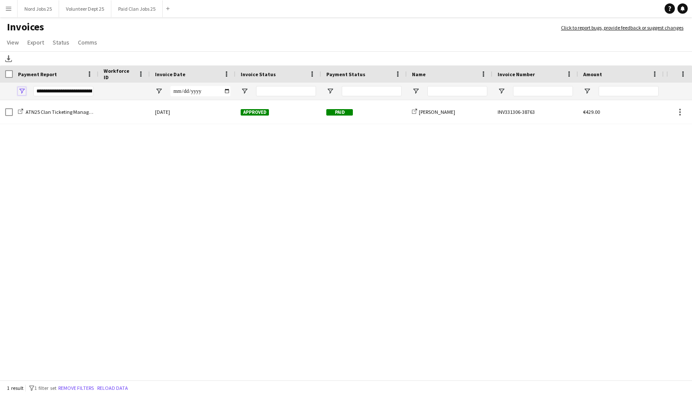
click at [24, 90] on span "Open Filter Menu" at bounding box center [22, 91] width 8 height 8
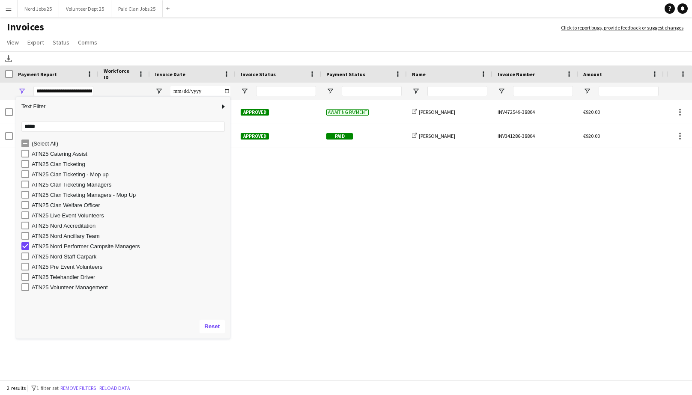
click at [130, 32] on h1 "Invoices" at bounding box center [276, 28] width 552 height 15
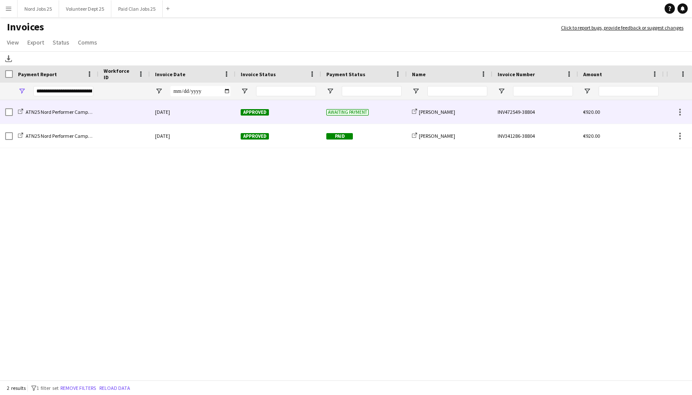
click at [108, 118] on div at bounding box center [123, 112] width 51 height 24
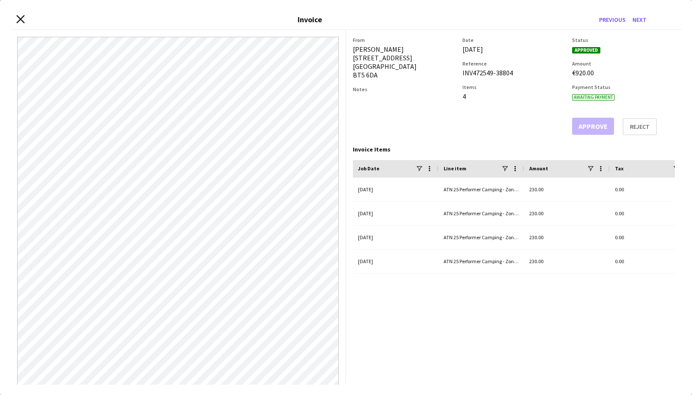
click at [18, 16] on icon at bounding box center [20, 19] width 8 height 8
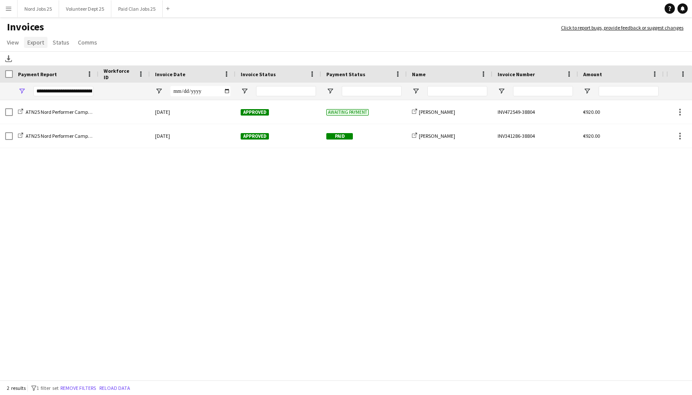
click at [39, 46] on span "Export" at bounding box center [35, 43] width 17 height 8
click at [60, 62] on span "Export as XLSX" at bounding box center [49, 61] width 37 height 8
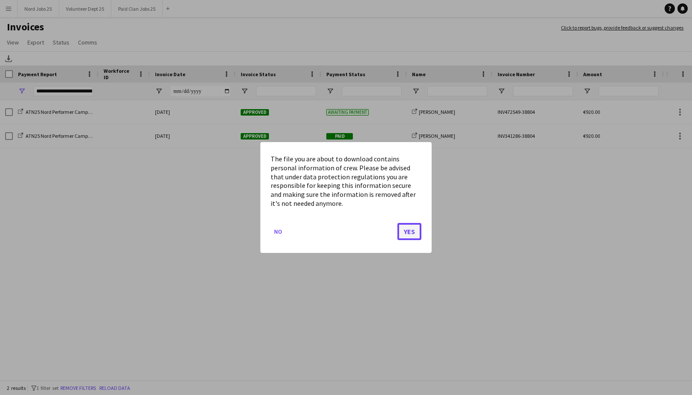
click at [408, 230] on button "Yes" at bounding box center [409, 231] width 24 height 17
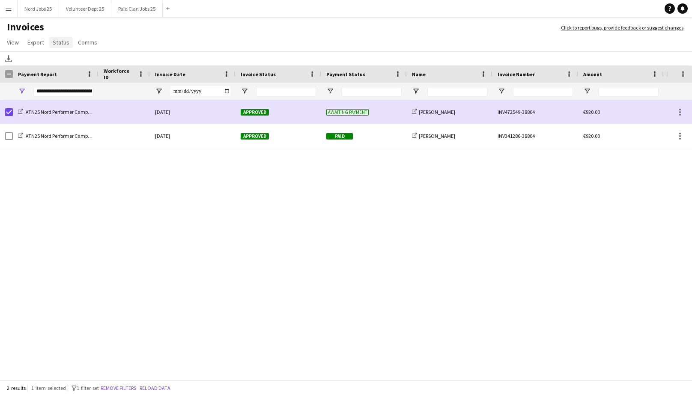
click at [57, 45] on span "Status" at bounding box center [61, 43] width 17 height 8
click at [81, 95] on span "Mark as paid" at bounding box center [72, 97] width 32 height 8
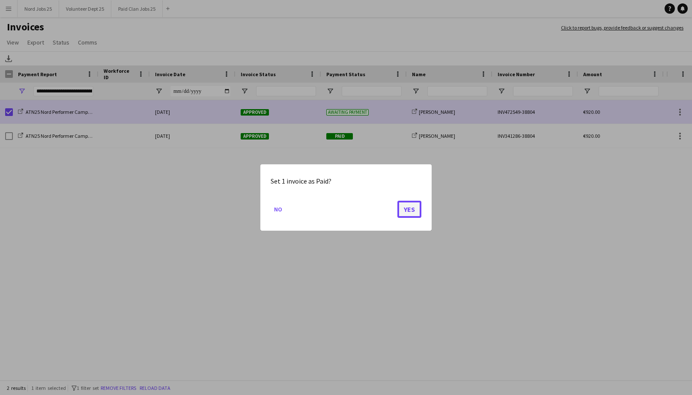
click at [409, 212] on button "Yes" at bounding box center [409, 209] width 24 height 17
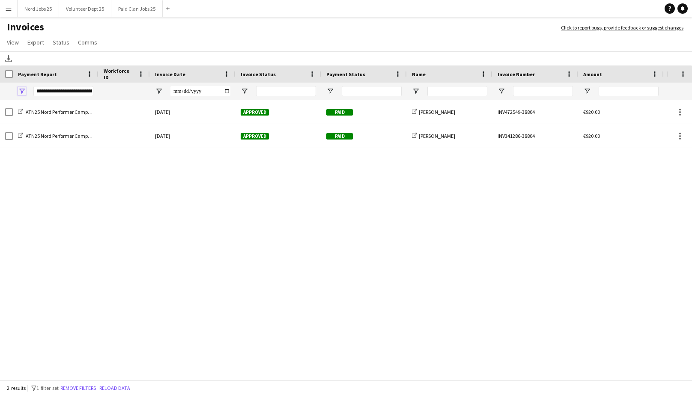
click at [23, 88] on span "Open Filter Menu" at bounding box center [22, 91] width 8 height 8
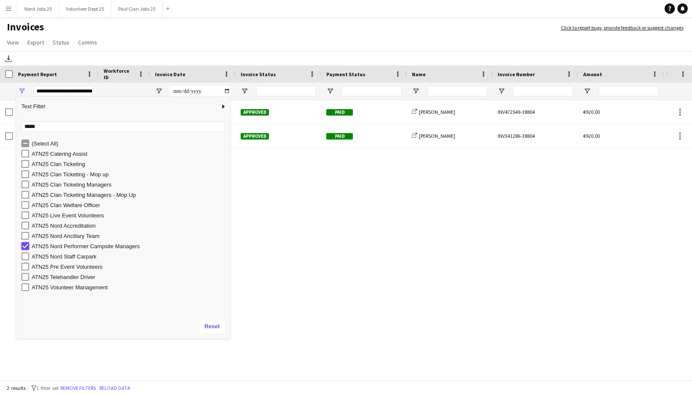
type input "***"
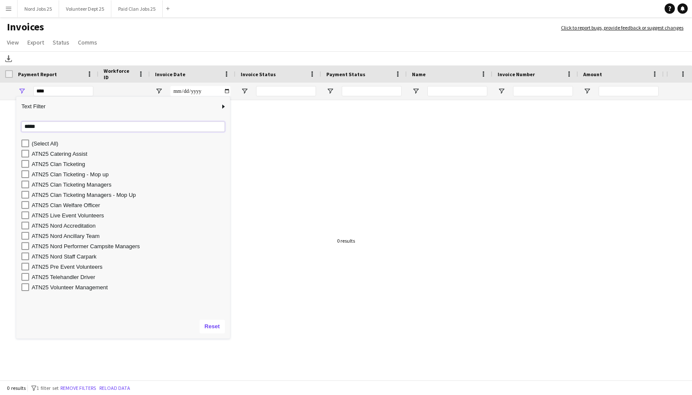
click at [43, 125] on input "*****" at bounding box center [122, 127] width 203 height 10
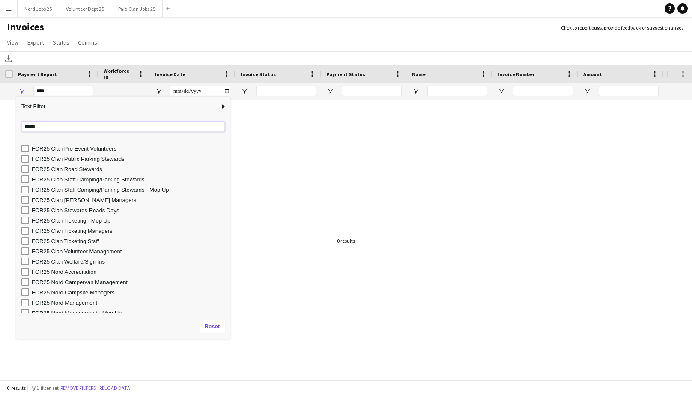
scroll to position [133, 0]
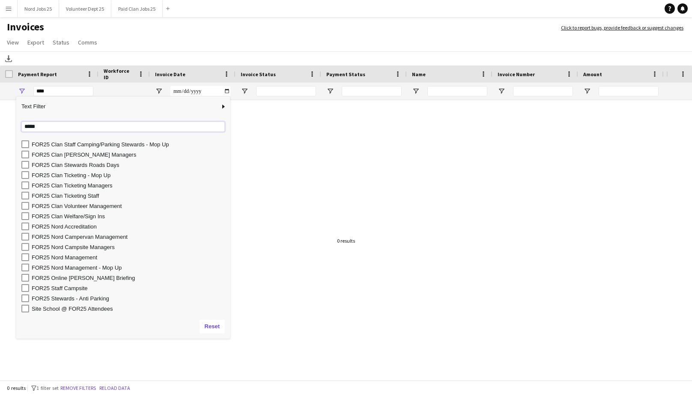
type input "*****"
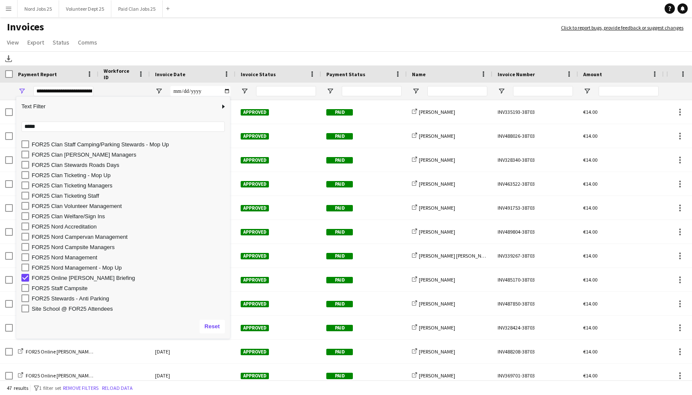
click at [245, 35] on h1 "Invoices" at bounding box center [276, 28] width 552 height 15
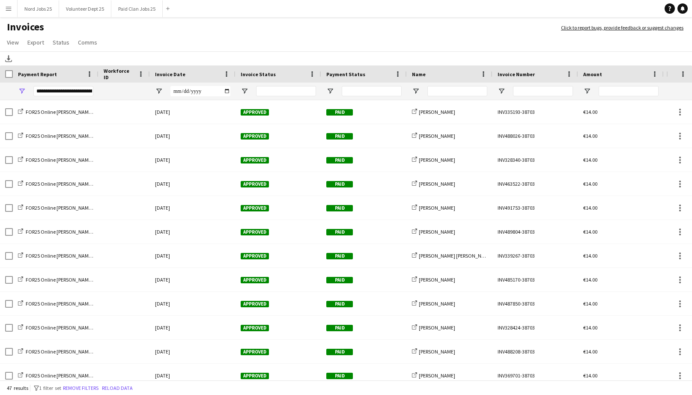
click at [444, 35] on h1 "Invoices" at bounding box center [276, 28] width 552 height 15
click at [21, 90] on span "Open Filter Menu" at bounding box center [22, 91] width 8 height 8
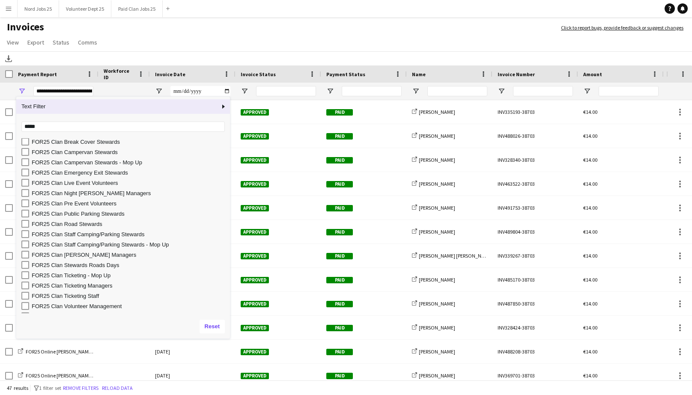
scroll to position [38, 0]
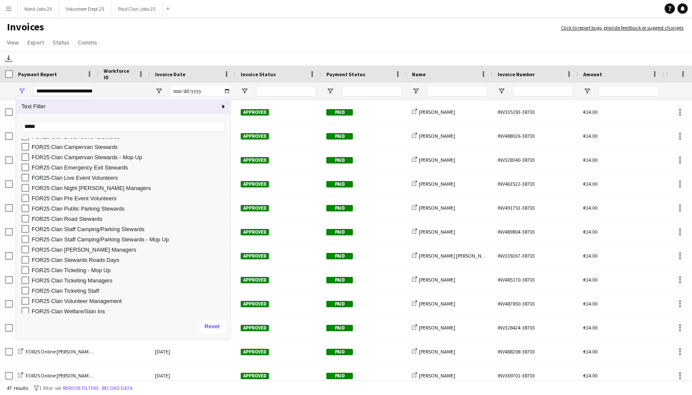
click at [110, 151] on div "FOR25 Clan Campervan Stewards" at bounding box center [125, 147] width 209 height 10
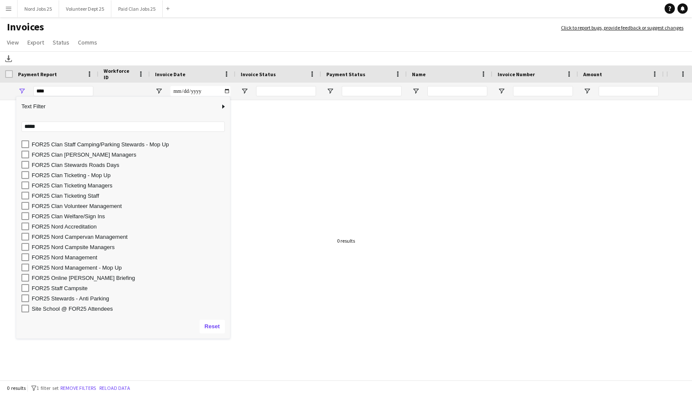
scroll to position [0, 0]
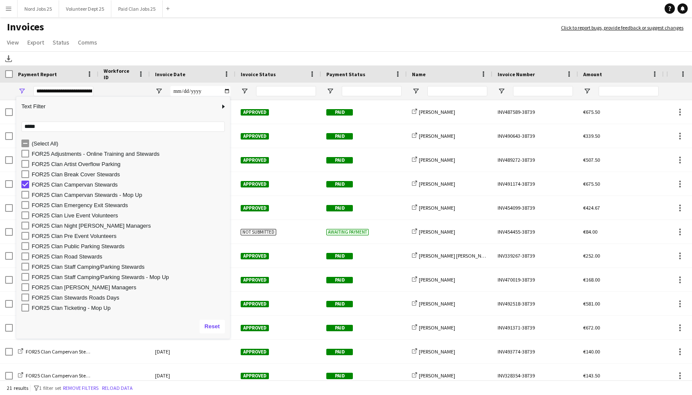
click at [280, 27] on h1 "Invoices" at bounding box center [276, 28] width 552 height 15
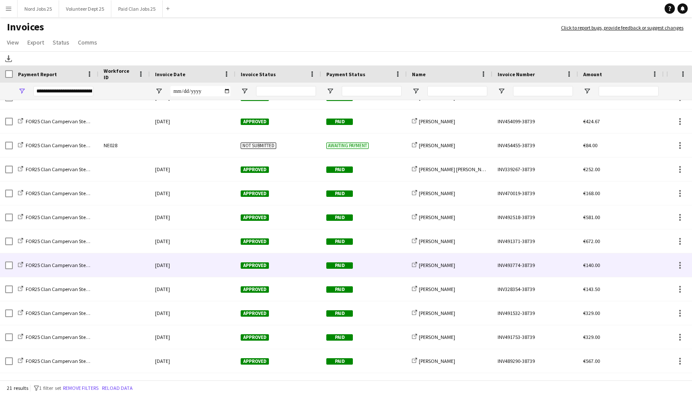
scroll to position [108, 0]
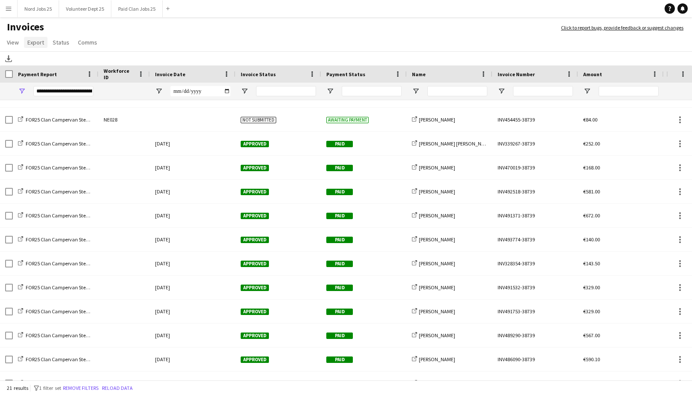
click at [28, 41] on span "Export" at bounding box center [35, 43] width 17 height 8
click at [58, 65] on link "Export as XLSX" at bounding box center [54, 61] width 60 height 18
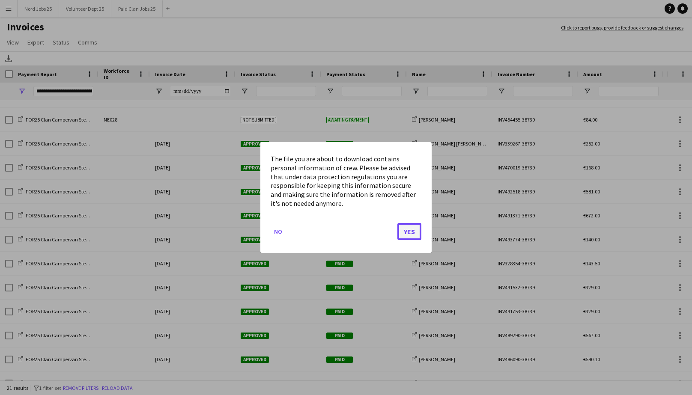
click at [410, 232] on button "Yes" at bounding box center [409, 231] width 24 height 17
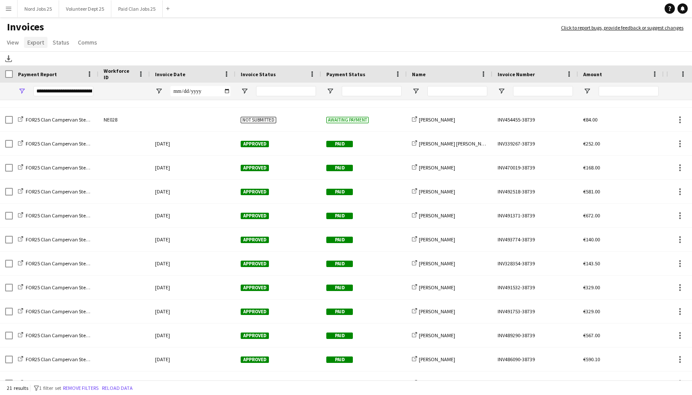
click at [39, 40] on span "Export" at bounding box center [35, 43] width 17 height 8
click at [48, 60] on span "Export as XLSX" at bounding box center [49, 61] width 37 height 8
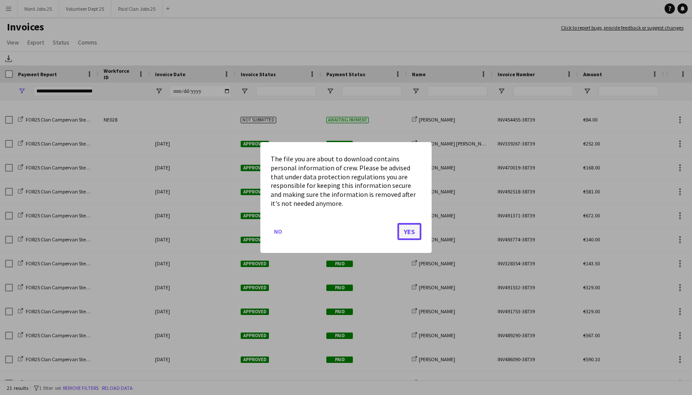
click at [414, 230] on button "Yes" at bounding box center [409, 231] width 24 height 17
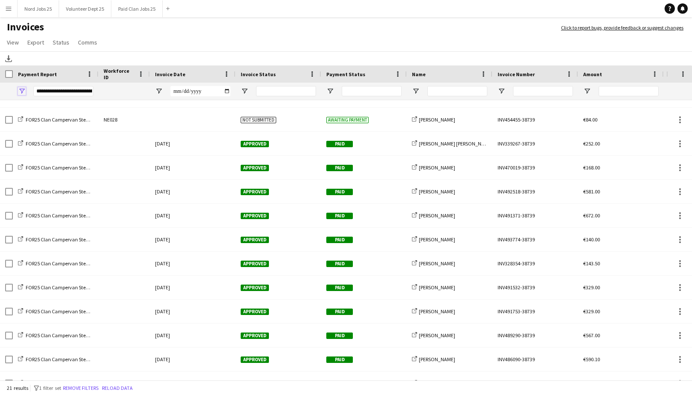
click at [21, 89] on span "Open Filter Menu" at bounding box center [22, 91] width 8 height 8
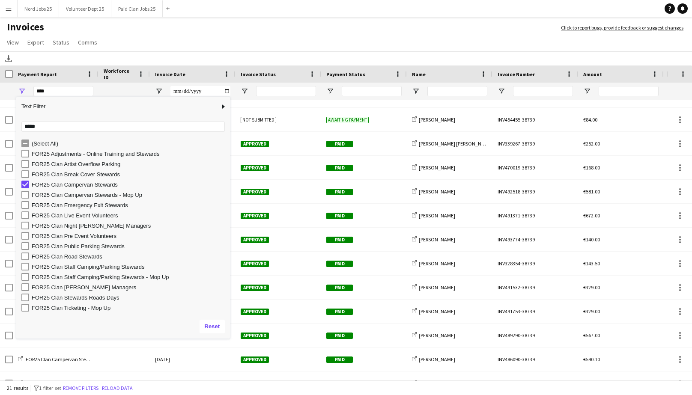
scroll to position [0, 0]
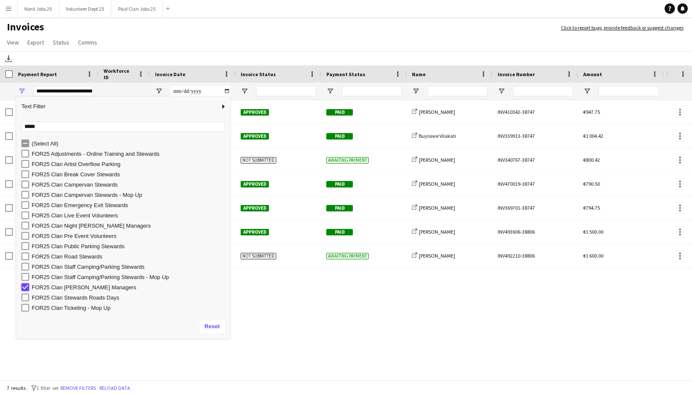
type input "***"
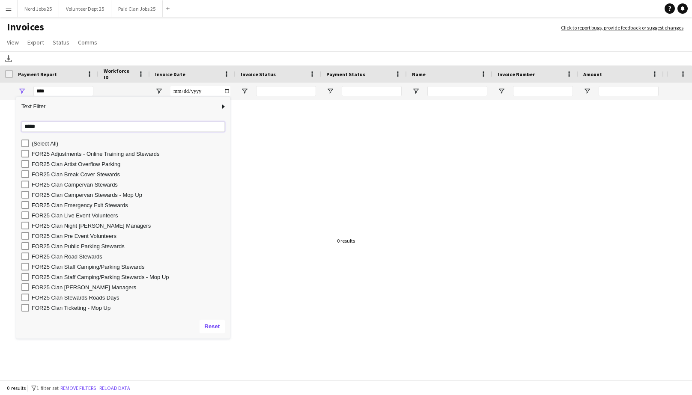
click at [40, 123] on input "*****" at bounding box center [122, 127] width 203 height 10
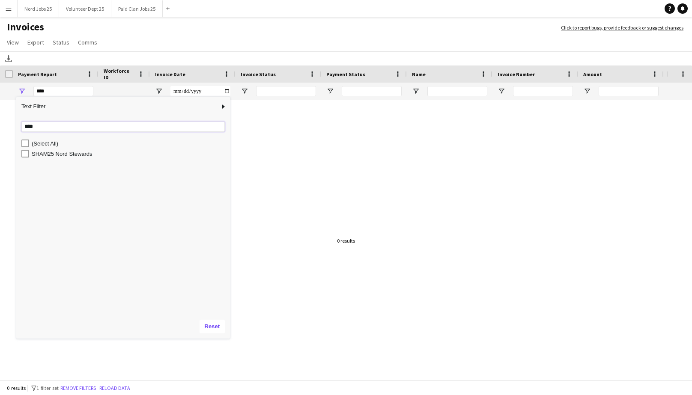
type input "****"
click at [37, 154] on div "SHAM25 Nord Stewards" at bounding box center [130, 154] width 196 height 6
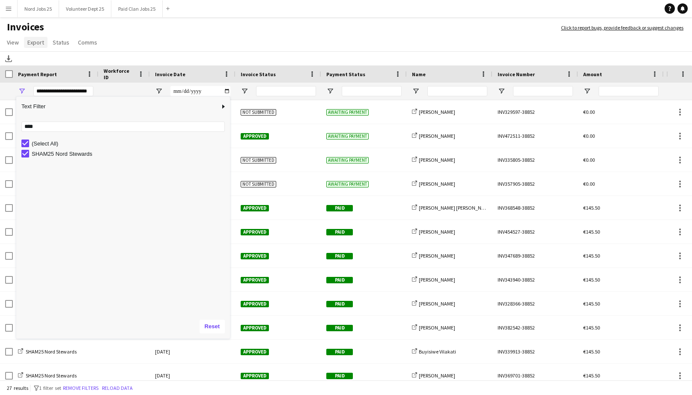
click at [39, 43] on span "Export" at bounding box center [35, 43] width 17 height 8
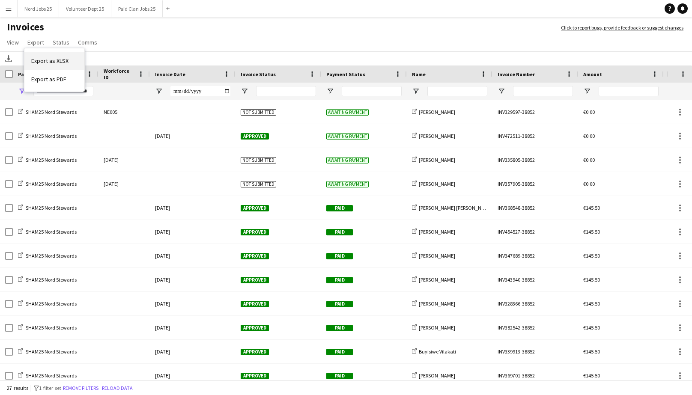
click at [57, 63] on span "Export as XLSX" at bounding box center [49, 61] width 37 height 8
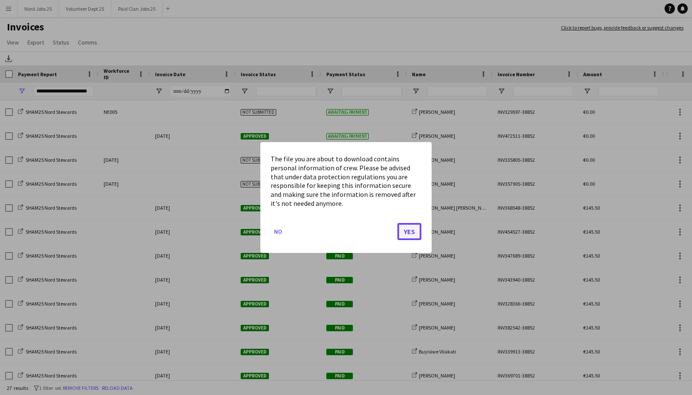
click at [413, 232] on button "Yes" at bounding box center [409, 231] width 24 height 17
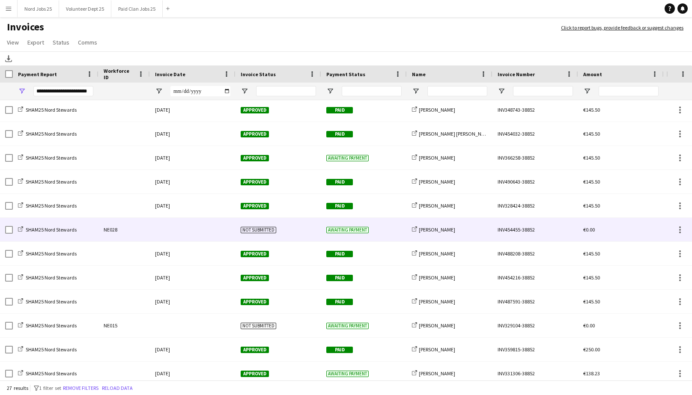
scroll to position [365, 0]
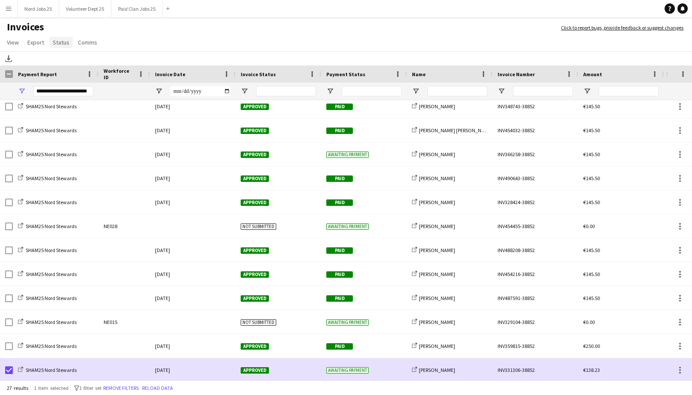
click at [70, 45] on link "Status" at bounding box center [61, 42] width 24 height 11
click at [85, 100] on span "Mark as paid" at bounding box center [72, 97] width 32 height 8
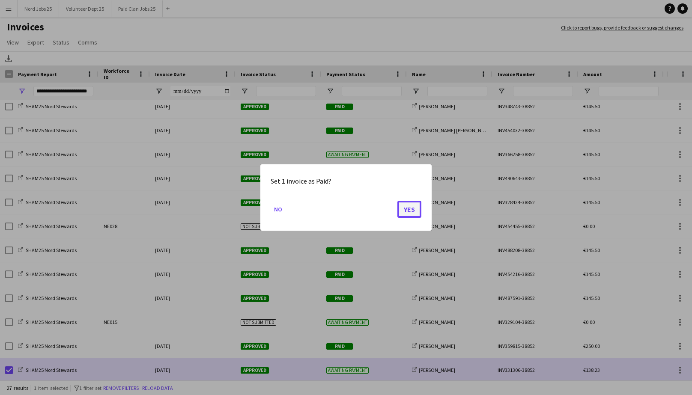
click at [406, 209] on button "Yes" at bounding box center [409, 209] width 24 height 17
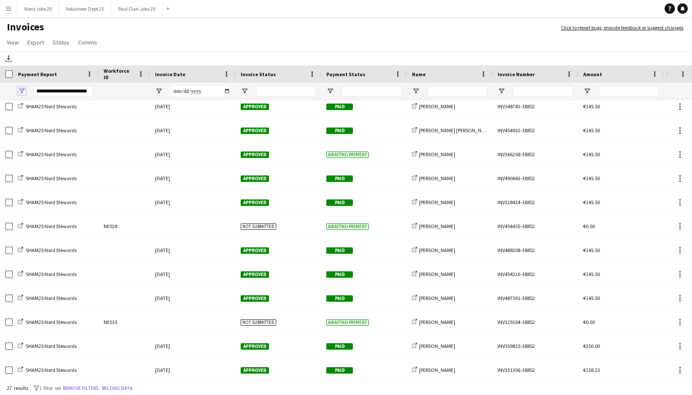
click at [19, 92] on span "Open Filter Menu" at bounding box center [22, 91] width 8 height 8
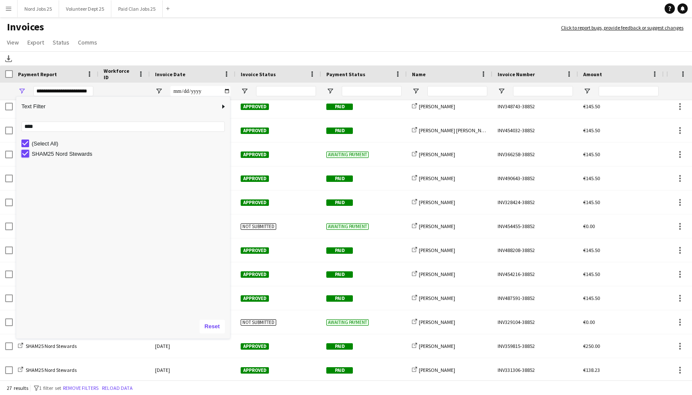
type input "***"
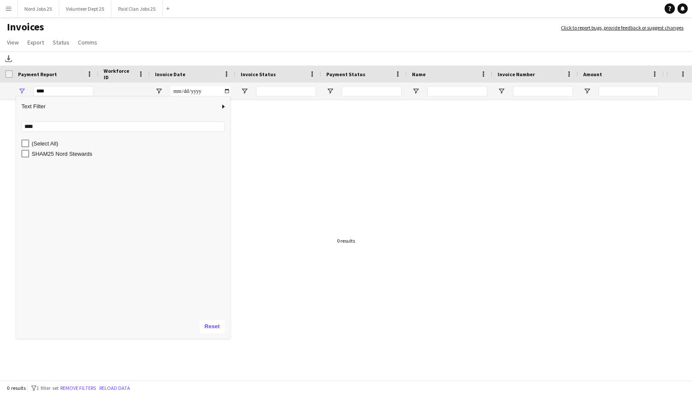
scroll to position [0, 0]
click at [51, 128] on input "****" at bounding box center [122, 127] width 203 height 10
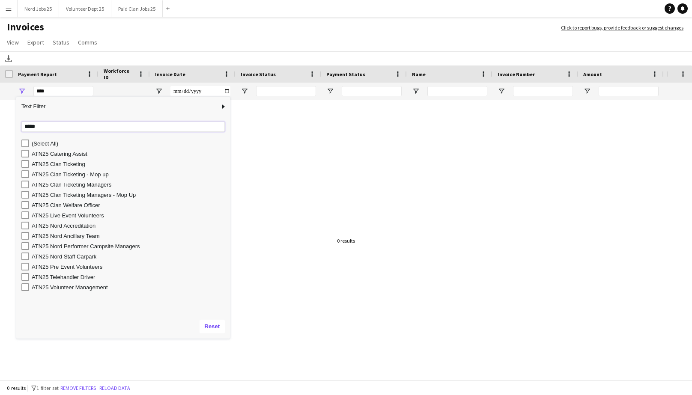
type input "*****"
click at [62, 163] on div "ATN25 Clan Ticketing" at bounding box center [130, 164] width 196 height 6
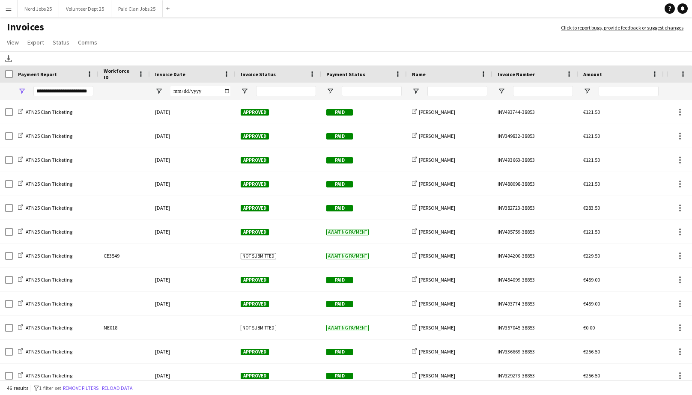
click at [216, 29] on h1 "Invoices" at bounding box center [276, 28] width 552 height 15
click at [46, 46] on link "Export" at bounding box center [36, 42] width 24 height 11
click at [64, 68] on link "Export as XLSX" at bounding box center [54, 61] width 60 height 18
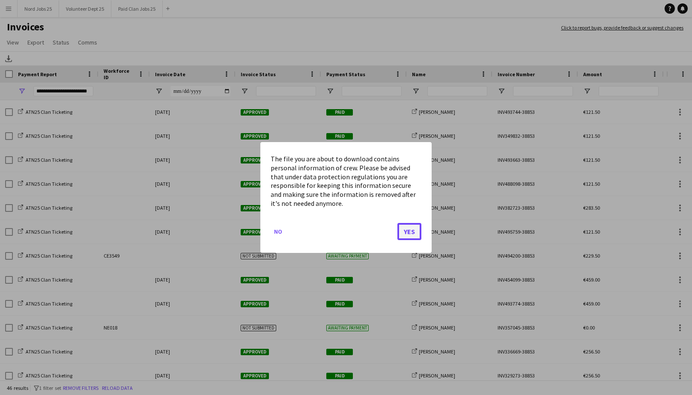
click at [409, 230] on button "Yes" at bounding box center [409, 231] width 24 height 17
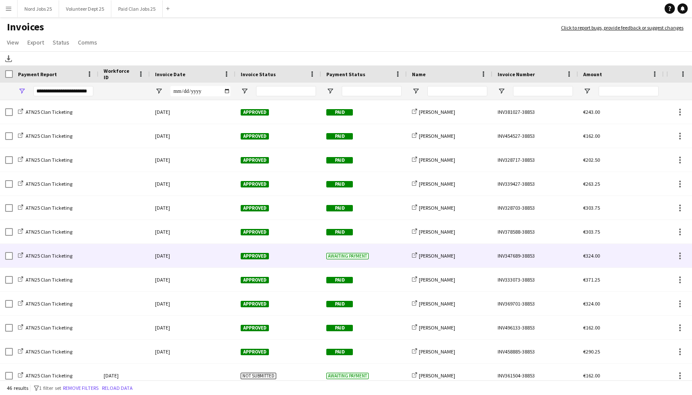
scroll to position [463, 0]
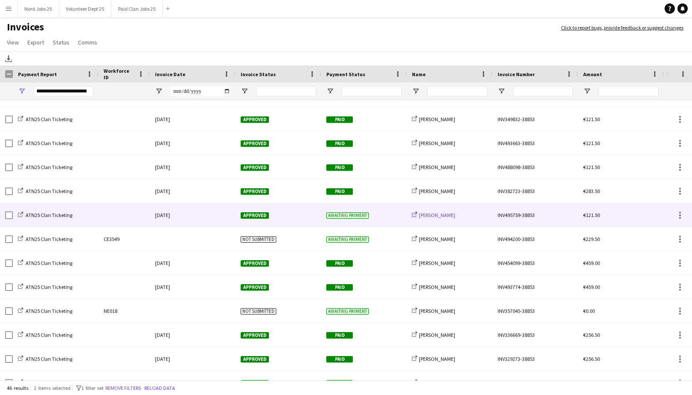
click at [435, 215] on span "Rowan Ratvasky" at bounding box center [437, 215] width 36 height 6
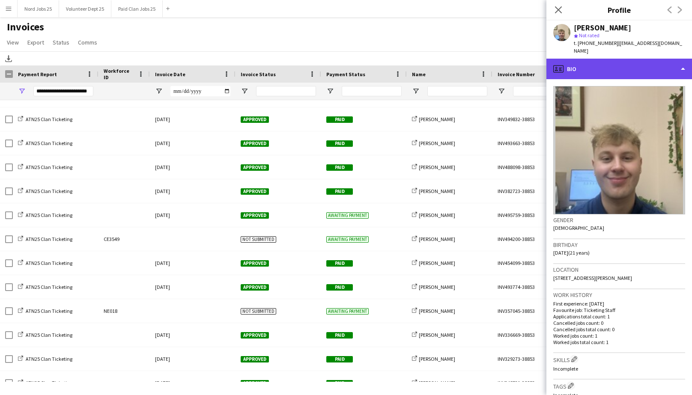
click at [661, 64] on div "profile Bio" at bounding box center [619, 69] width 146 height 21
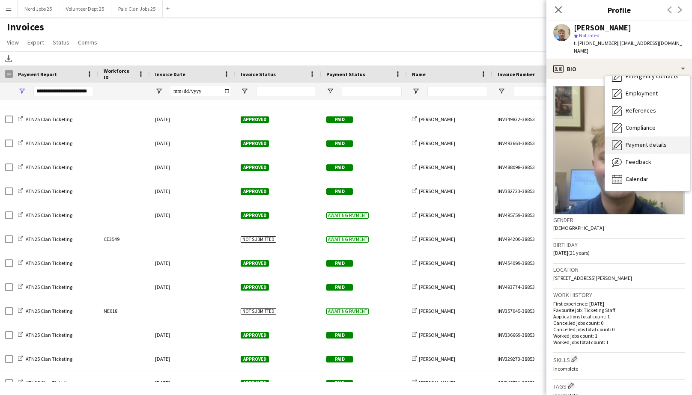
click at [653, 141] on span "Payment details" at bounding box center [646, 145] width 41 height 8
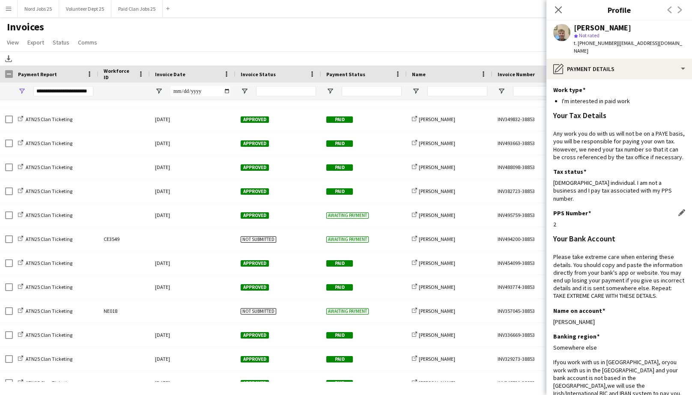
click at [645, 221] on div "2" at bounding box center [619, 225] width 132 height 8
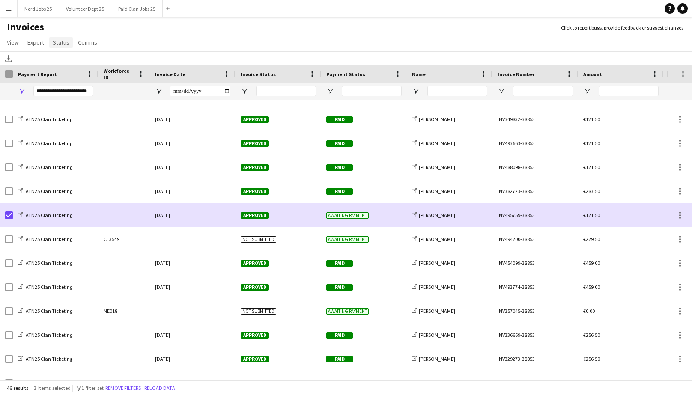
click at [61, 38] on link "Status" at bounding box center [61, 42] width 24 height 11
click at [86, 96] on span "Mark as paid" at bounding box center [72, 97] width 32 height 8
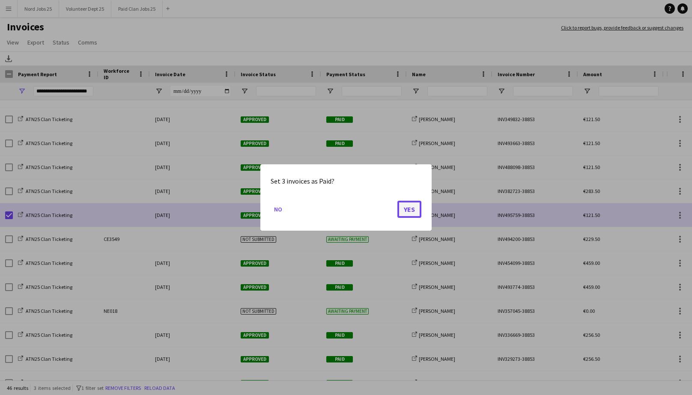
click at [408, 213] on button "Yes" at bounding box center [409, 209] width 24 height 17
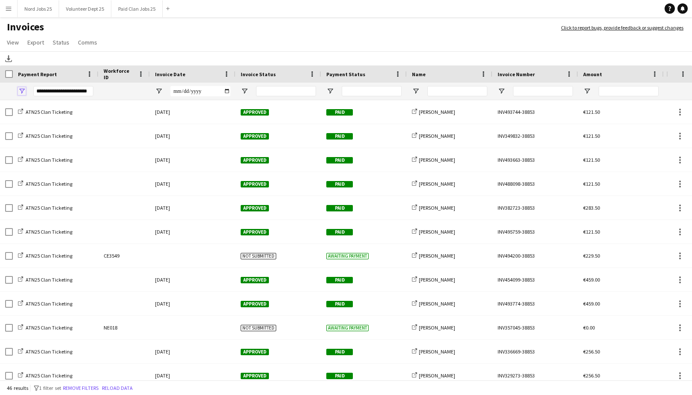
click at [23, 92] on span "Open Filter Menu" at bounding box center [22, 91] width 8 height 8
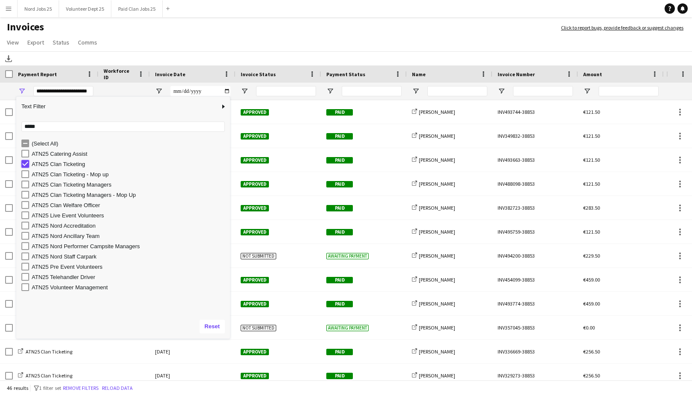
type input "***"
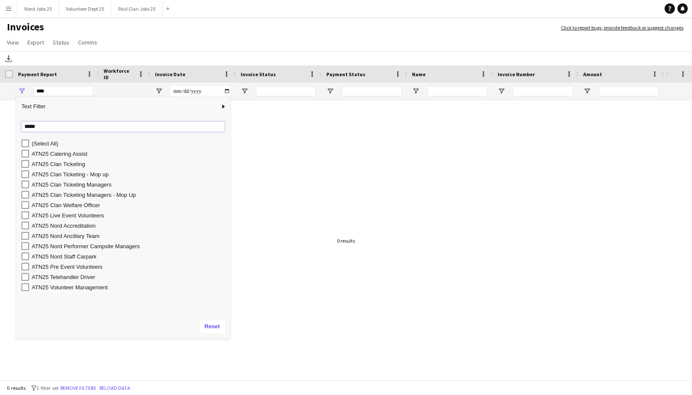
click at [33, 122] on input "*****" at bounding box center [122, 127] width 203 height 10
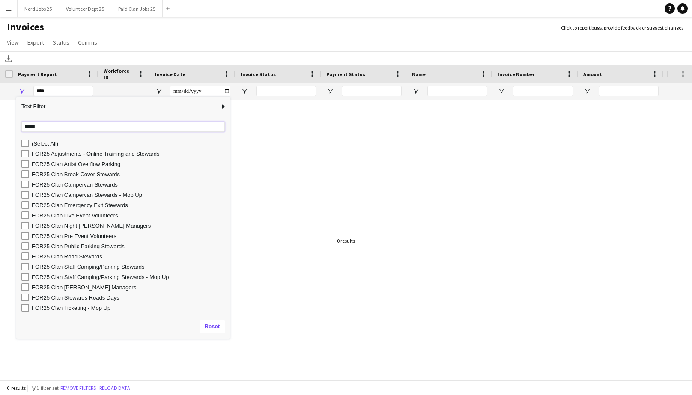
type input "*****"
click at [73, 154] on div "FOR25 Adjustments - Online Training and Stewards" at bounding box center [130, 154] width 196 height 6
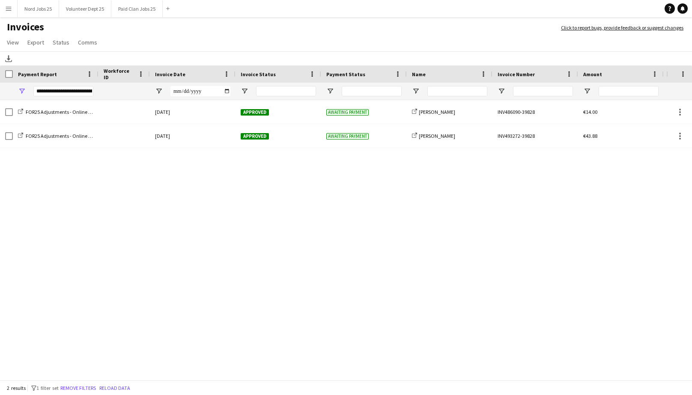
click at [252, 256] on div "FOR25 Adjustments - Online Training and Stewards 12-September-2025 Approved Awa…" at bounding box center [333, 241] width 666 height 282
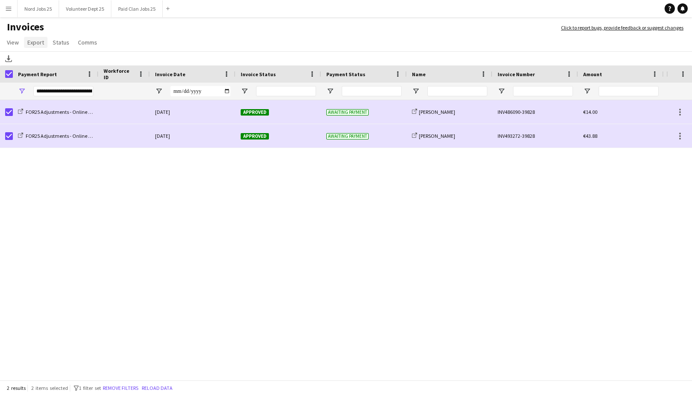
click at [39, 41] on span "Export" at bounding box center [35, 43] width 17 height 8
click at [48, 54] on link "Export as XLSX" at bounding box center [54, 61] width 60 height 18
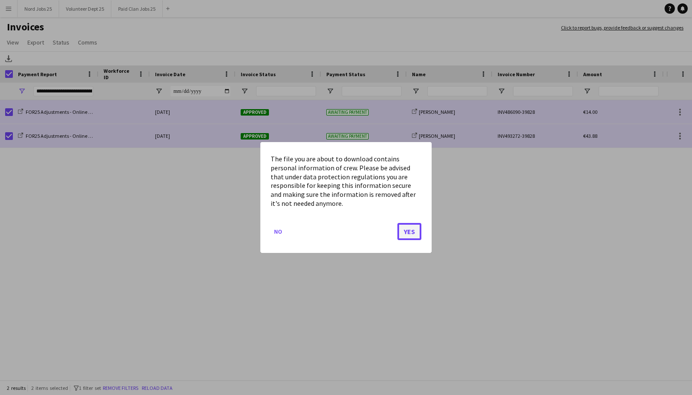
click at [419, 235] on button "Yes" at bounding box center [409, 231] width 24 height 17
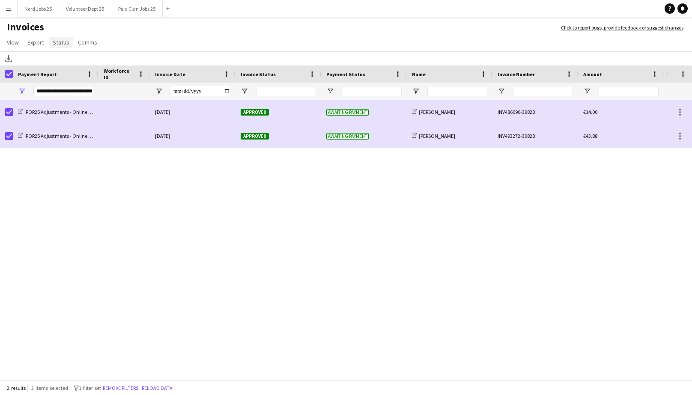
click at [68, 41] on link "Status" at bounding box center [61, 42] width 24 height 11
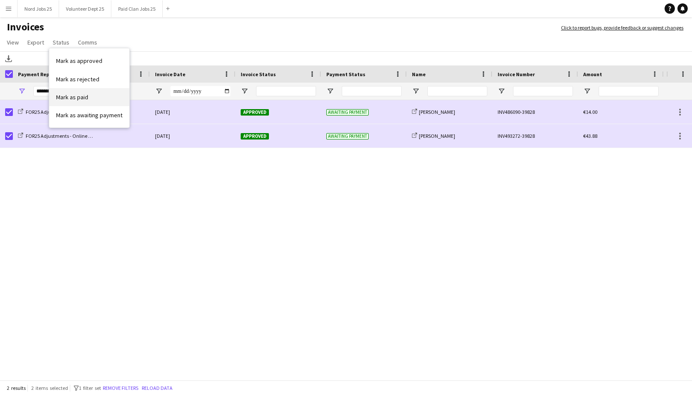
click at [95, 92] on link "Mark as paid" at bounding box center [89, 97] width 80 height 18
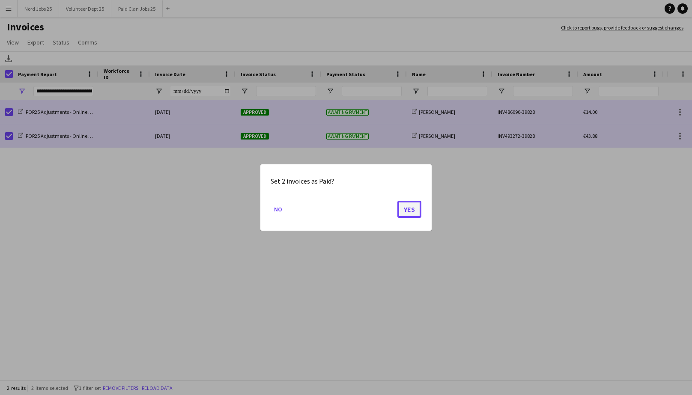
click at [408, 211] on button "Yes" at bounding box center [409, 209] width 24 height 17
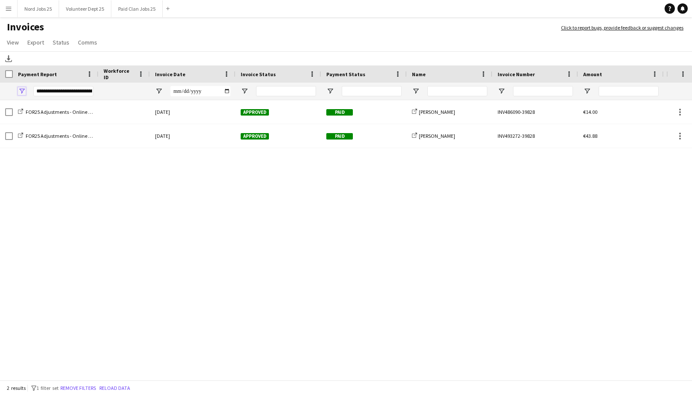
click at [24, 93] on span "Open Filter Menu" at bounding box center [22, 91] width 8 height 8
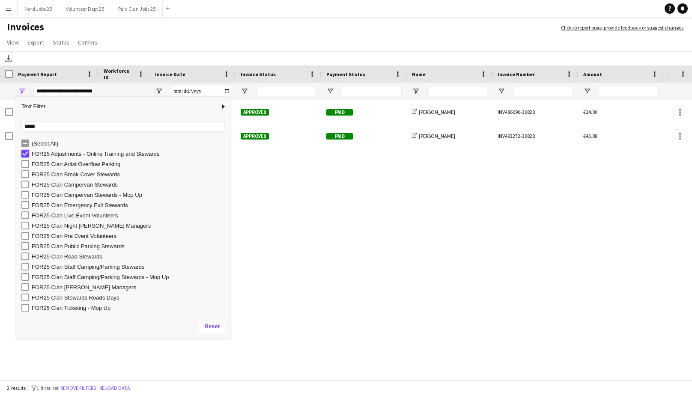
type input "***"
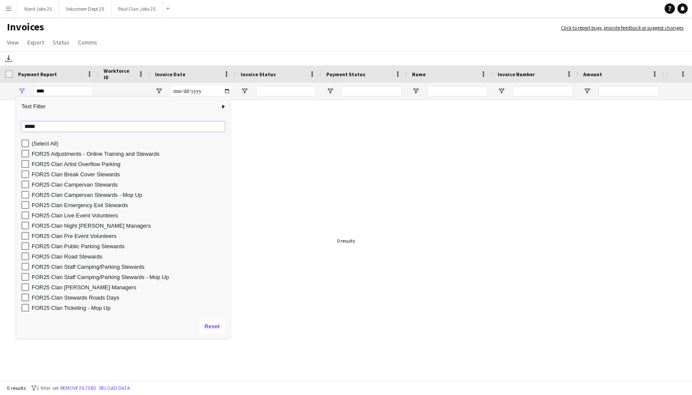
click at [53, 131] on input "*****" at bounding box center [122, 127] width 203 height 10
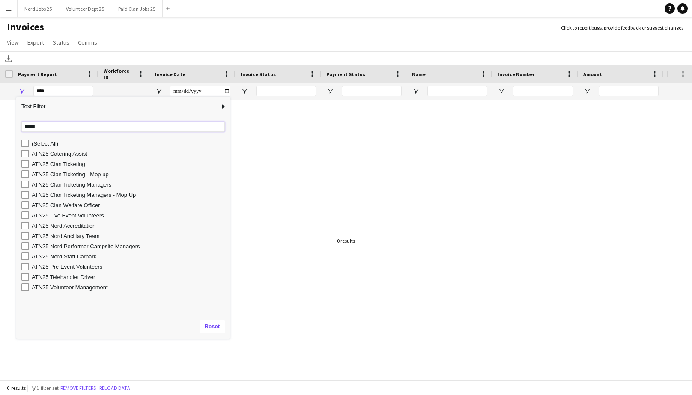
type input "*****"
click at [61, 155] on div "ATN25 Catering Assist" at bounding box center [130, 154] width 196 height 6
click at [302, 238] on div "ATN25 Catering Assist 18-September-2025 Approved Awaiting payment share-externa…" at bounding box center [333, 241] width 666 height 282
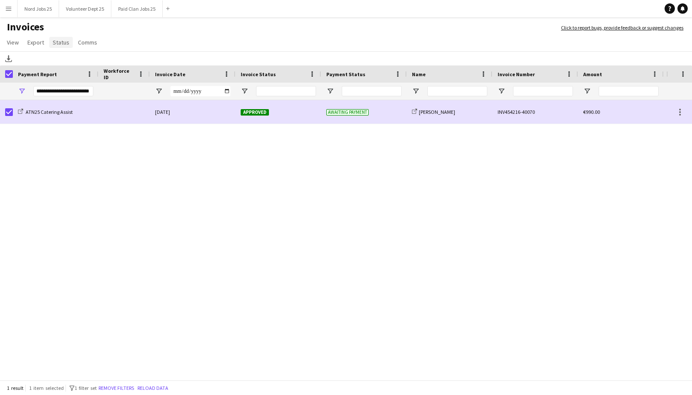
click at [53, 46] on link "Status" at bounding box center [61, 42] width 24 height 11
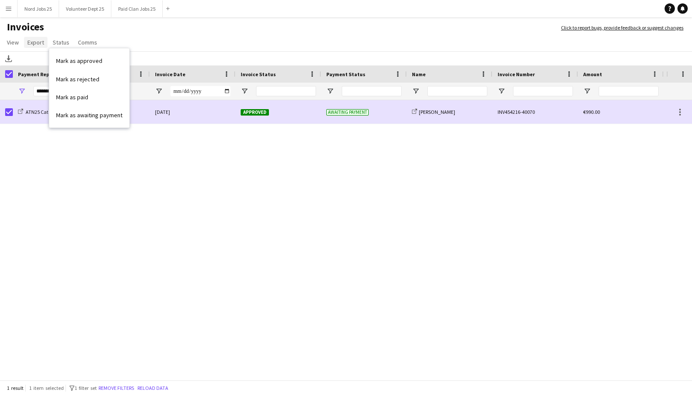
click at [34, 39] on span "Export" at bounding box center [35, 43] width 17 height 8
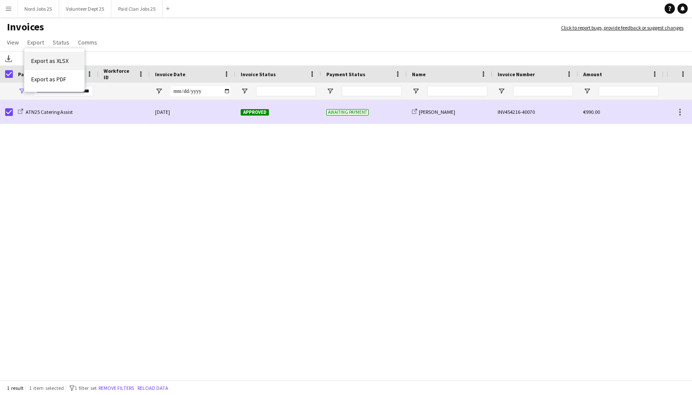
click at [46, 57] on span "Export as XLSX" at bounding box center [49, 61] width 37 height 8
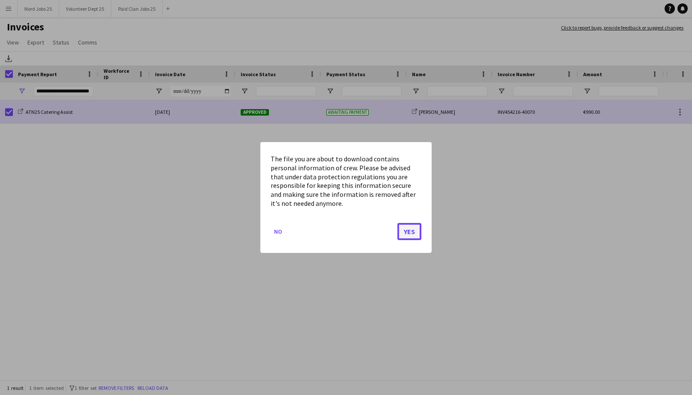
click at [404, 229] on button "Yes" at bounding box center [409, 231] width 24 height 17
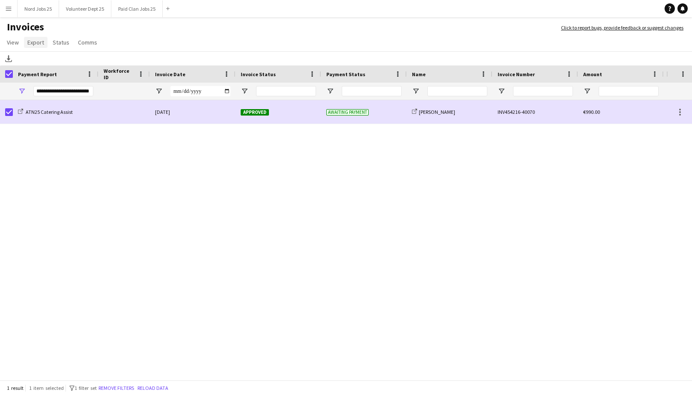
click at [39, 41] on span "Export" at bounding box center [35, 43] width 17 height 8
click at [70, 60] on link "Export as XLSX" at bounding box center [54, 61] width 60 height 18
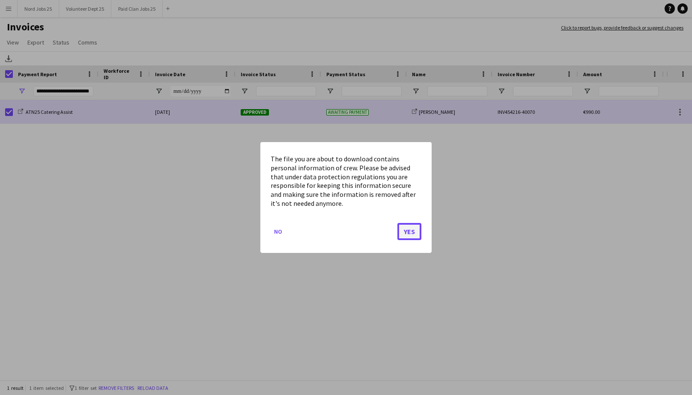
click at [414, 232] on button "Yes" at bounding box center [409, 231] width 24 height 17
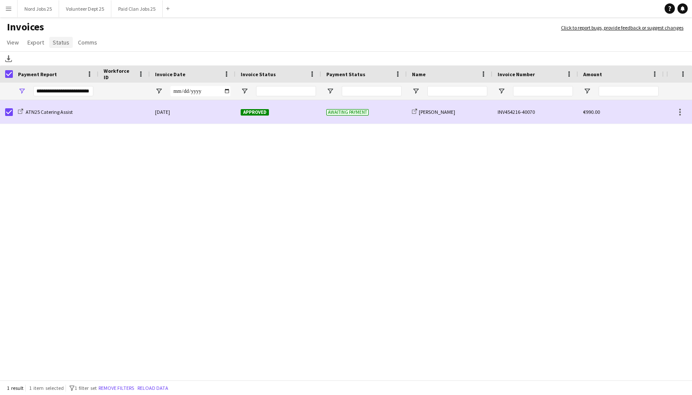
click at [53, 45] on span "Status" at bounding box center [61, 43] width 17 height 8
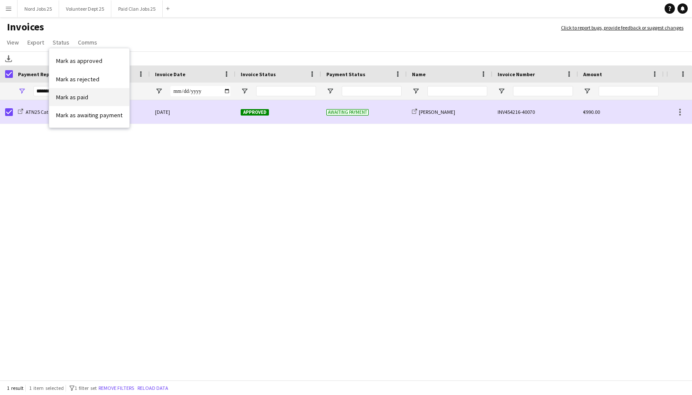
click at [88, 94] on link "Mark as paid" at bounding box center [89, 97] width 80 height 18
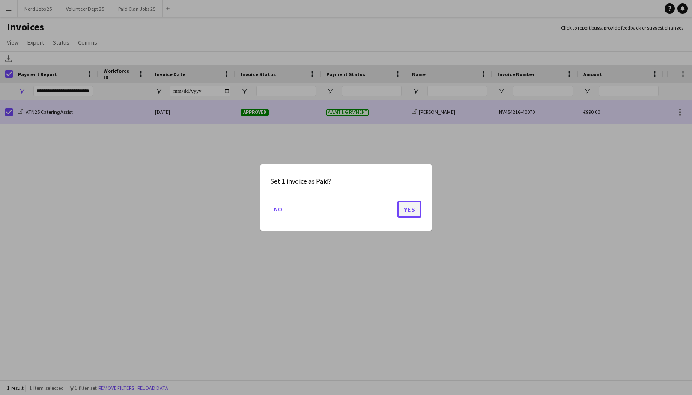
click at [416, 208] on button "Yes" at bounding box center [409, 209] width 24 height 17
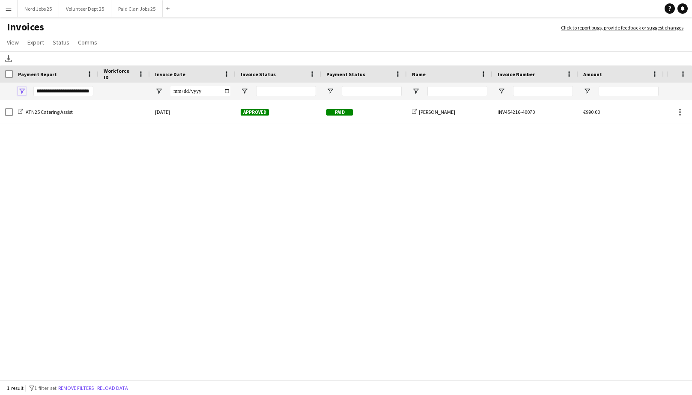
click at [21, 88] on span "Open Filter Menu" at bounding box center [22, 91] width 8 height 8
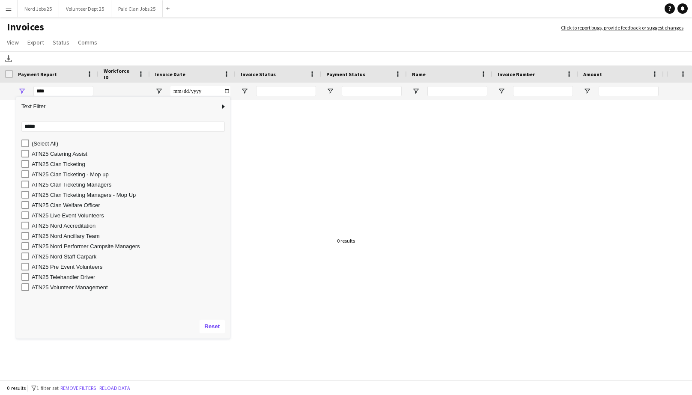
click at [83, 175] on div "ATN25 Clan Ticketing - Mop up" at bounding box center [130, 174] width 196 height 6
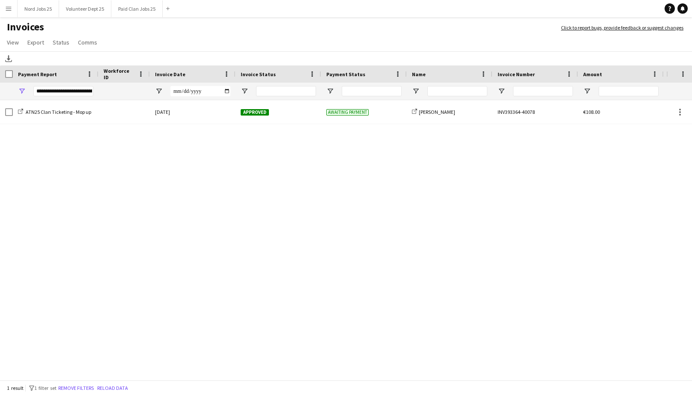
click at [268, 200] on div "ATN25 Clan Ticketing - Mop up 18-September-2025 Approved Awaiting payment share…" at bounding box center [333, 241] width 666 height 282
click at [35, 46] on span "Export" at bounding box center [35, 43] width 17 height 8
click at [59, 63] on span "Export as XLSX" at bounding box center [49, 61] width 37 height 8
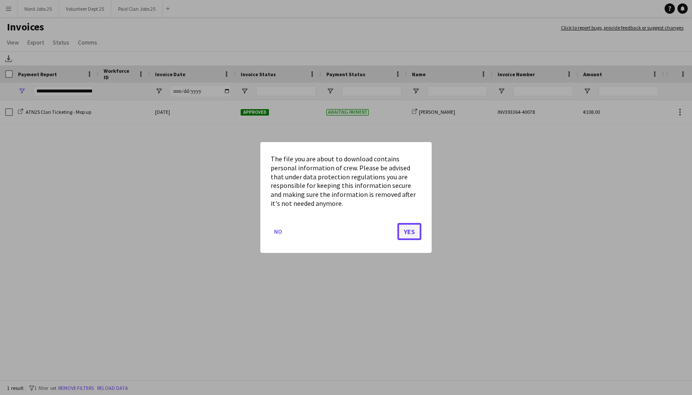
click at [399, 234] on button "Yes" at bounding box center [409, 231] width 24 height 17
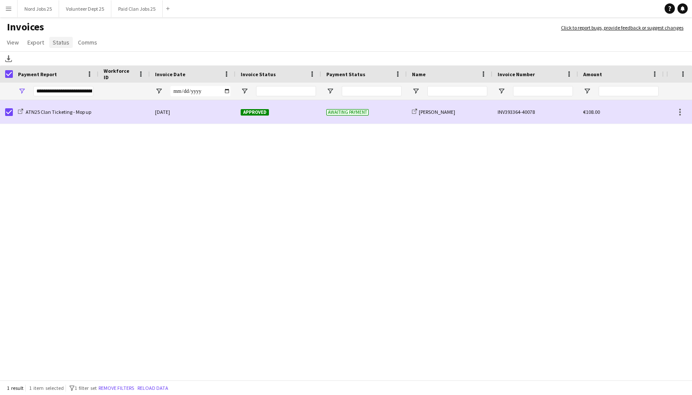
click at [66, 43] on span "Status" at bounding box center [61, 43] width 17 height 8
click at [80, 95] on span "Mark as paid" at bounding box center [72, 97] width 32 height 8
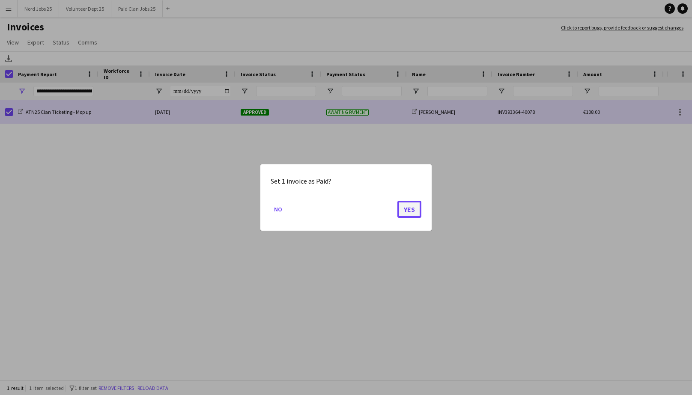
click at [408, 211] on button "Yes" at bounding box center [409, 209] width 24 height 17
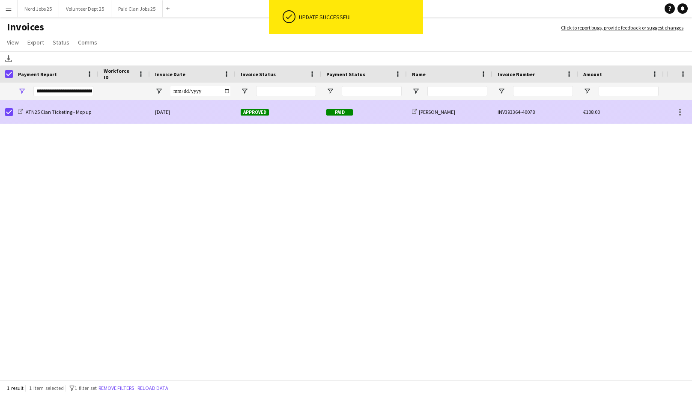
click at [4, 111] on div at bounding box center [6, 112] width 13 height 24
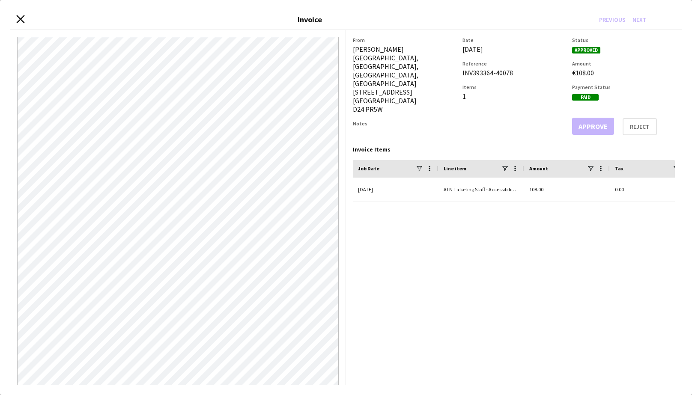
click at [20, 18] on icon at bounding box center [20, 19] width 8 height 8
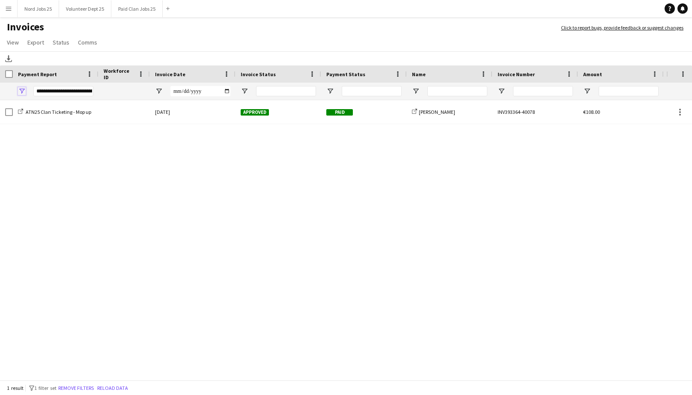
click at [22, 91] on span "Open Filter Menu" at bounding box center [22, 91] width 8 height 8
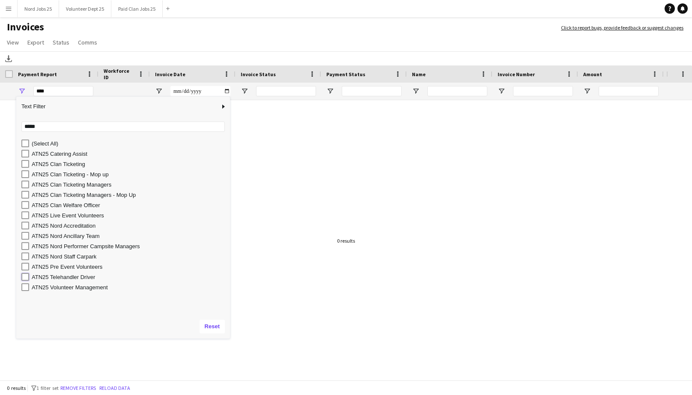
type input "**********"
click at [38, 40] on span "Export" at bounding box center [35, 43] width 17 height 8
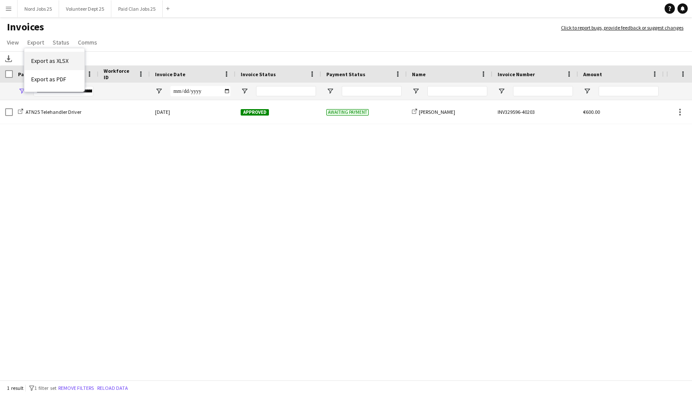
click at [47, 58] on span "Export as XLSX" at bounding box center [49, 61] width 37 height 8
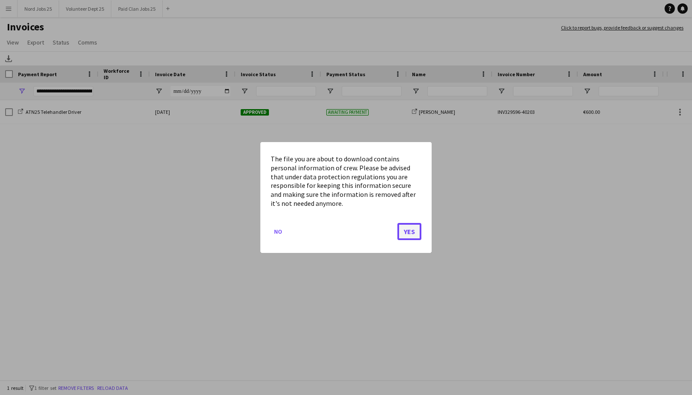
click at [411, 234] on button "Yes" at bounding box center [409, 231] width 24 height 17
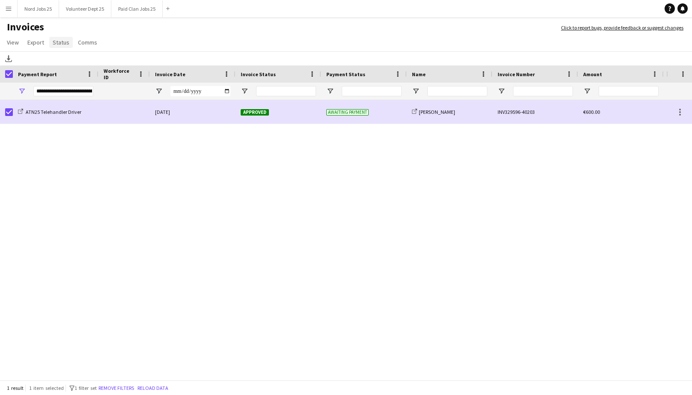
click at [64, 43] on span "Status" at bounding box center [61, 43] width 17 height 8
click at [80, 97] on span "Mark as paid" at bounding box center [72, 97] width 32 height 8
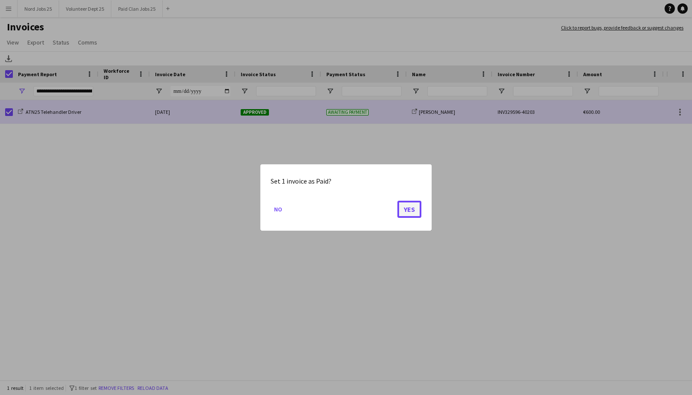
click at [409, 213] on button "Yes" at bounding box center [409, 209] width 24 height 17
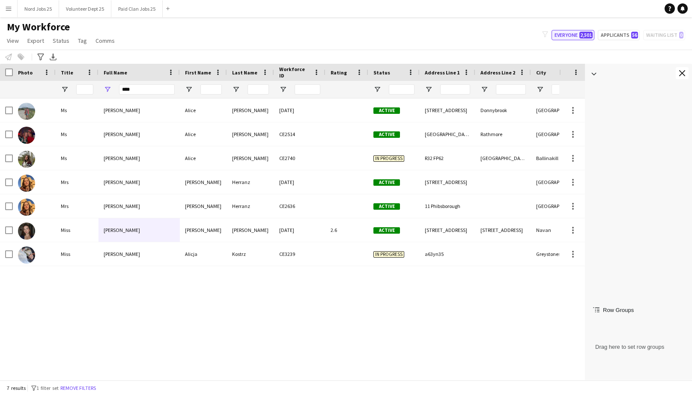
scroll to position [754, 0]
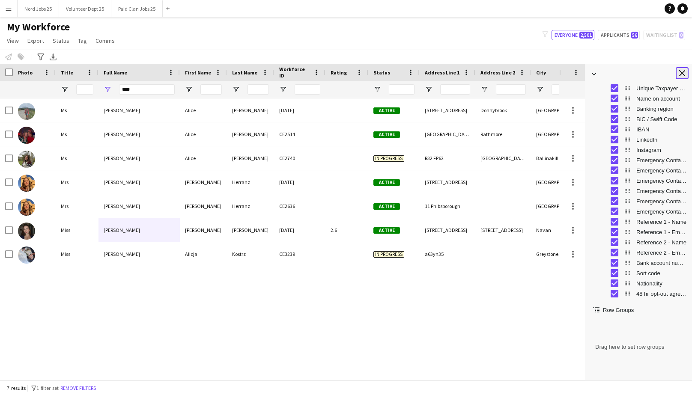
click at [677, 72] on button "Close tool panel" at bounding box center [682, 73] width 13 height 12
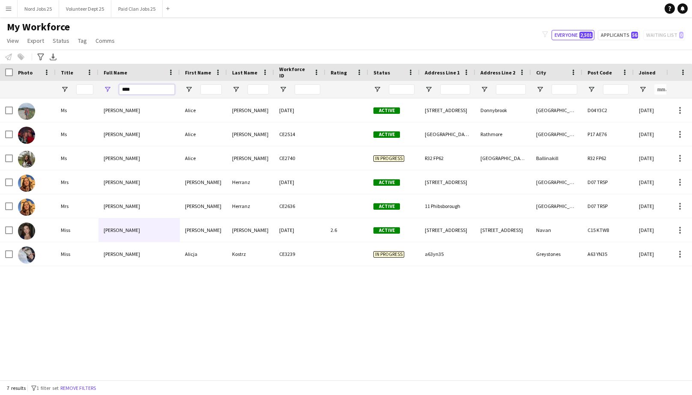
click at [134, 88] on input "****" at bounding box center [147, 89] width 56 height 10
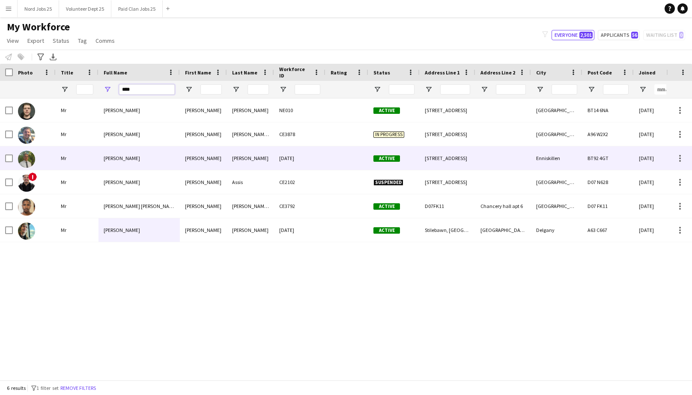
type input "****"
click at [166, 154] on div "Luca Saulle" at bounding box center [138, 158] width 81 height 24
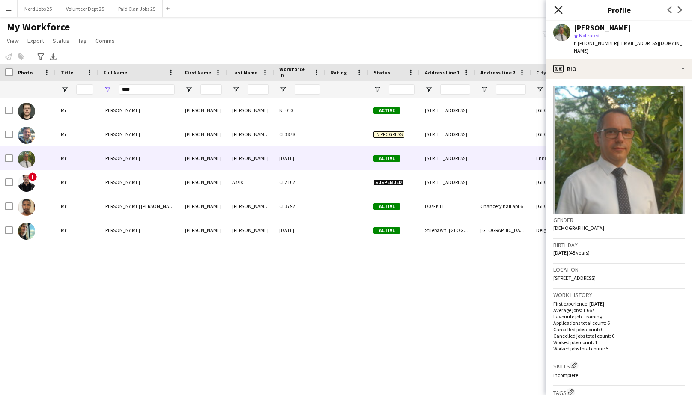
click at [559, 10] on icon at bounding box center [558, 10] width 8 height 8
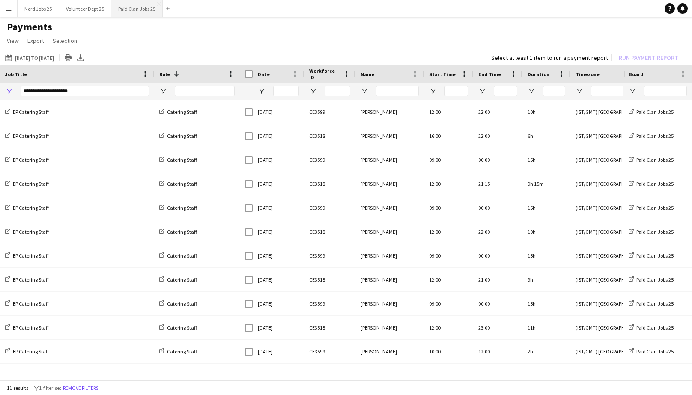
click at [132, 6] on button "Paid Clan Jobs 25 Close" at bounding box center [136, 8] width 51 height 17
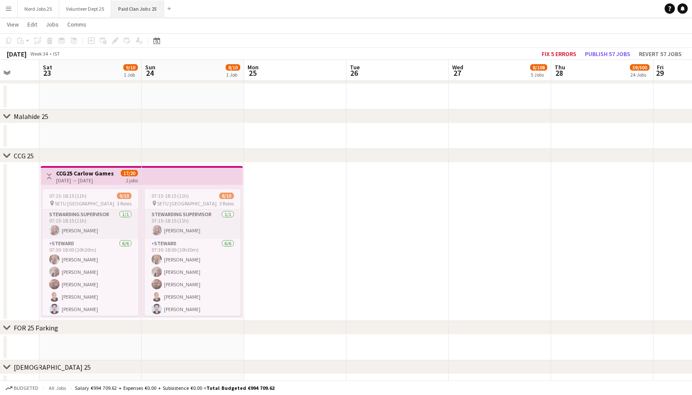
scroll to position [0, 265]
